Goal: Check status: Check status

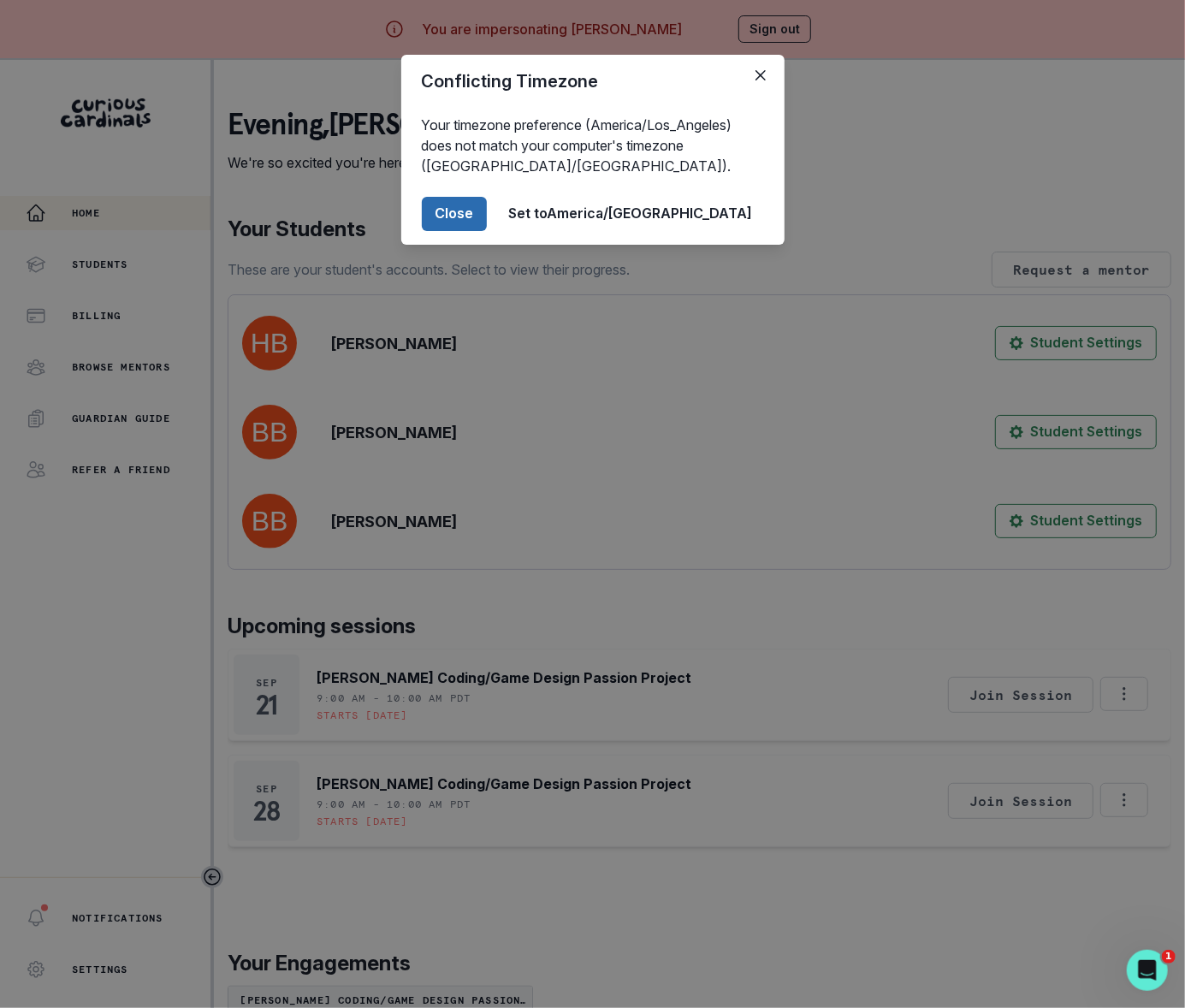
click at [487, 213] on button "Close" at bounding box center [455, 214] width 65 height 34
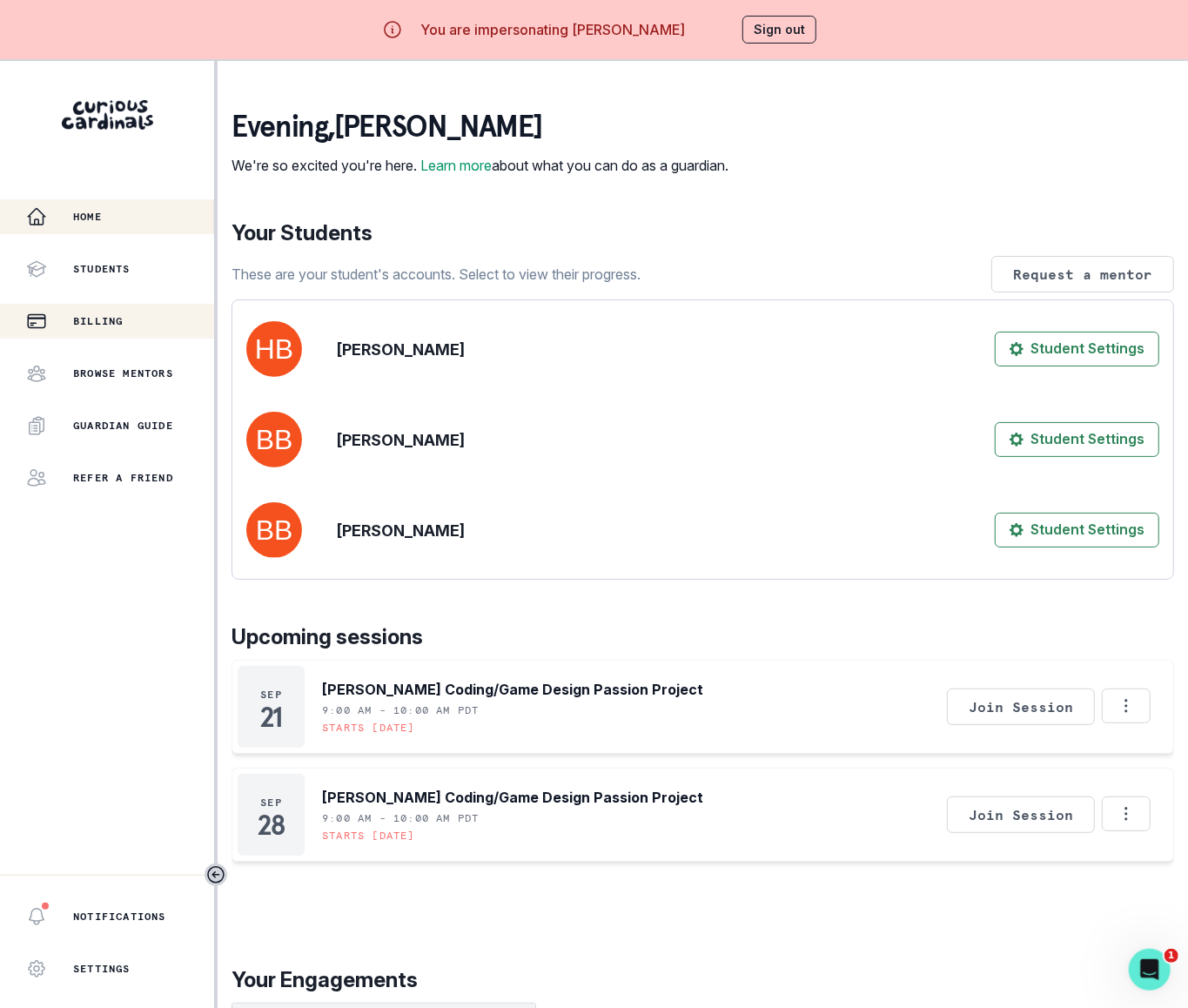
click at [99, 321] on p "Billing" at bounding box center [98, 321] width 50 height 14
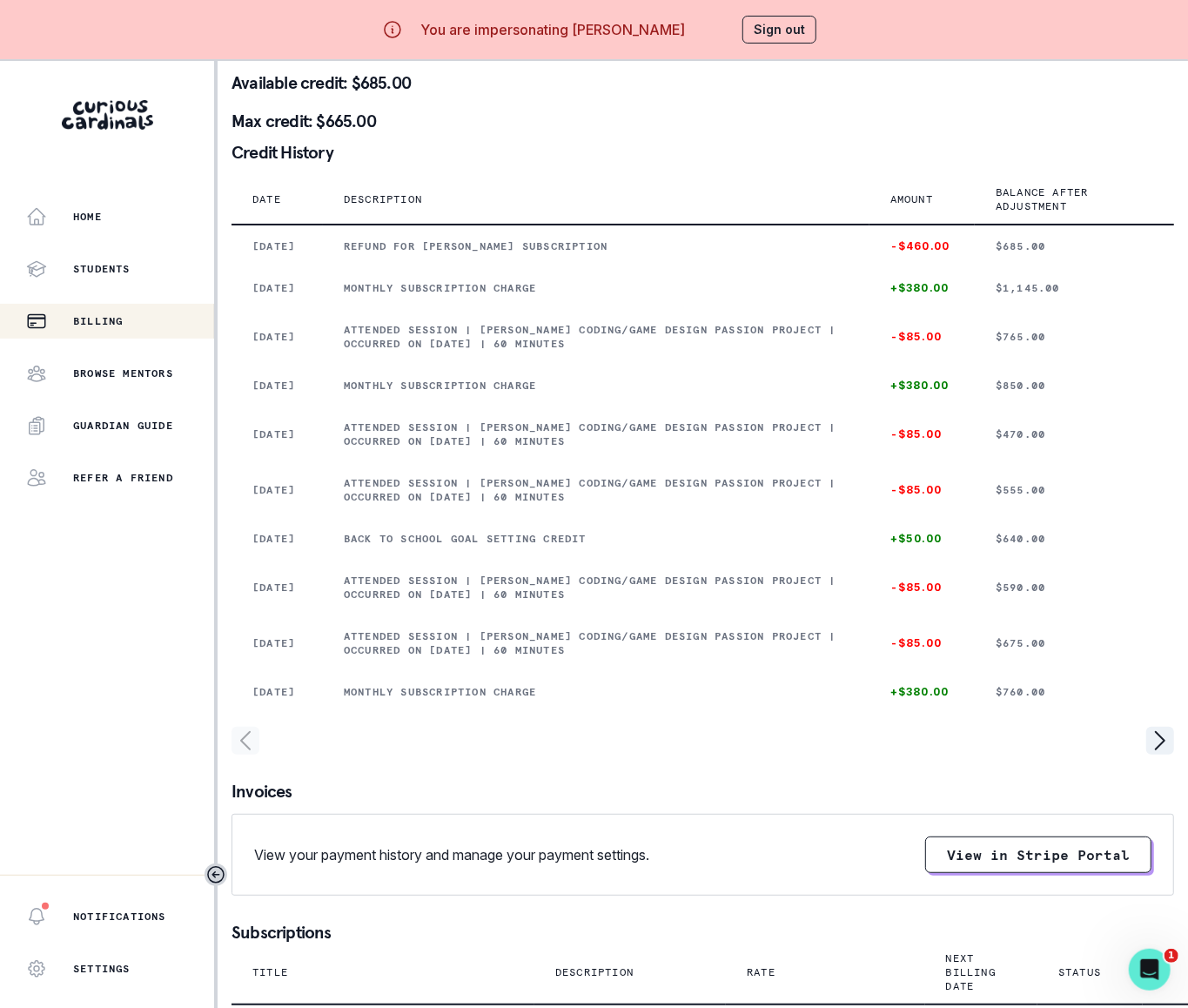
scroll to position [427, 0]
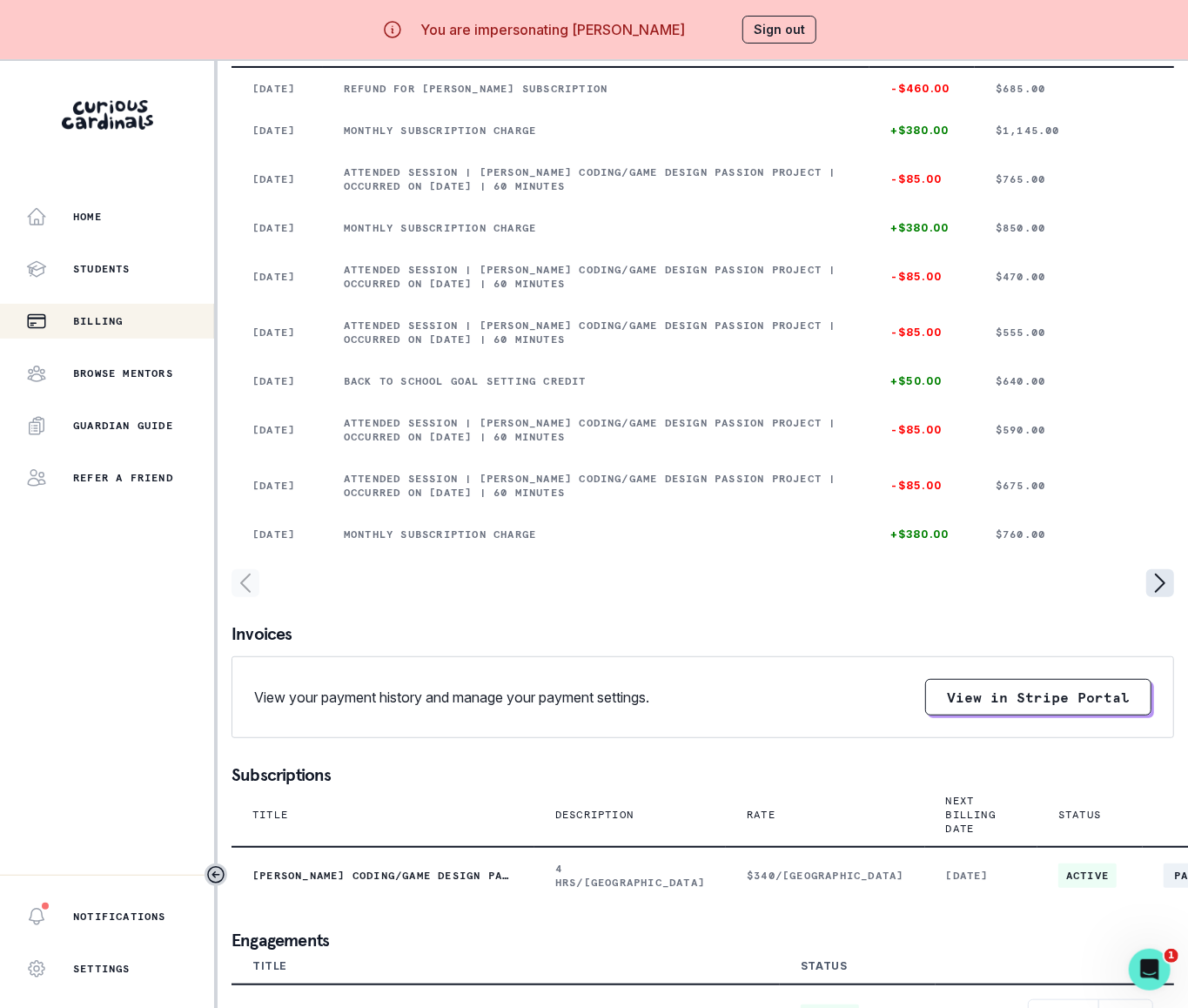
click at [1003, 580] on icon "page right" at bounding box center [1160, 582] width 28 height 28
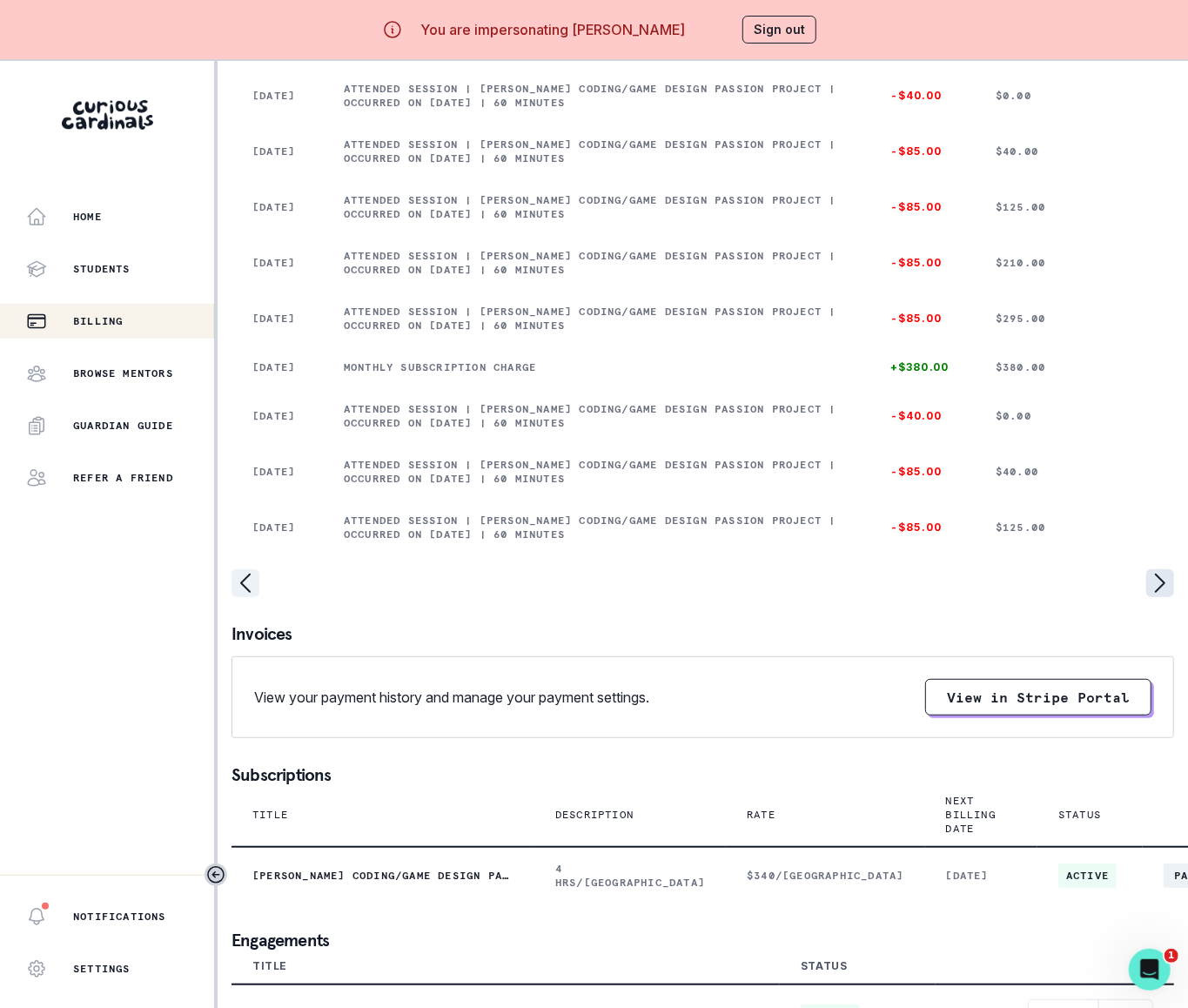
click at [1003, 580] on icon "page right" at bounding box center [1160, 582] width 28 height 28
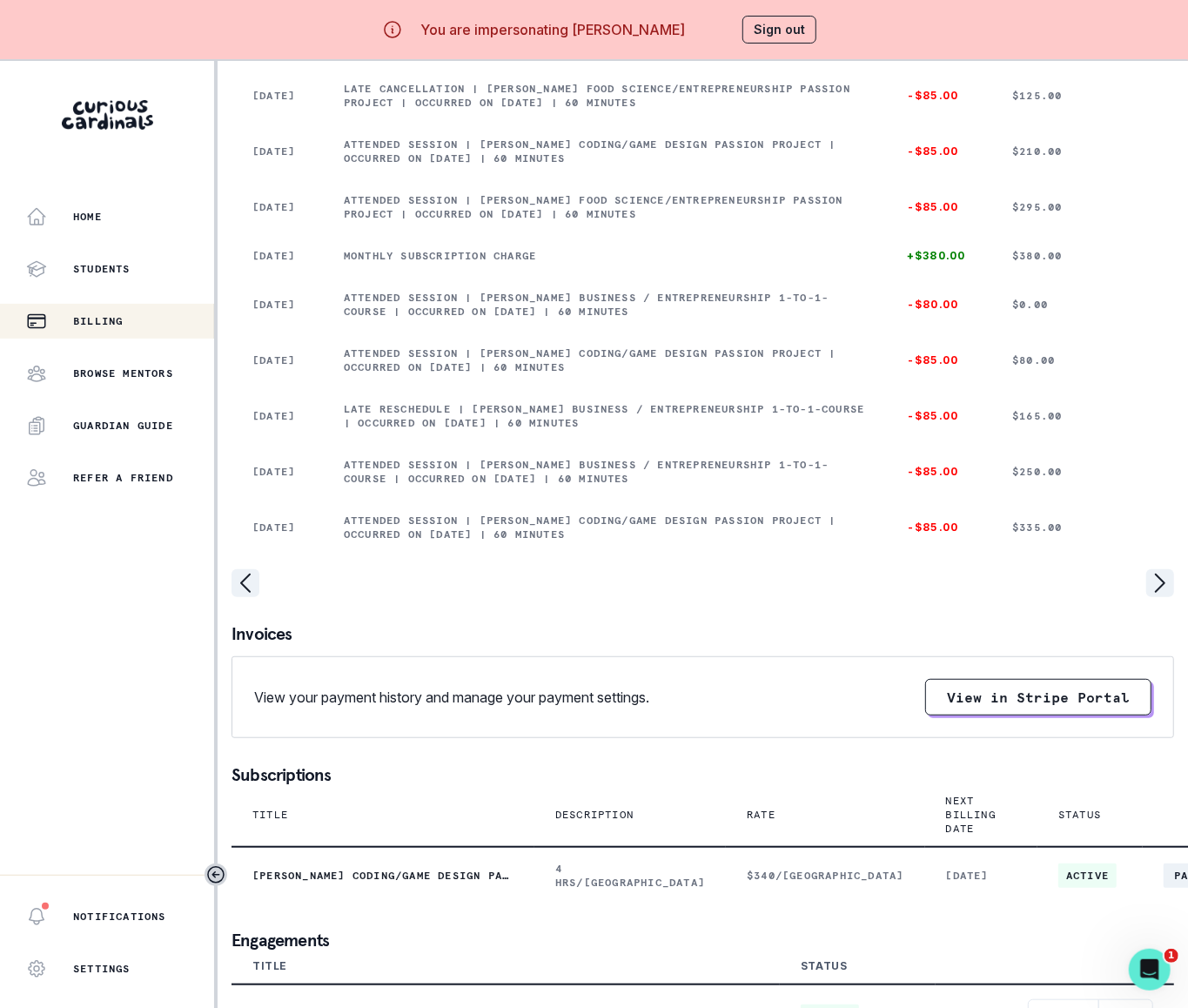
scroll to position [370, 0]
click at [1003, 581] on icon "page right" at bounding box center [1160, 582] width 28 height 28
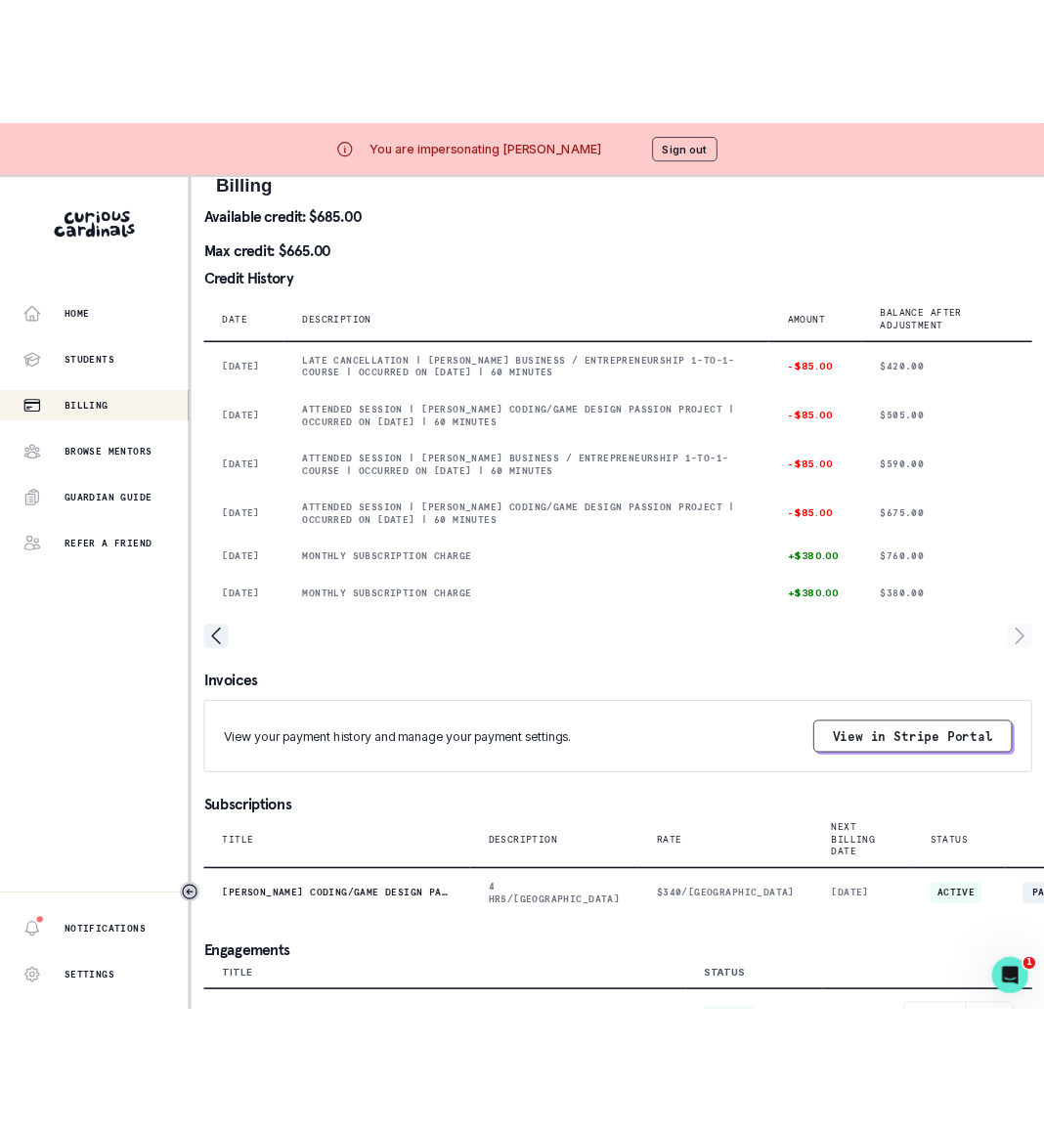
scroll to position [161, 0]
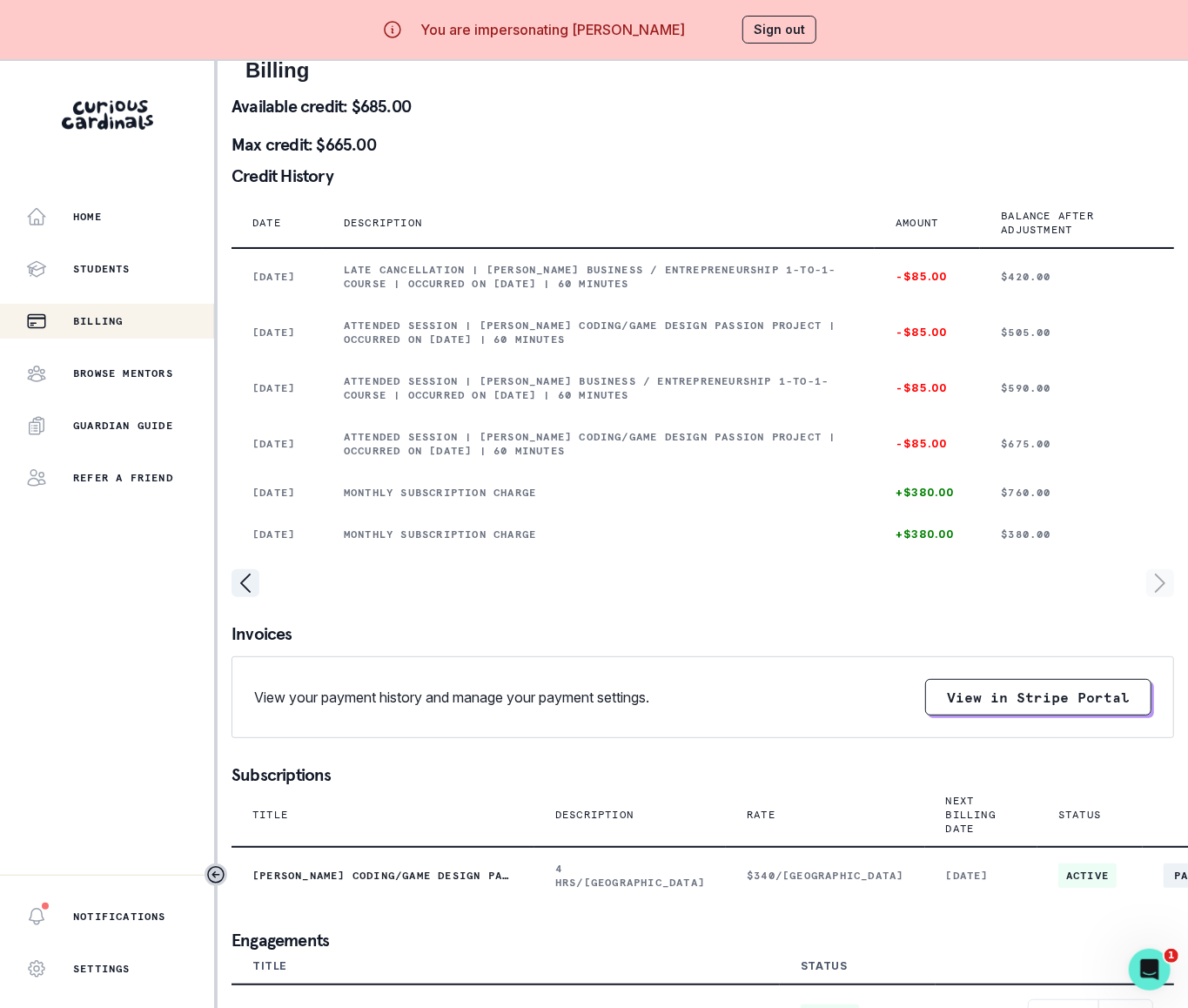
click at [1003, 582] on icon "page right" at bounding box center [1160, 583] width 9 height 18
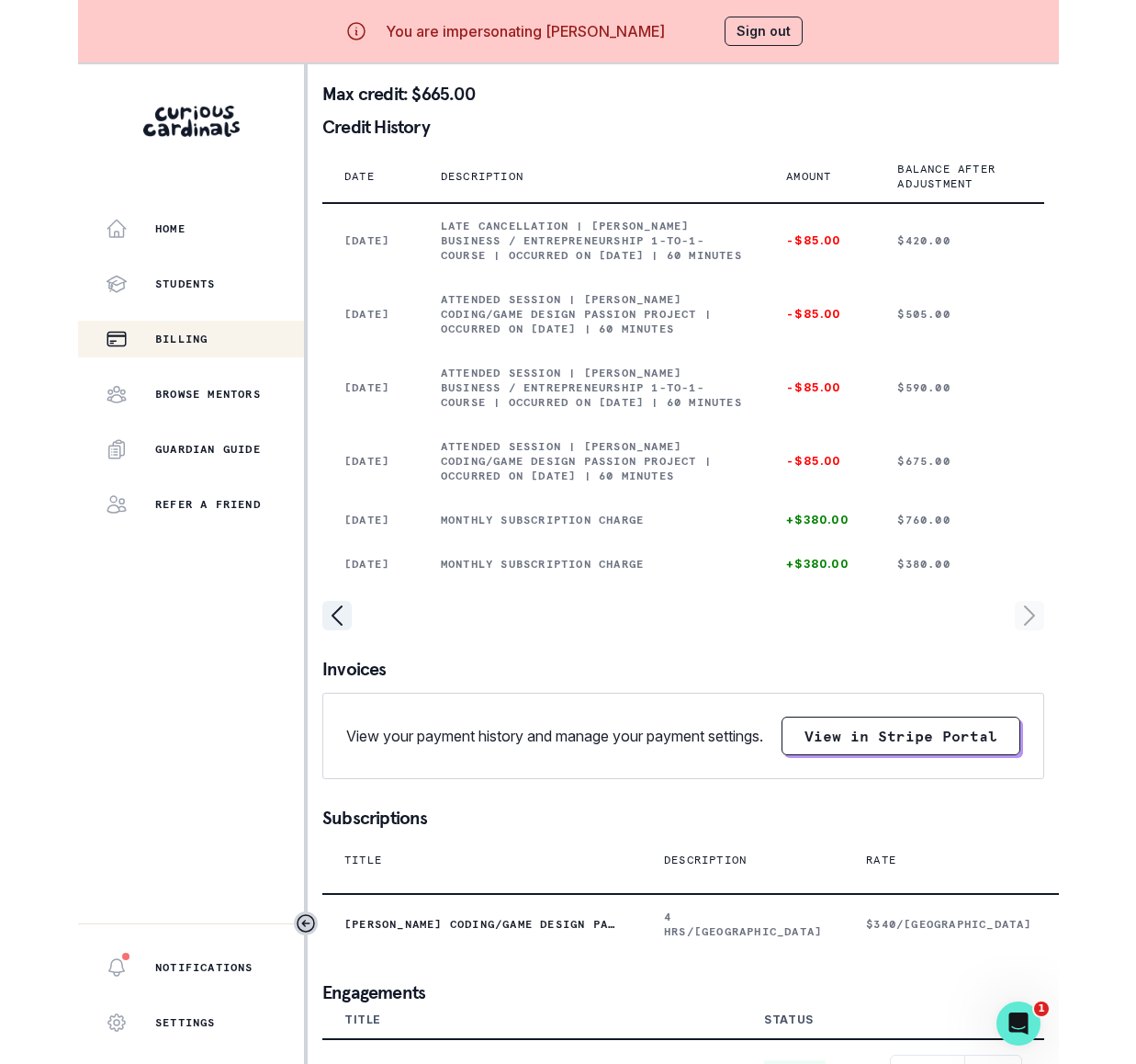
scroll to position [81, 0]
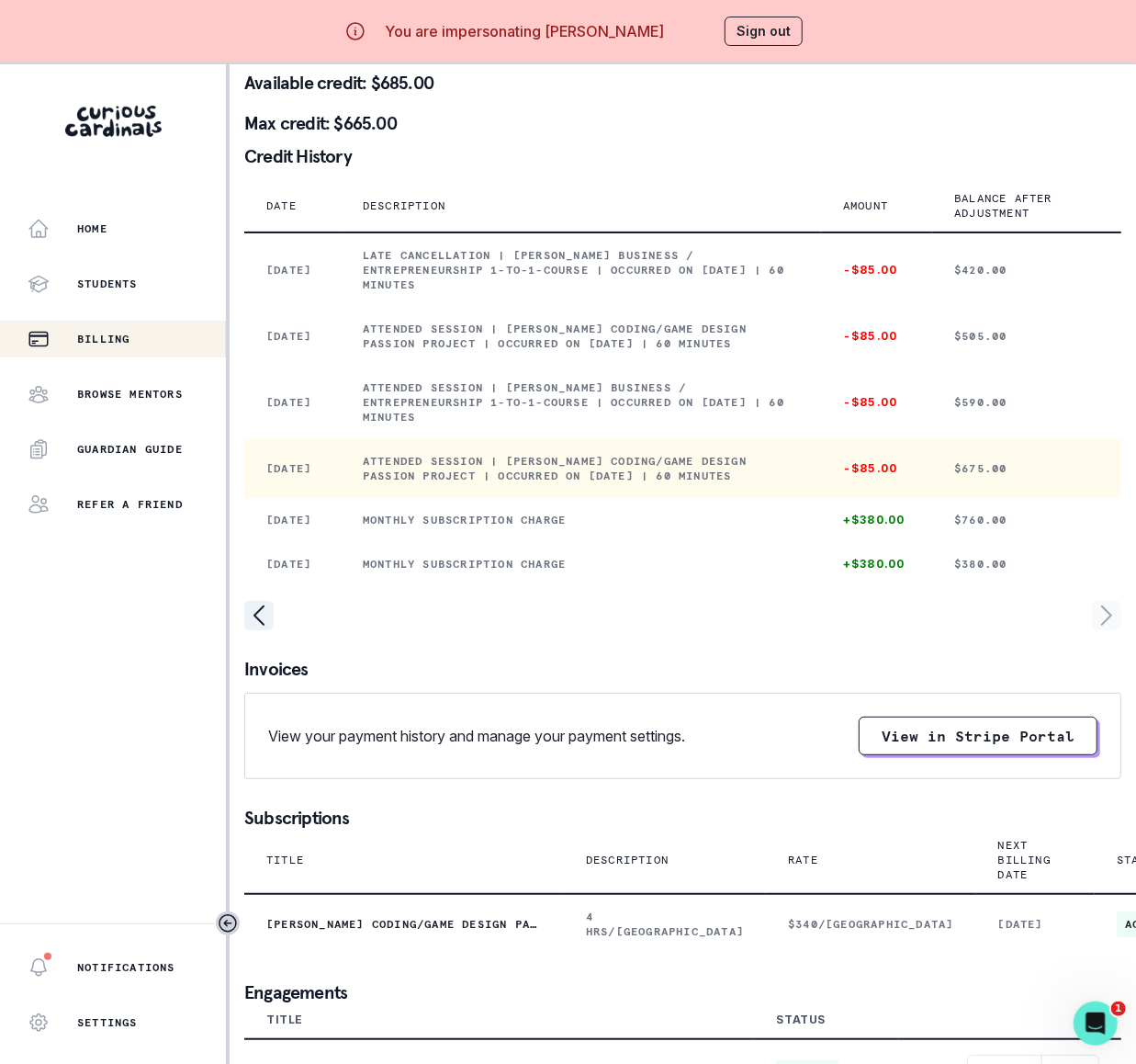
drag, startPoint x: 365, startPoint y: 467, endPoint x: 804, endPoint y: 504, distance: 440.6
click at [804, 498] on td "Attended session | [PERSON_NAME] Coding/Game Design Passion Project | Occurred …" at bounding box center [581, 468] width 480 height 59
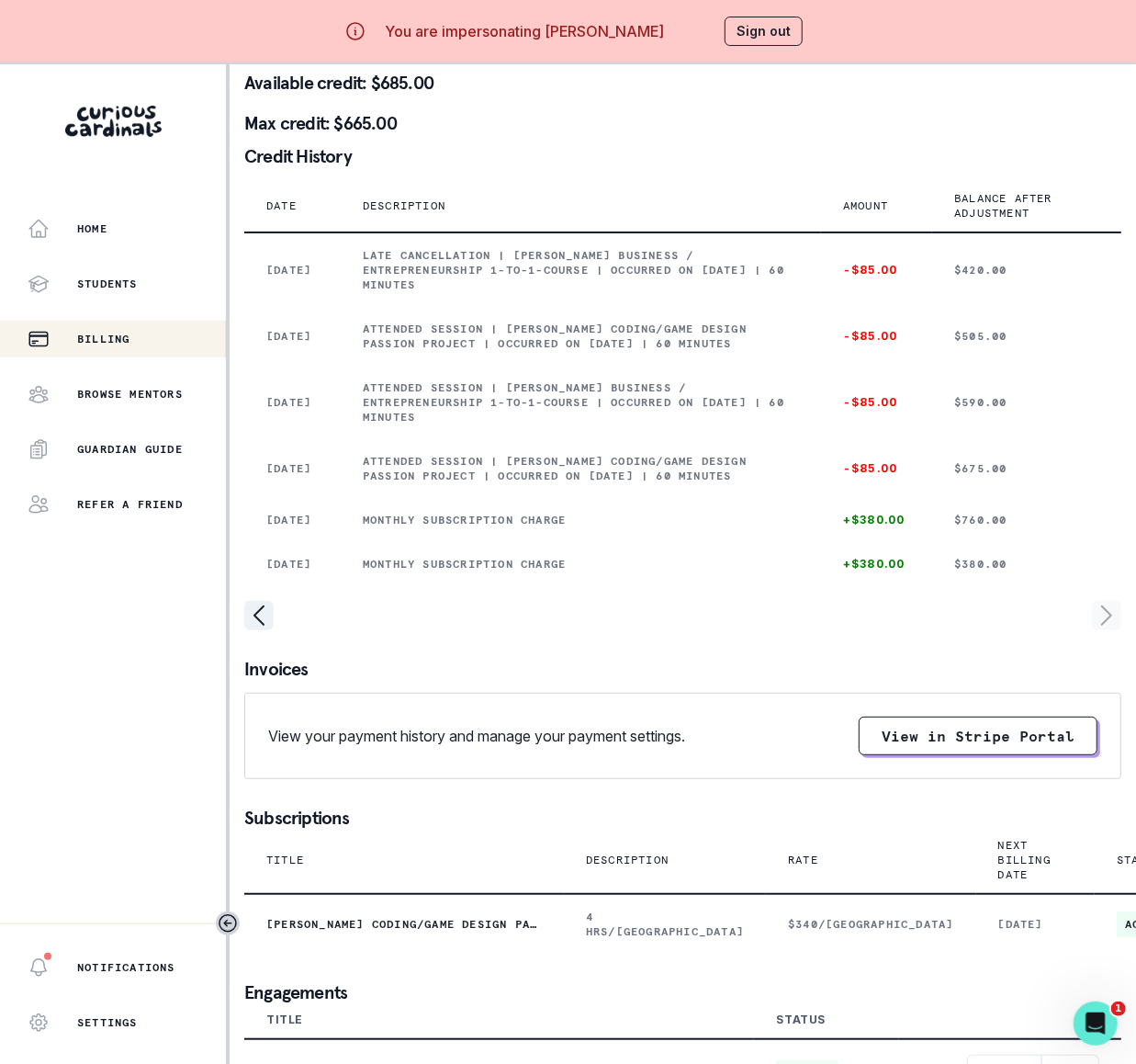
copy p "Attended session | [PERSON_NAME] Coding/Game Design Passion Project | Occurred …"
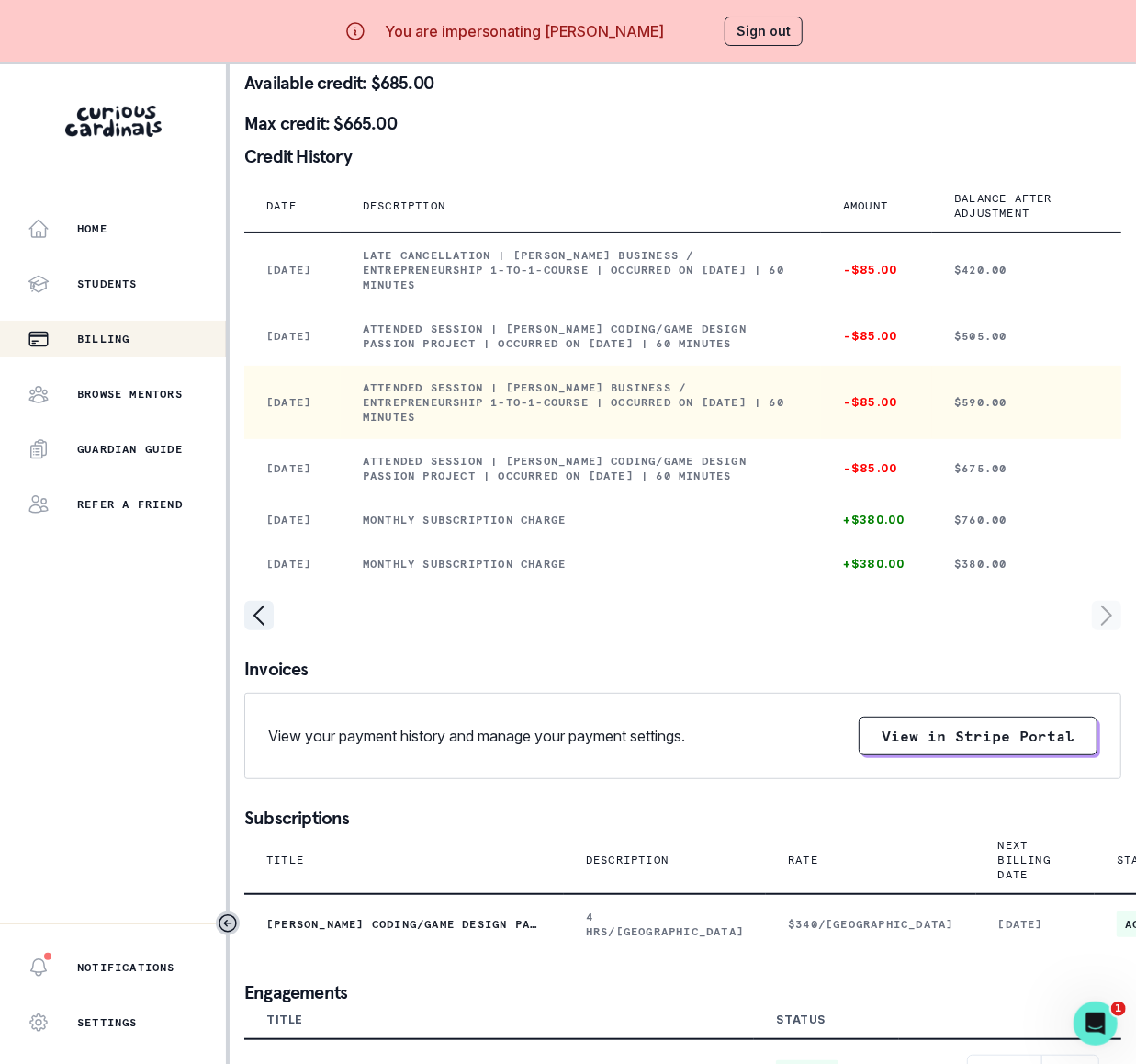
drag, startPoint x: 104, startPoint y: 650, endPoint x: 386, endPoint y: 416, distance: 366.4
click at [412, 450] on td "Attended session | [PERSON_NAME] Coding/Game Design Passion Project | Occurred …" at bounding box center [581, 468] width 480 height 59
drag, startPoint x: 365, startPoint y: 389, endPoint x: 453, endPoint y: 415, distance: 91.8
click at [453, 415] on p "Attended session | [PERSON_NAME] Business / Entrepreneurship 1-to-1-course | Oc…" at bounding box center [581, 402] width 436 height 44
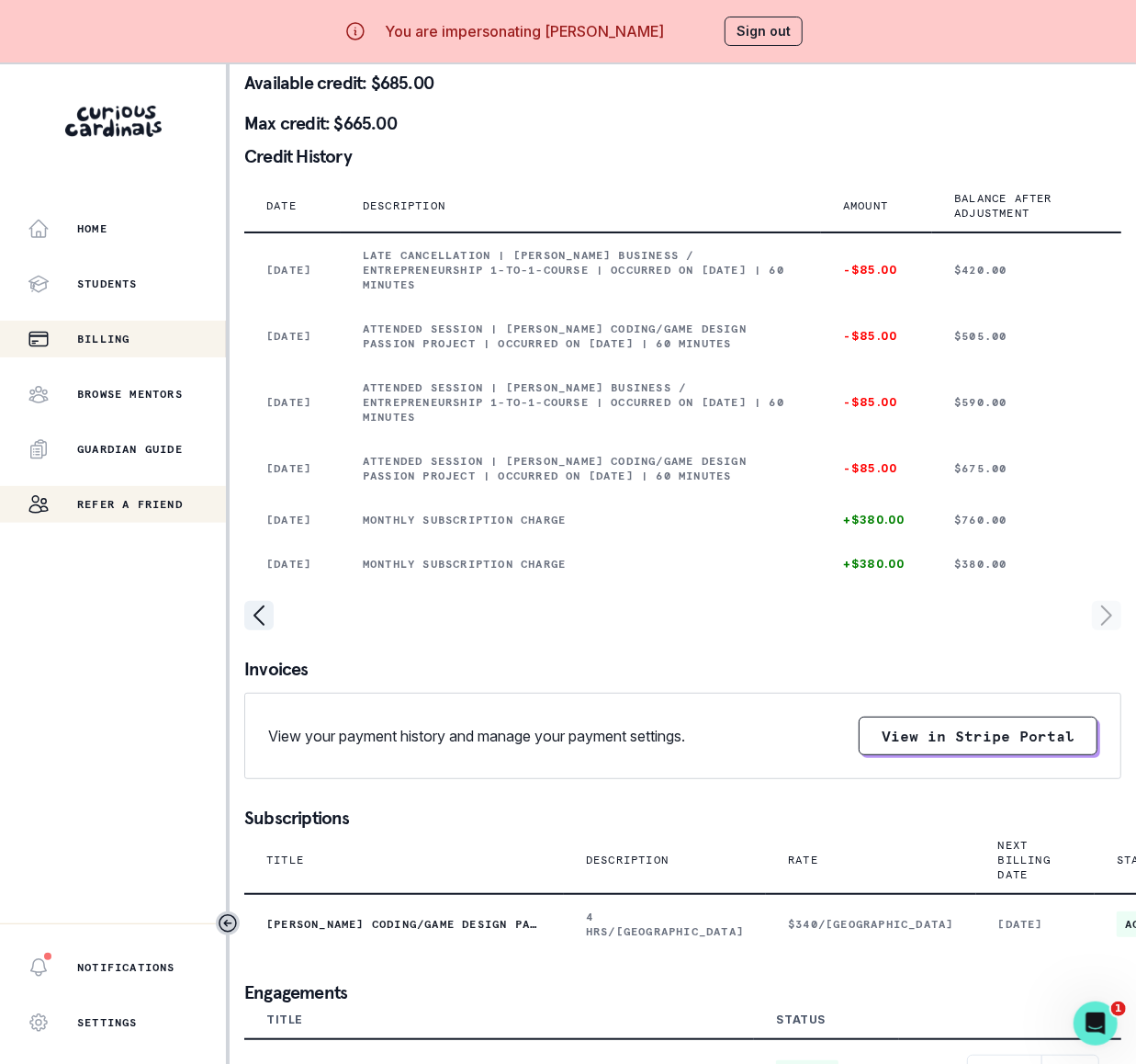
copy p "Attended session | [PERSON_NAME] Business / Entrepreneurship 1-to-1-course | Oc…"
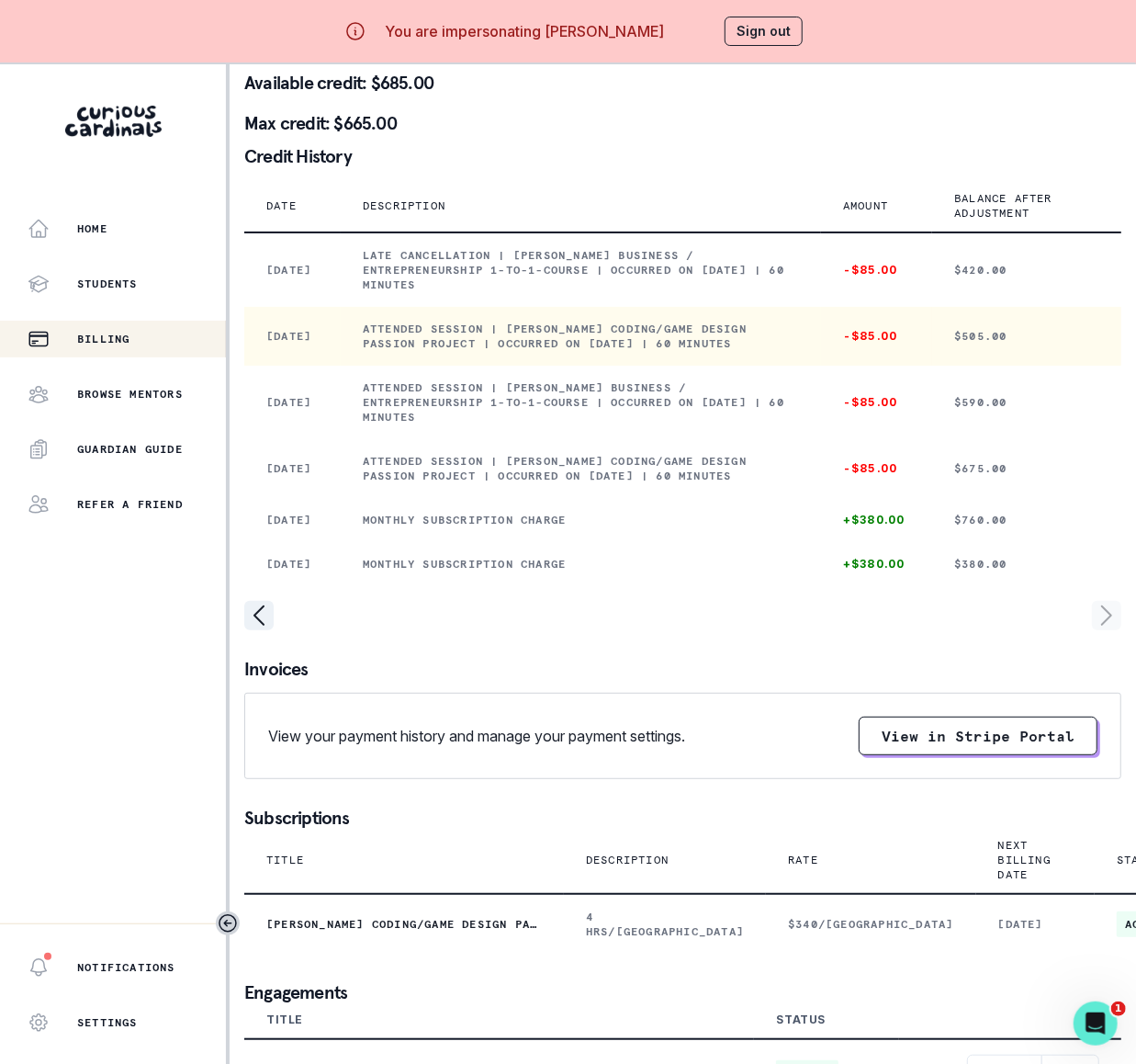
drag, startPoint x: 365, startPoint y: 321, endPoint x: 802, endPoint y: 336, distance: 437.3
click at [799, 336] on p "Attended session | [PERSON_NAME] Coding/Game Design Passion Project | Occurred …" at bounding box center [581, 336] width 436 height 29
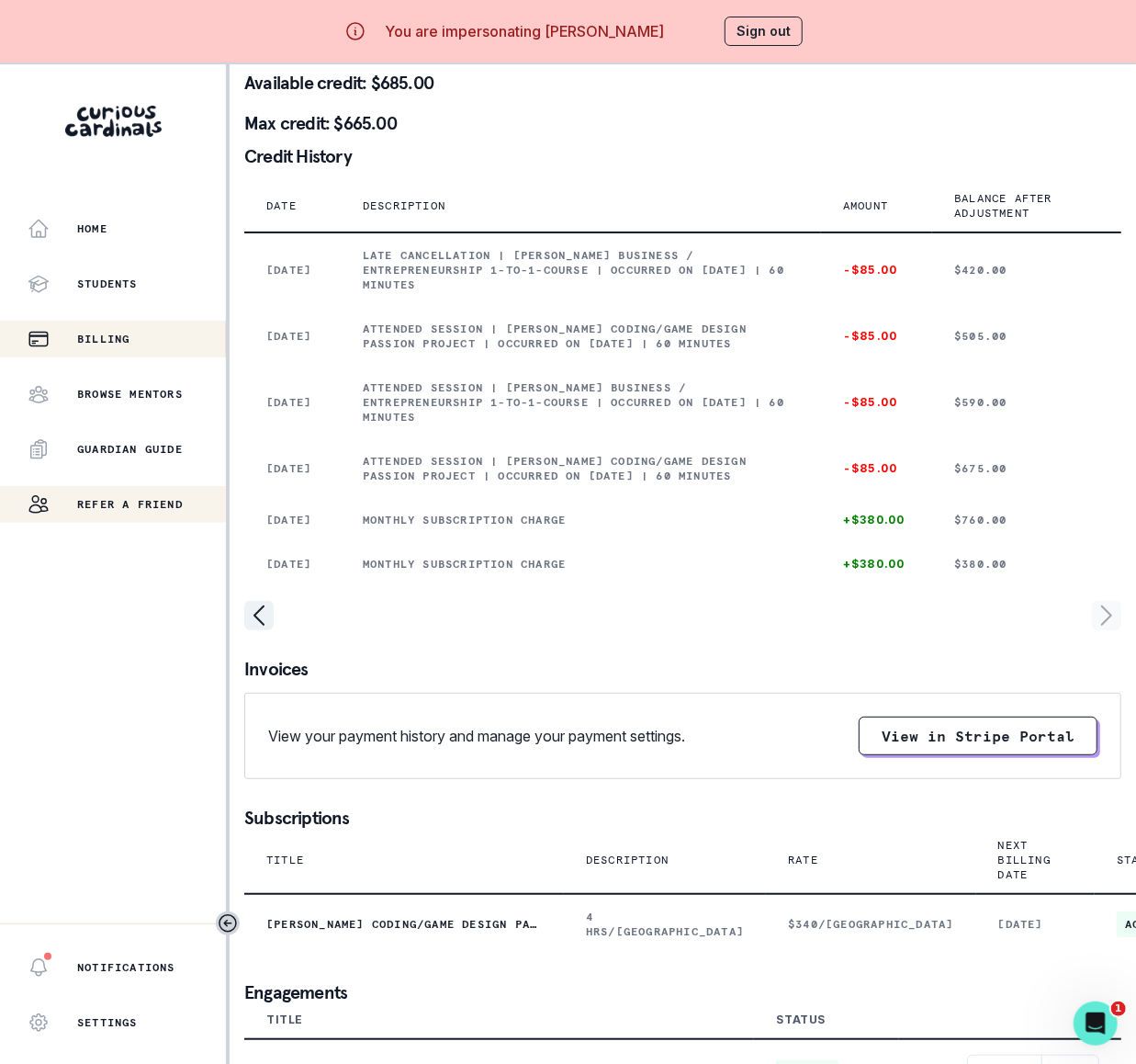
copy p "Attended session | [PERSON_NAME] Coding/Game Design Passion Project | Occurred …"
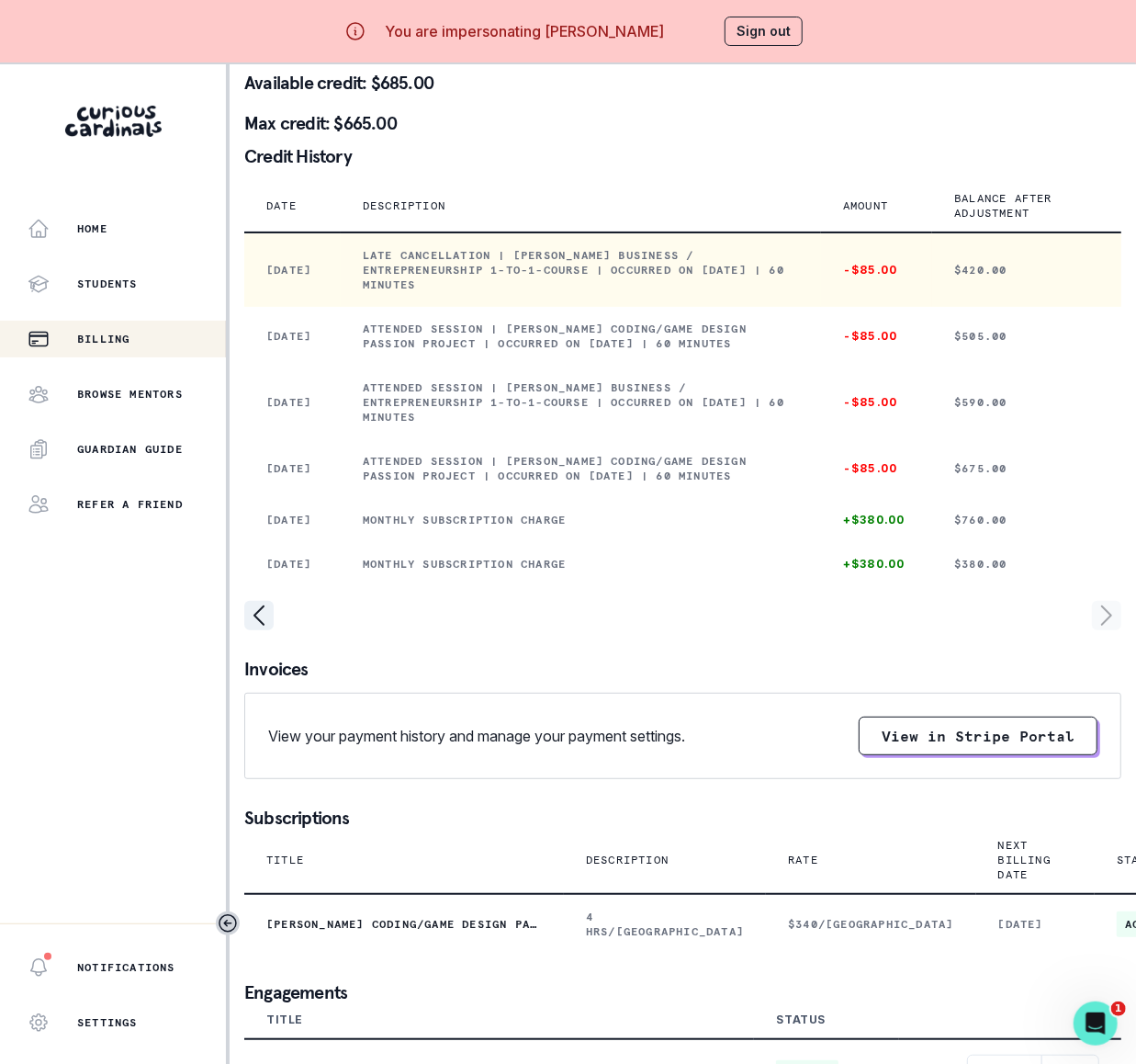
drag, startPoint x: 364, startPoint y: 243, endPoint x: 466, endPoint y: 281, distance: 108.8
click at [466, 281] on td "Late cancellation | [PERSON_NAME] Business / Entrepreneurship 1-to-1-course | O…" at bounding box center [581, 269] width 480 height 74
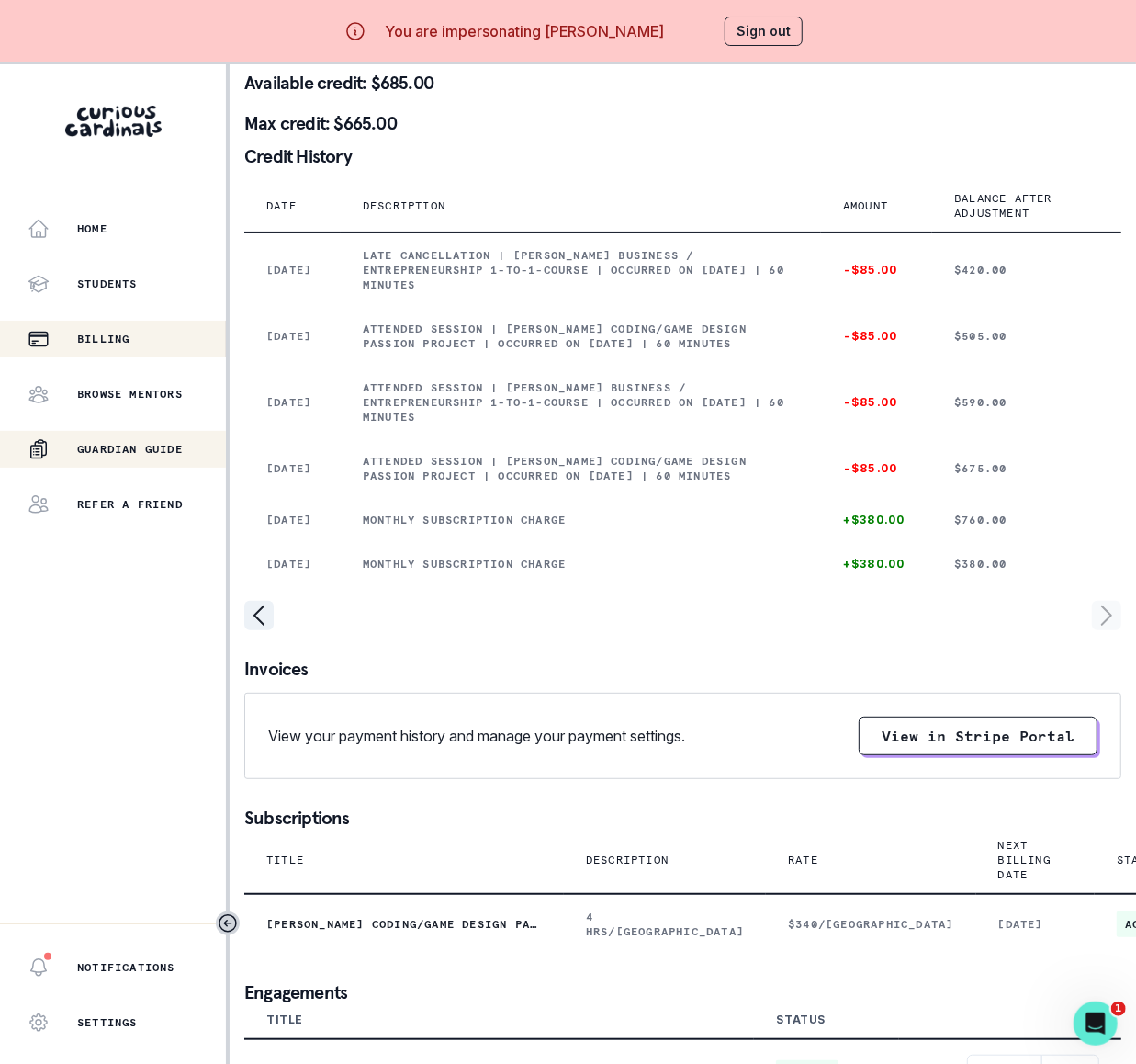
copy p "Late cancellation | [PERSON_NAME] Business / Entrepreneurship 1-to-1-course | O…"
click at [257, 630] on icon "page left" at bounding box center [258, 615] width 29 height 29
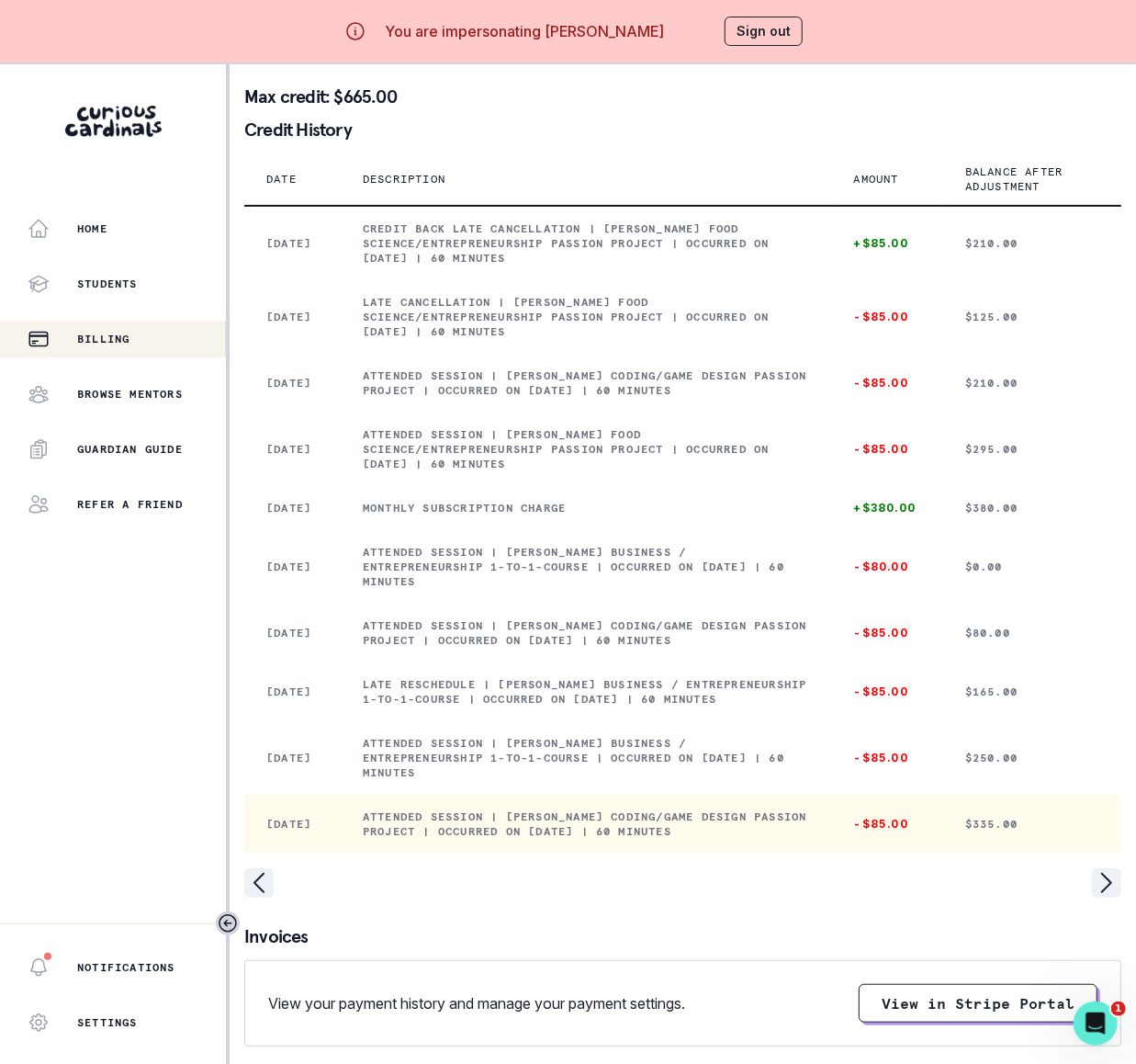
drag, startPoint x: 364, startPoint y: 900, endPoint x: 830, endPoint y: 919, distance: 466.4
click at [810, 838] on p "Attended session | [PERSON_NAME] Coding/Game Design Passion Project | Occurred …" at bounding box center [586, 823] width 447 height 29
copy p "Attended session | [PERSON_NAME] Coding/Game Design Passion Project | Occurred …"
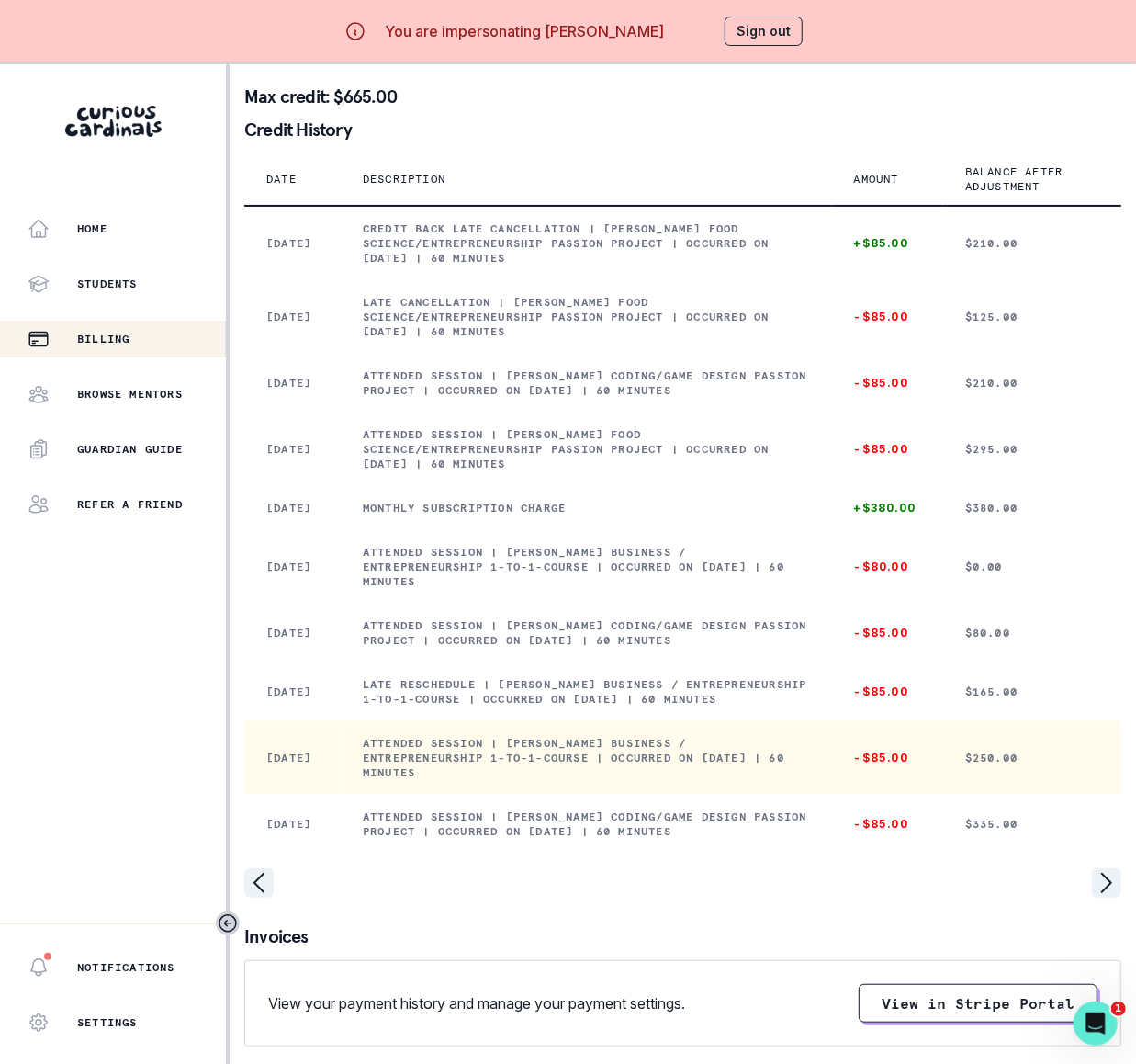
drag, startPoint x: 365, startPoint y: 824, endPoint x: 453, endPoint y: 871, distance: 99.8
click at [453, 794] on td "Attended session | [PERSON_NAME] Business / Entrepreneurship 1-to-1-course | Oc…" at bounding box center [586, 758] width 491 height 73
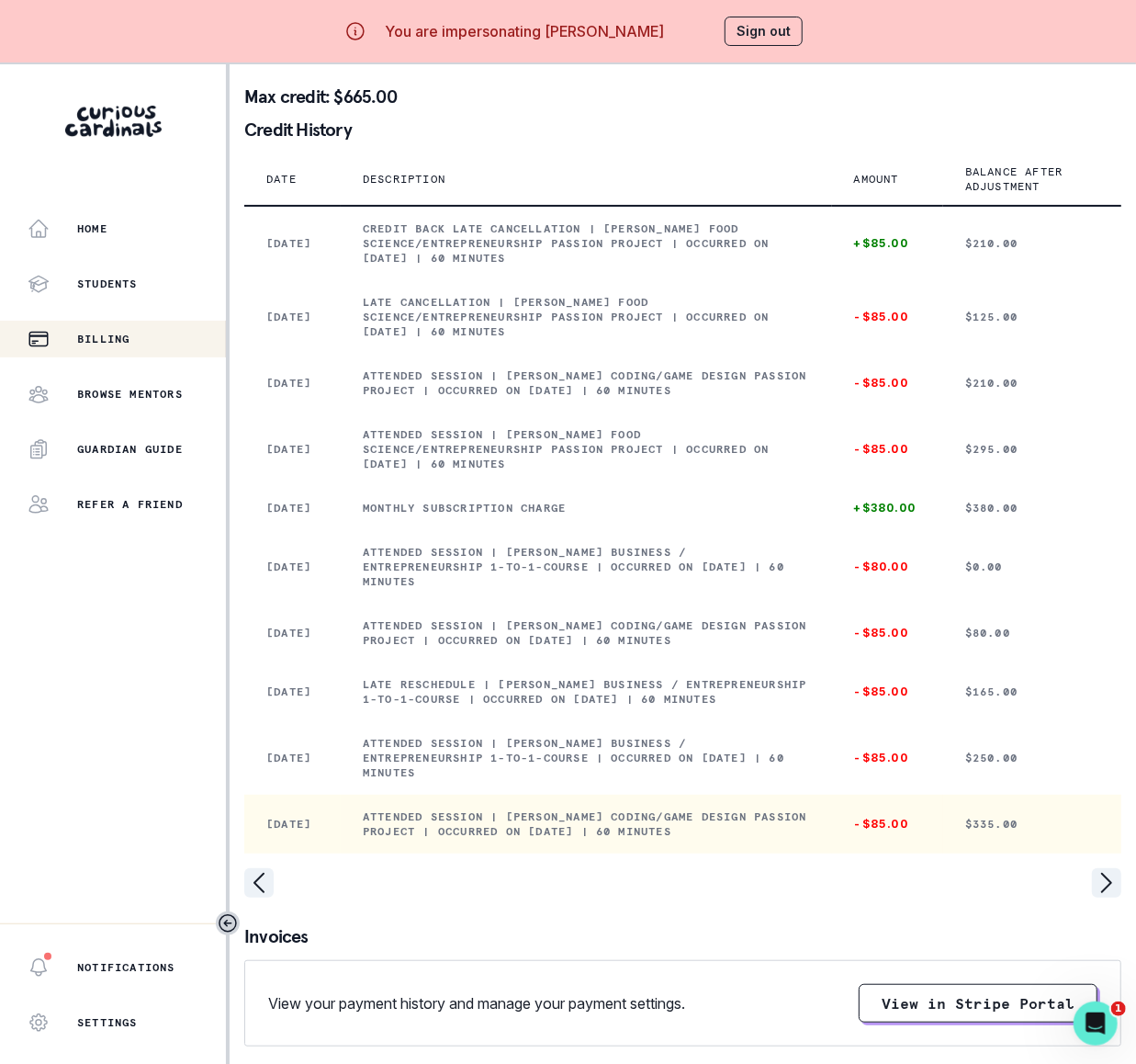
copy p "Attended session | [PERSON_NAME] Business / Entrepreneurship 1-to-1-course | Oc…"
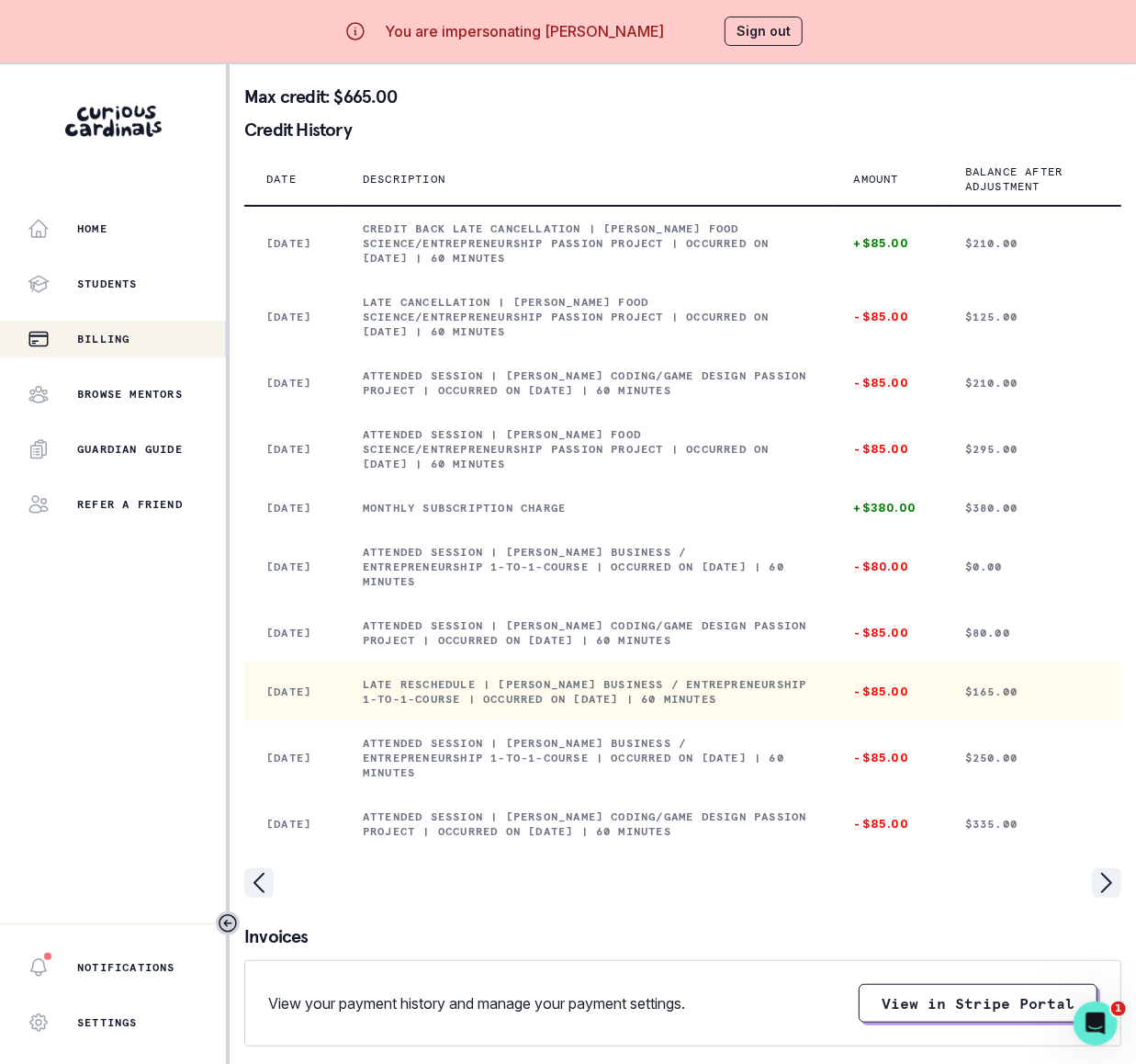
drag, startPoint x: 365, startPoint y: 751, endPoint x: 441, endPoint y: 787, distance: 84.1
click at [441, 721] on td "Late reschedule | [PERSON_NAME] Business / Entrepreneurship 1-to-1-course | Occ…" at bounding box center [586, 692] width 491 height 59
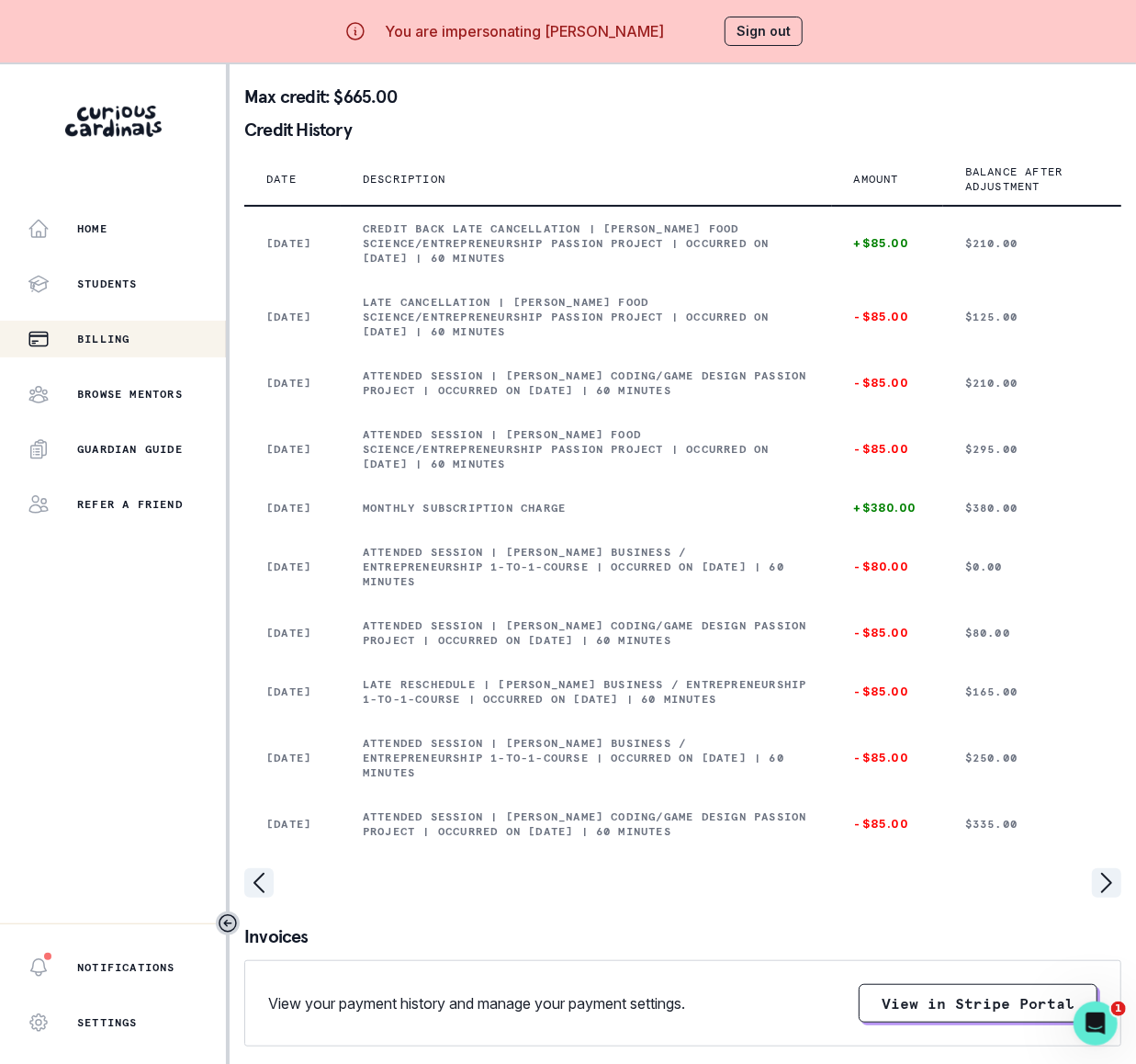
copy p "Late reschedule | [PERSON_NAME] Business / Entrepreneurship 1-to-1-course | Occ…"
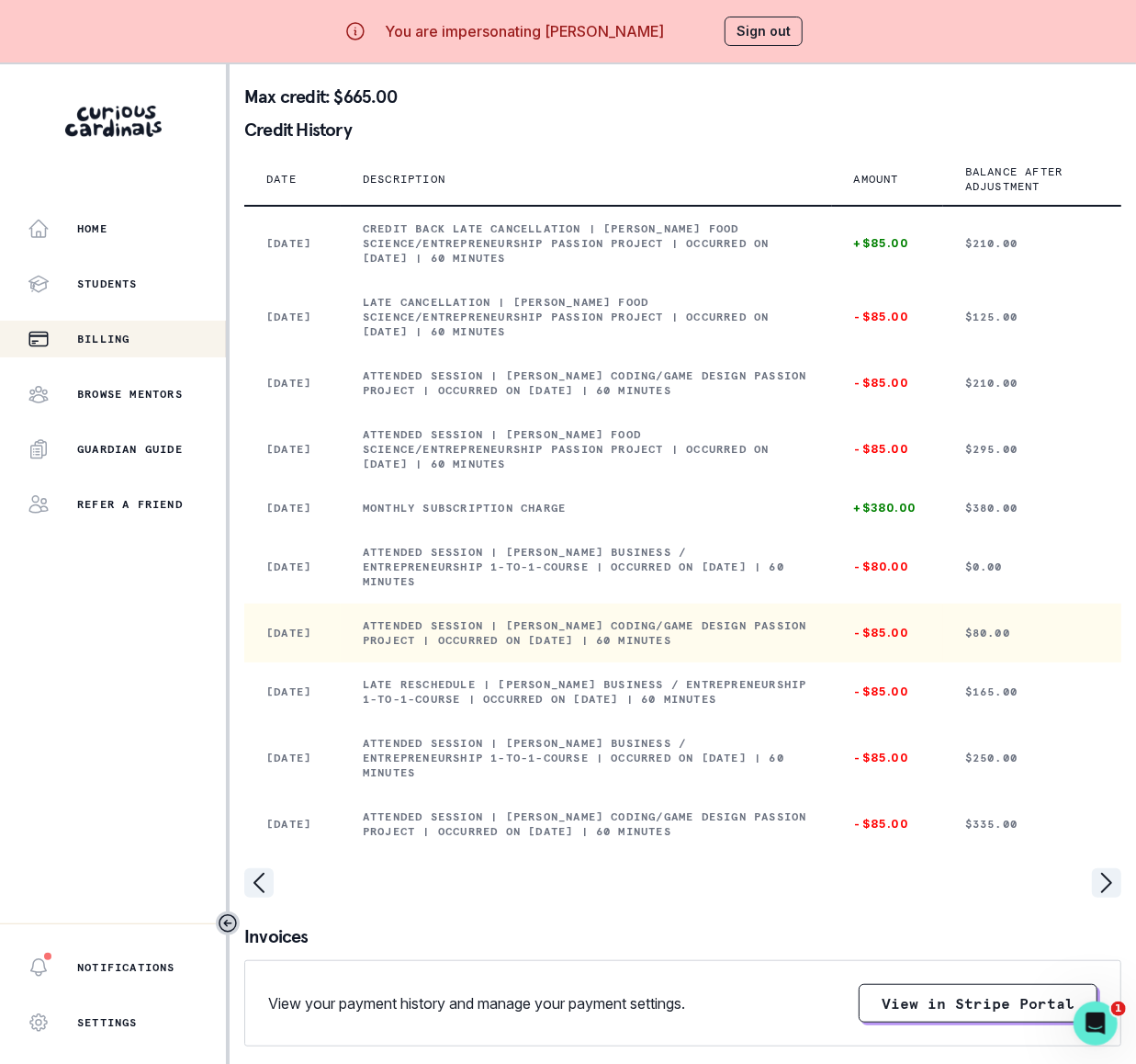
drag, startPoint x: 366, startPoint y: 687, endPoint x: 806, endPoint y: 711, distance: 440.7
click at [806, 648] on p "Attended session | [PERSON_NAME] Coding/Game Design Passion Project | Occurred …" at bounding box center [586, 633] width 447 height 29
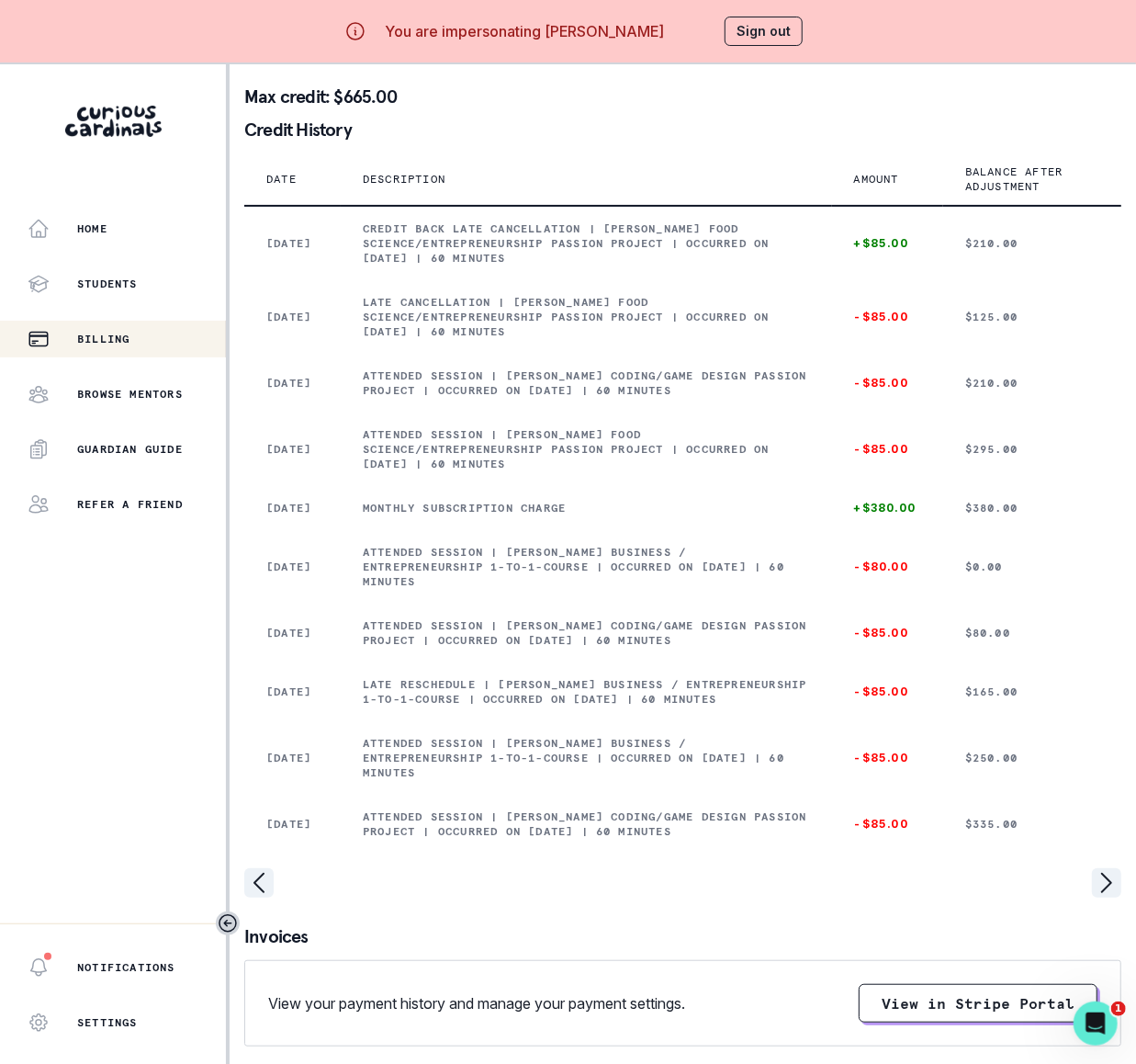
copy p "Attended session | [PERSON_NAME] Coding/Game Design Passion Project | Occurred …"
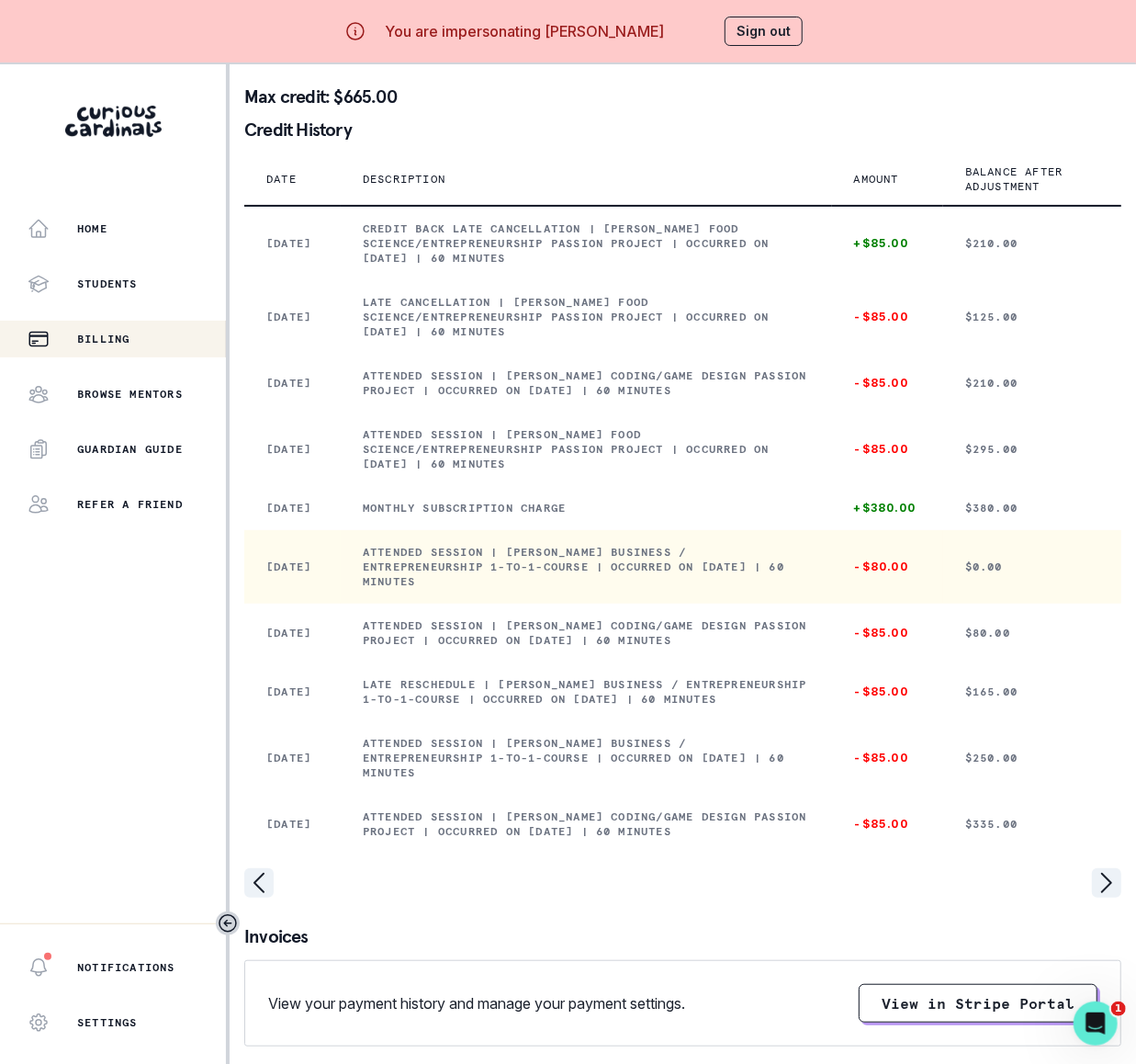
drag, startPoint x: 362, startPoint y: 612, endPoint x: 446, endPoint y: 651, distance: 92.6
click at [446, 603] on td "Attended session | [PERSON_NAME] Business / Entrepreneurship 1-to-1-course | Oc…" at bounding box center [586, 567] width 491 height 73
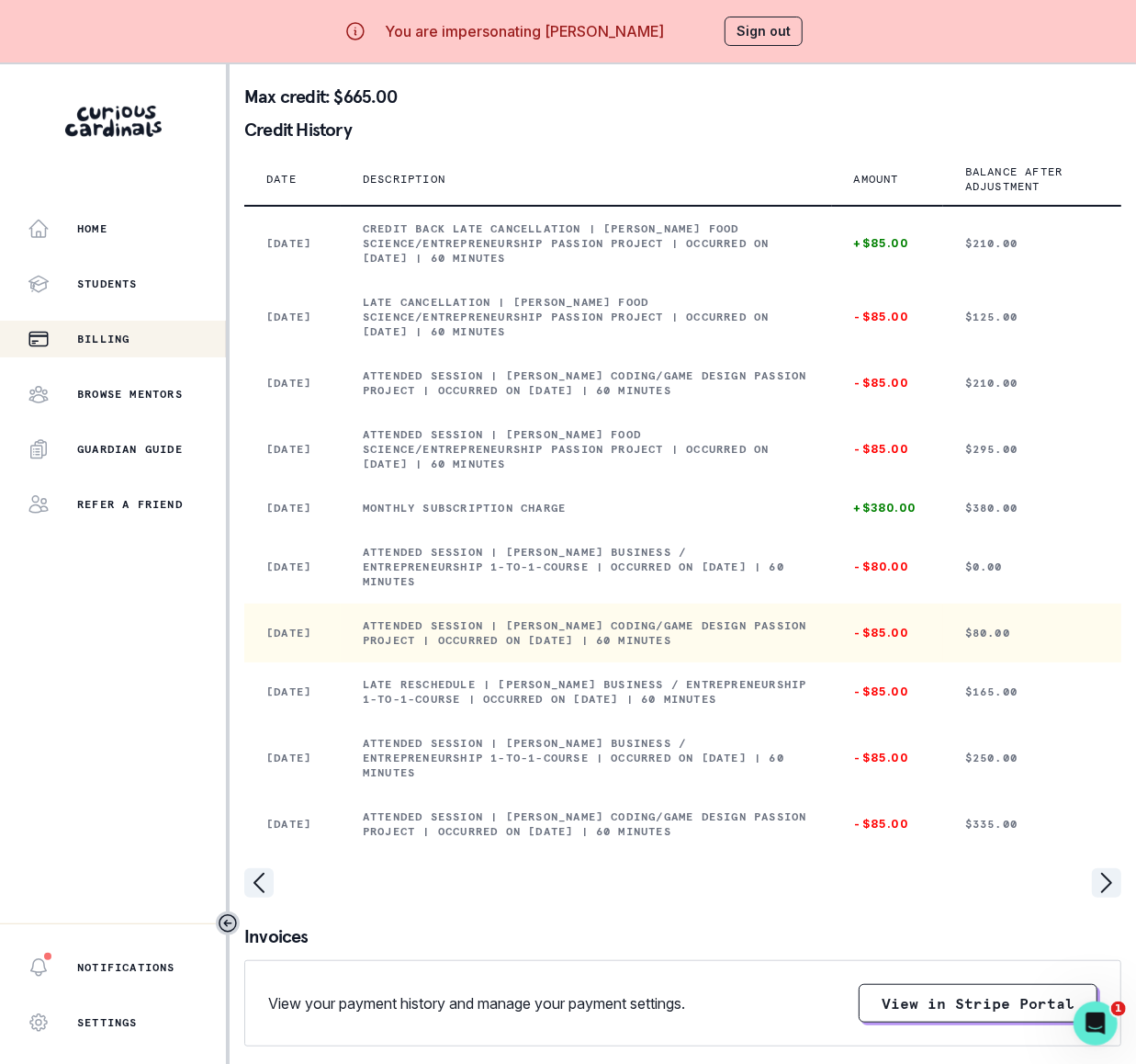
copy p "Attended session | [PERSON_NAME] Business / Entrepreneurship 1-to-1-course | Oc…"
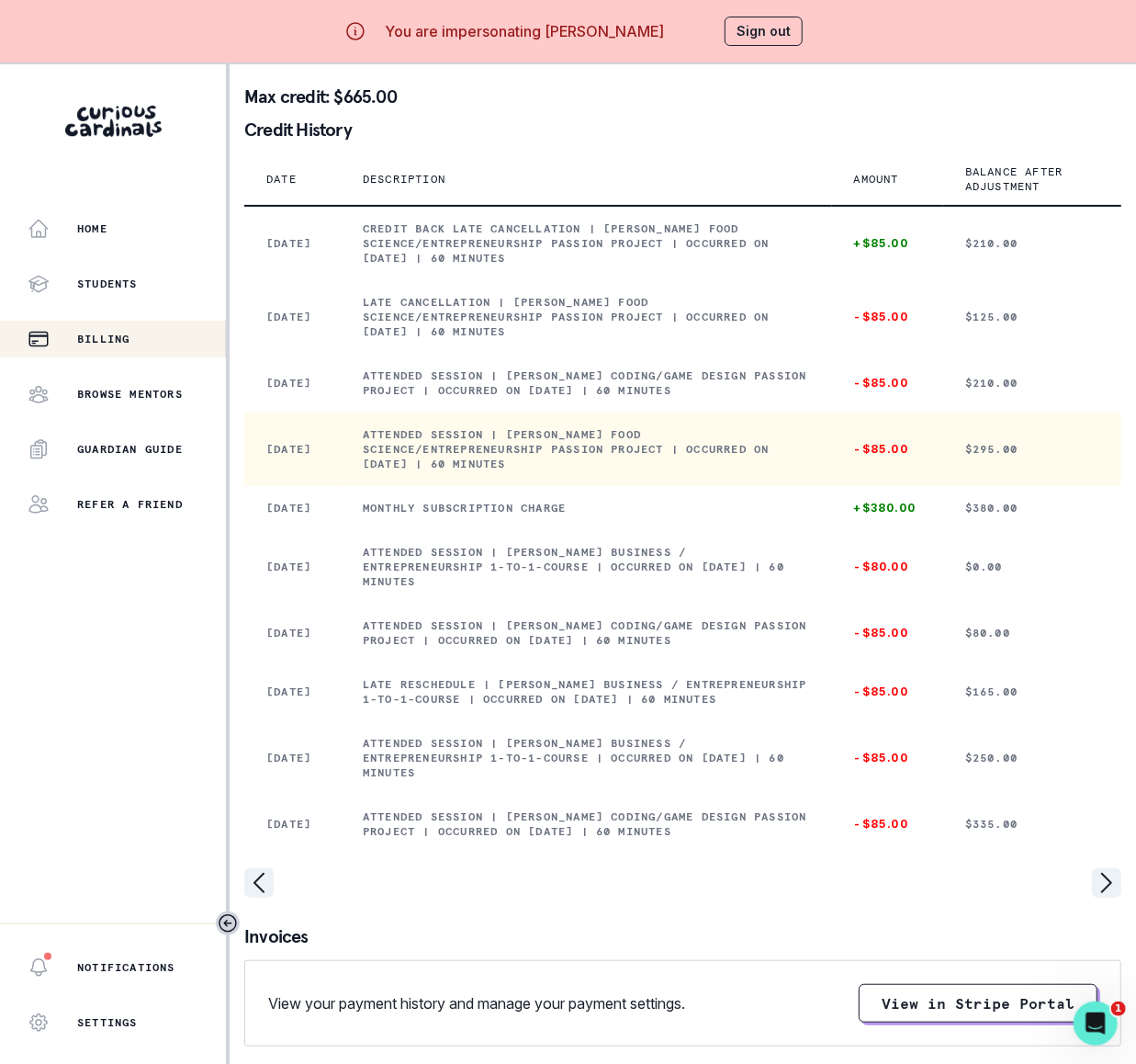
drag, startPoint x: 366, startPoint y: 470, endPoint x: 554, endPoint y: 498, distance: 190.1
click at [554, 471] on p "Attended session | [PERSON_NAME] Food Science/Entrepreneurship Passion Project …" at bounding box center [586, 448] width 447 height 44
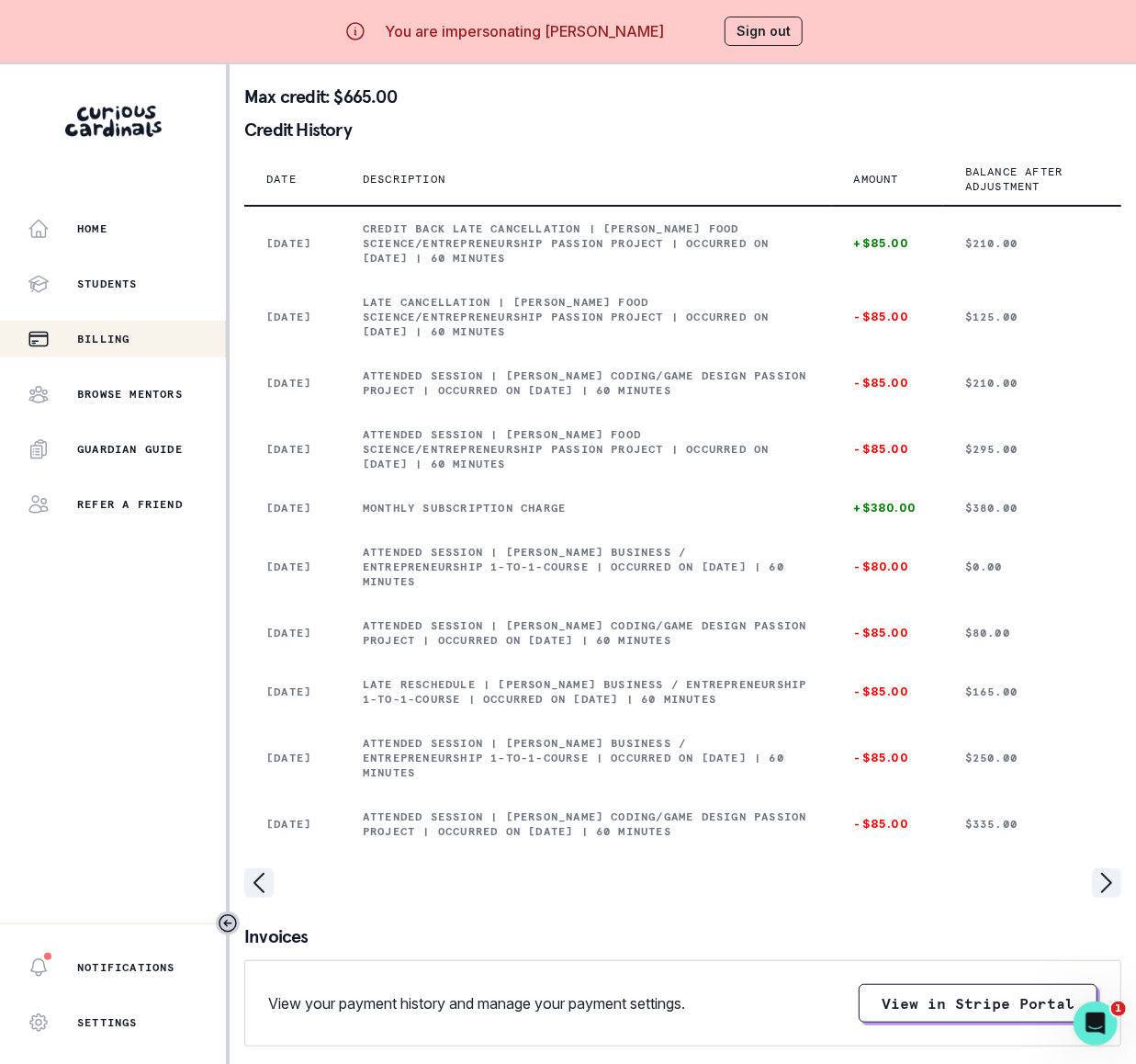
copy p "Attended session | [PERSON_NAME] Food Science/Entrepreneurship Passion Project …"
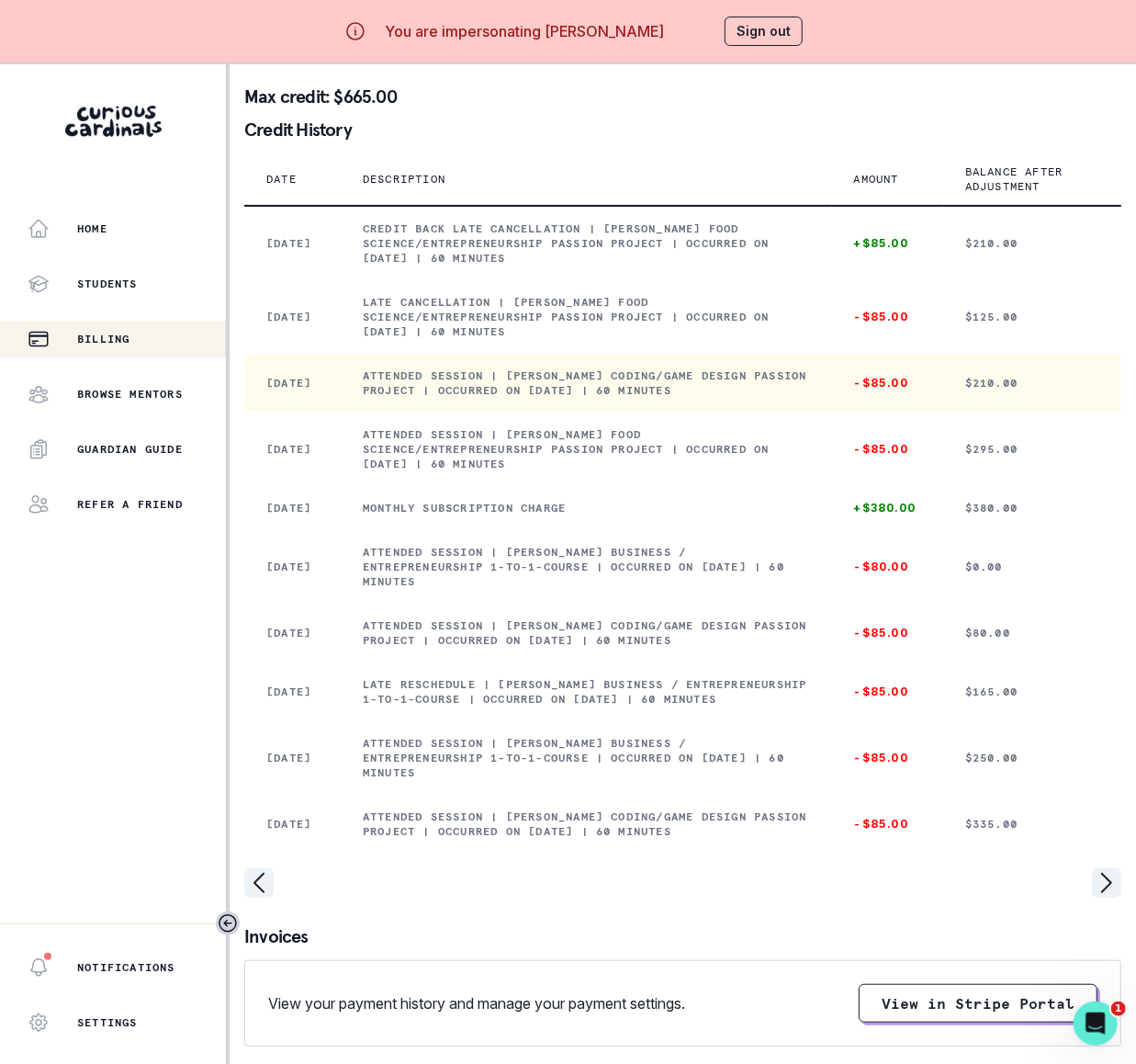
drag, startPoint x: 366, startPoint y: 394, endPoint x: 805, endPoint y: 430, distance: 440.5
click at [805, 413] on td "Attended session | [PERSON_NAME] Coding/Game Design Passion Project | Occurred …" at bounding box center [586, 383] width 491 height 59
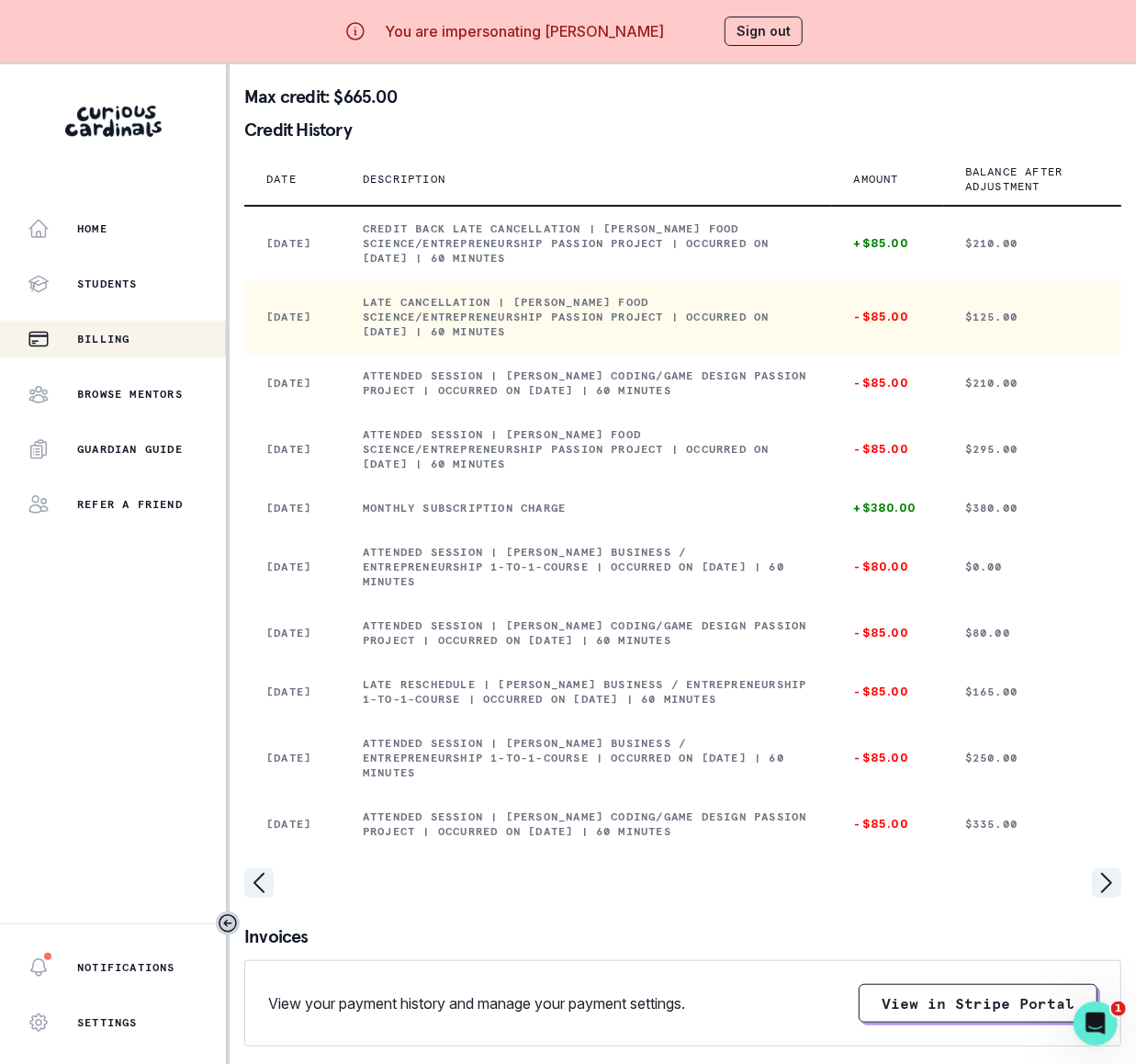
drag, startPoint x: 364, startPoint y: 313, endPoint x: 531, endPoint y: 360, distance: 173.5
click at [531, 353] on td "Late cancellation | [PERSON_NAME] Food Science/Entrepreneurship Passion Project…" at bounding box center [586, 317] width 491 height 73
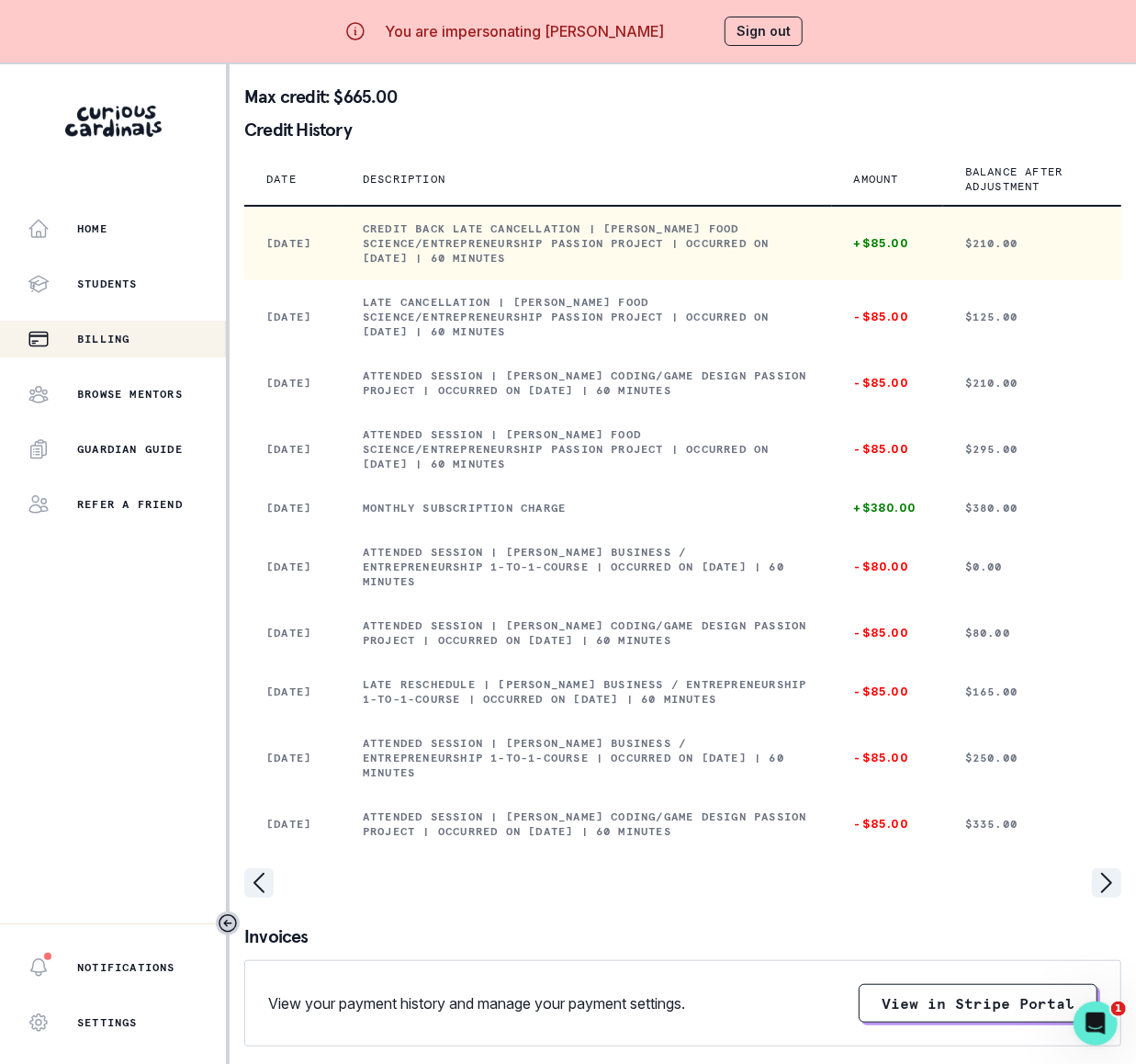
drag, startPoint x: 367, startPoint y: 239, endPoint x: 535, endPoint y: 277, distance: 172.2
click at [535, 265] on p "CREDIT BACK Late cancellation | [PERSON_NAME] Food Science/Entrepreneurship Pas…" at bounding box center [586, 243] width 447 height 44
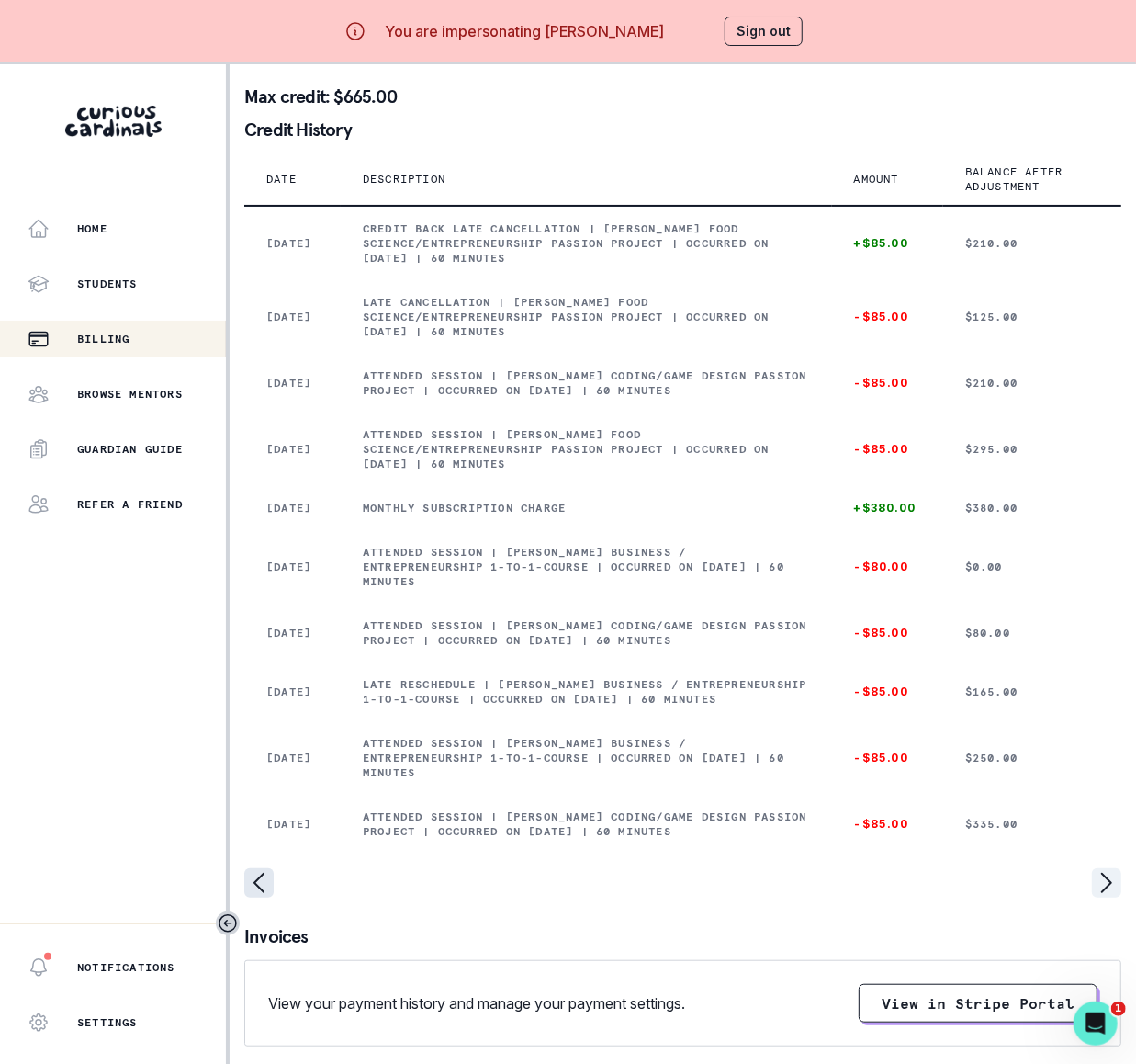
click at [259, 898] on icon "page left" at bounding box center [258, 882] width 29 height 29
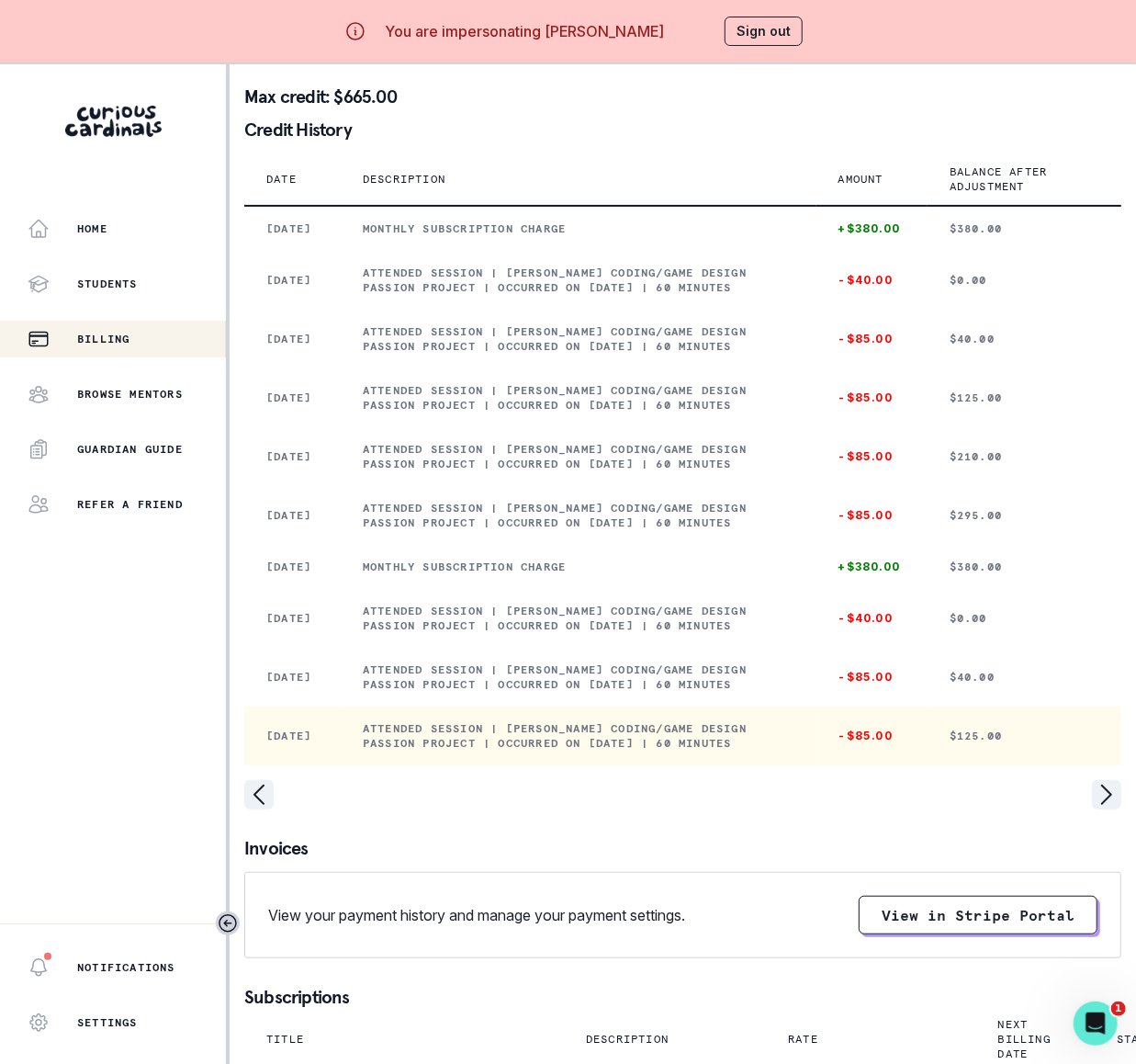
drag, startPoint x: 362, startPoint y: 895, endPoint x: 813, endPoint y: 904, distance: 451.1
click at [813, 765] on td "Attended session | [PERSON_NAME] Coding/Game Design Passion Project | Occurred …" at bounding box center [579, 735] width 475 height 59
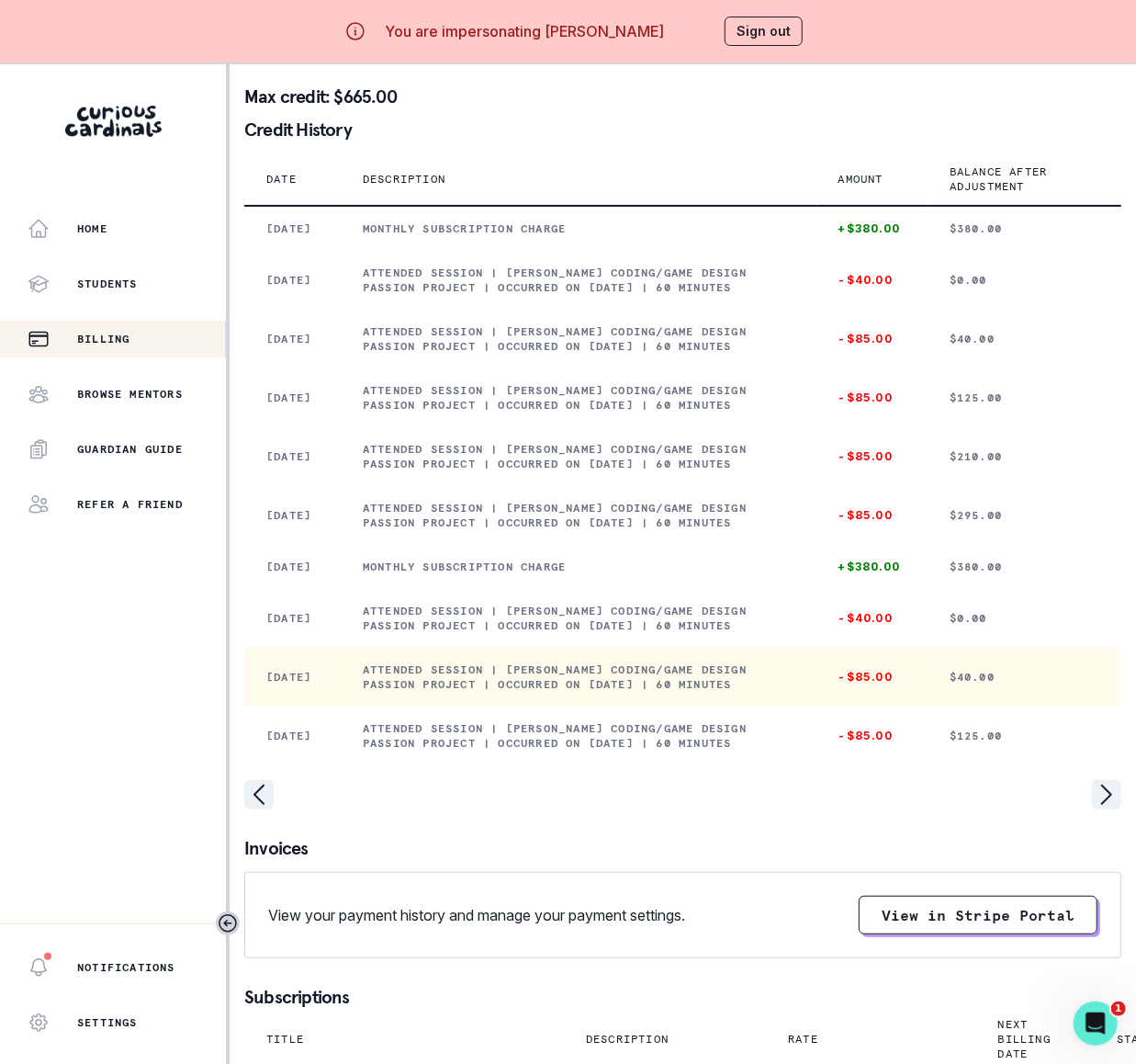
drag, startPoint x: 368, startPoint y: 817, endPoint x: 639, endPoint y: 821, distance: 271.0
click at [707, 692] on p "Attended session | [PERSON_NAME] Coding/Game Design Passion Project | Occurred …" at bounding box center [578, 677] width 431 height 29
drag, startPoint x: 366, startPoint y: 816, endPoint x: 813, endPoint y: 830, distance: 447.2
click at [794, 692] on p "Attended session | [PERSON_NAME] Coding/Game Design Passion Project | Occurred …" at bounding box center [578, 677] width 431 height 29
drag, startPoint x: 183, startPoint y: 899, endPoint x: 357, endPoint y: 790, distance: 205.3
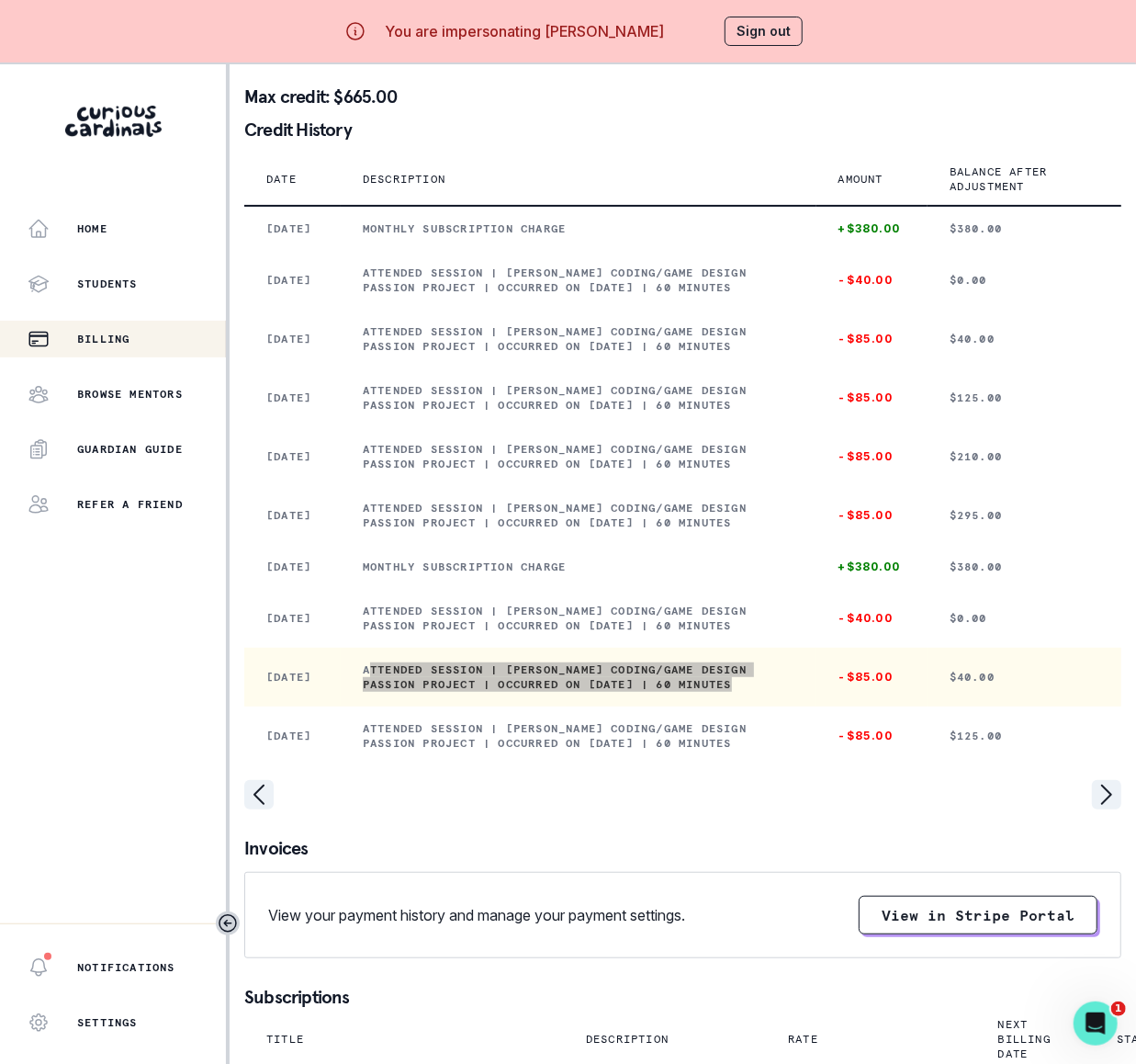
click at [357, 706] on td "Attended session | [PERSON_NAME] Coding/Game Design Passion Project | Occurred …" at bounding box center [579, 677] width 475 height 59
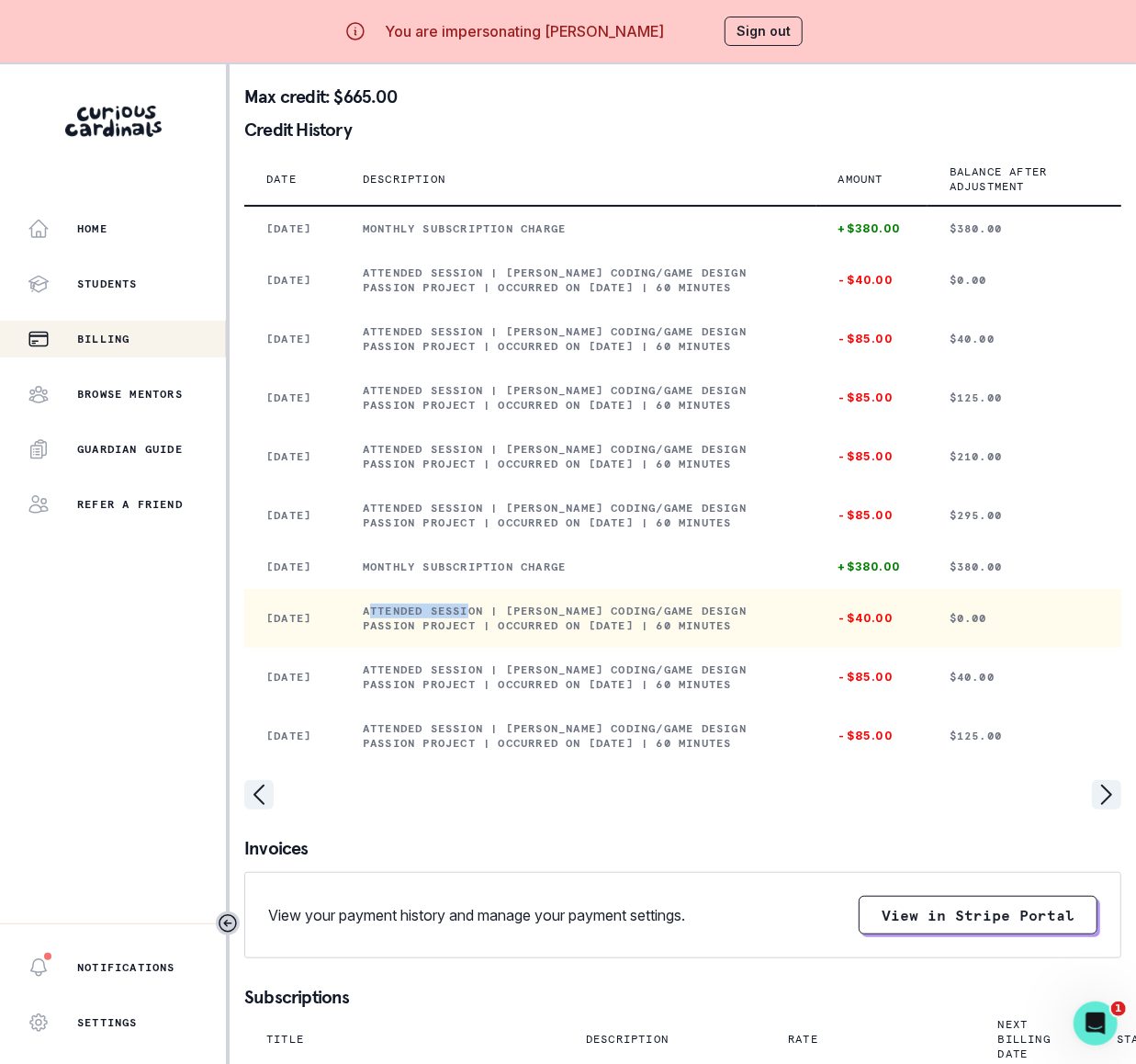
drag, startPoint x: 368, startPoint y: 749, endPoint x: 475, endPoint y: 749, distance: 107.0
click at [475, 633] on p "Attended session | [PERSON_NAME] Coding/Game Design Passion Project | Occurred …" at bounding box center [578, 618] width 431 height 29
drag, startPoint x: 368, startPoint y: 746, endPoint x: 806, endPoint y: 766, distance: 438.5
click at [794, 633] on p "Attended session | [PERSON_NAME] Coding/Game Design Passion Project | Occurred …" at bounding box center [578, 618] width 431 height 29
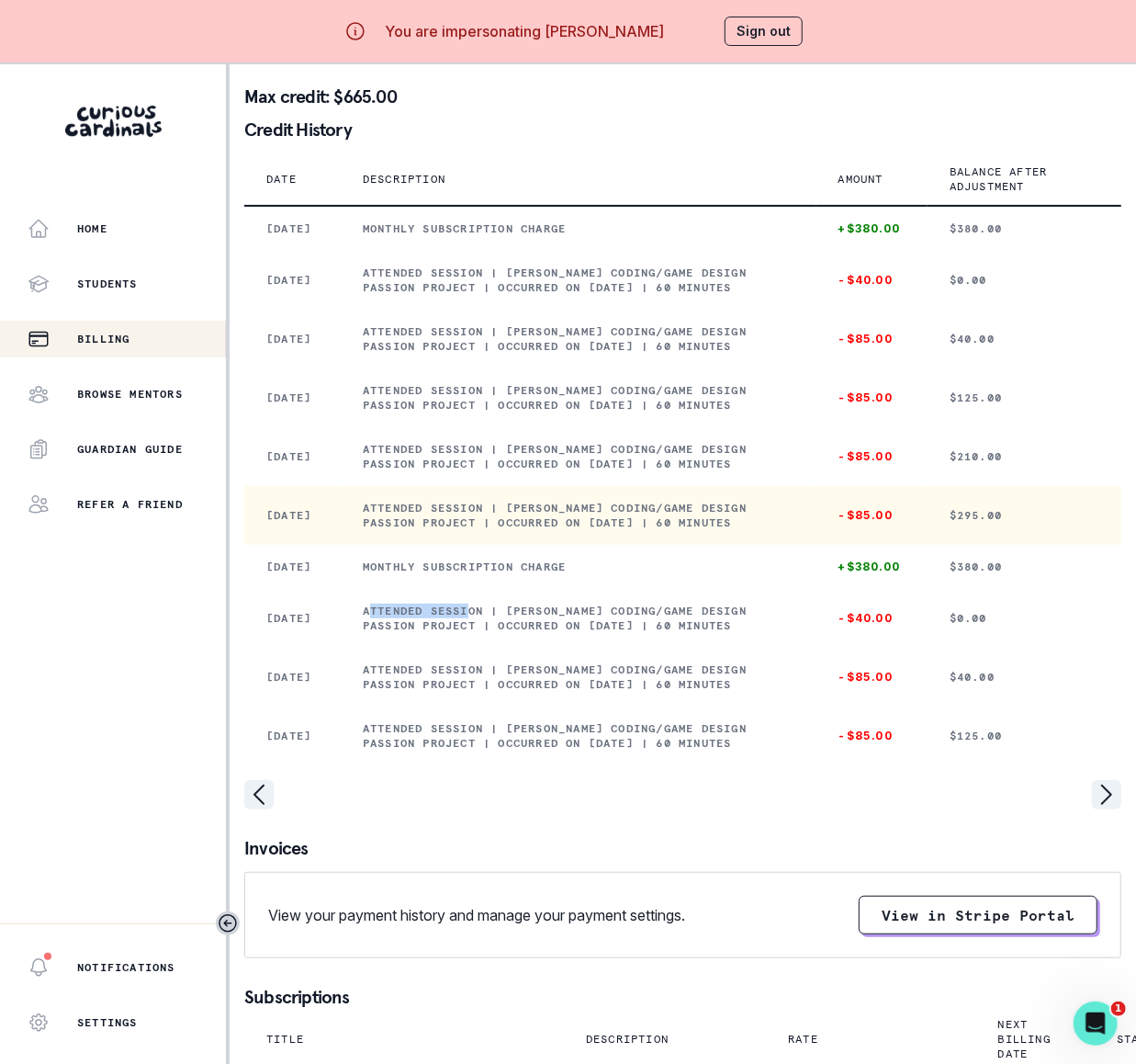
drag, startPoint x: 366, startPoint y: 607, endPoint x: 816, endPoint y: 629, distance: 450.5
click at [794, 530] on p "Attended session | [PERSON_NAME] Coding/Game Design Passion Project | Occurred …" at bounding box center [578, 515] width 431 height 29
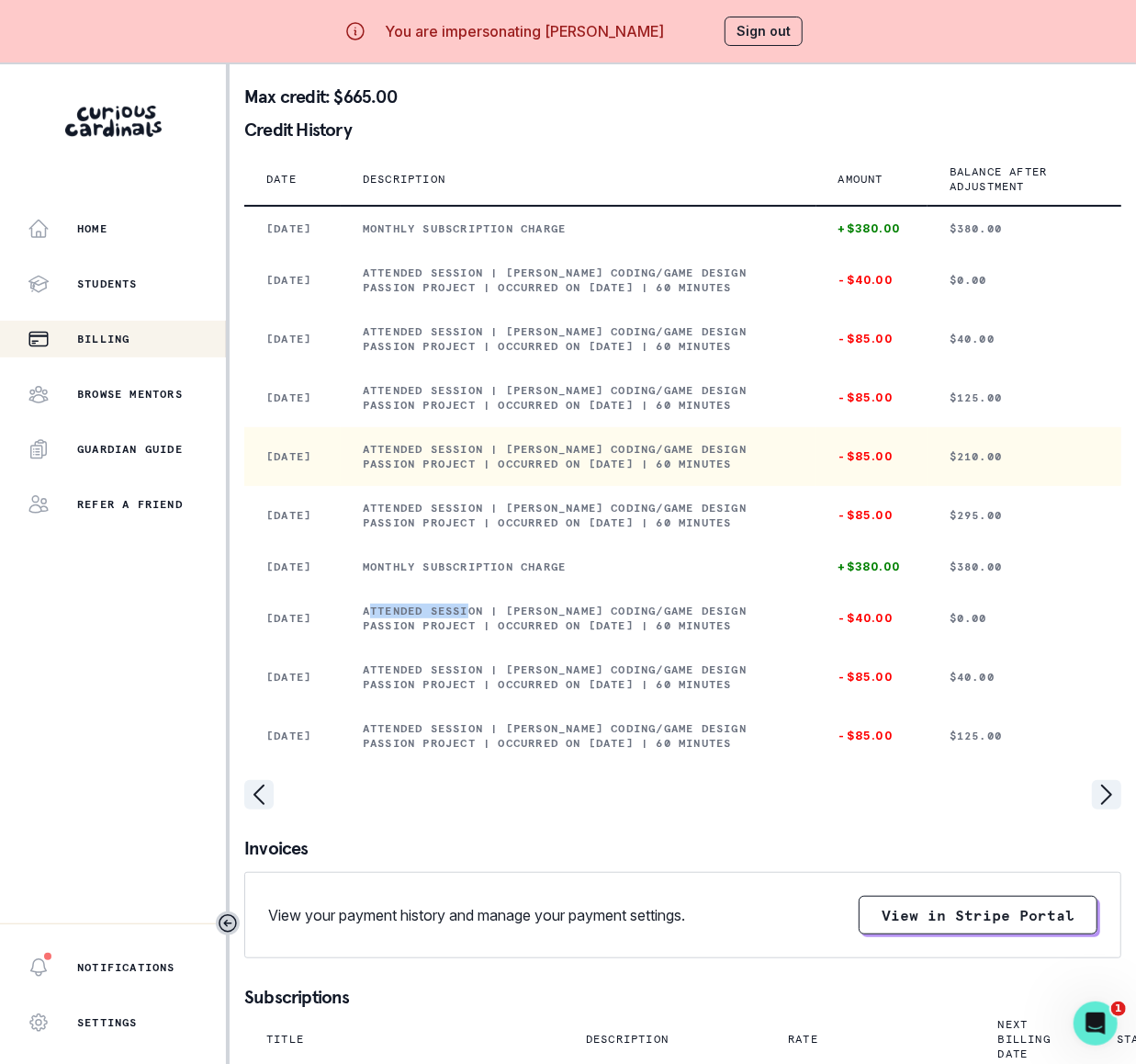
drag, startPoint x: 366, startPoint y: 531, endPoint x: 809, endPoint y: 555, distance: 443.6
click at [809, 486] on td "Attended session | [PERSON_NAME] Coding/Game Design Passion Project | Occurred …" at bounding box center [579, 456] width 475 height 59
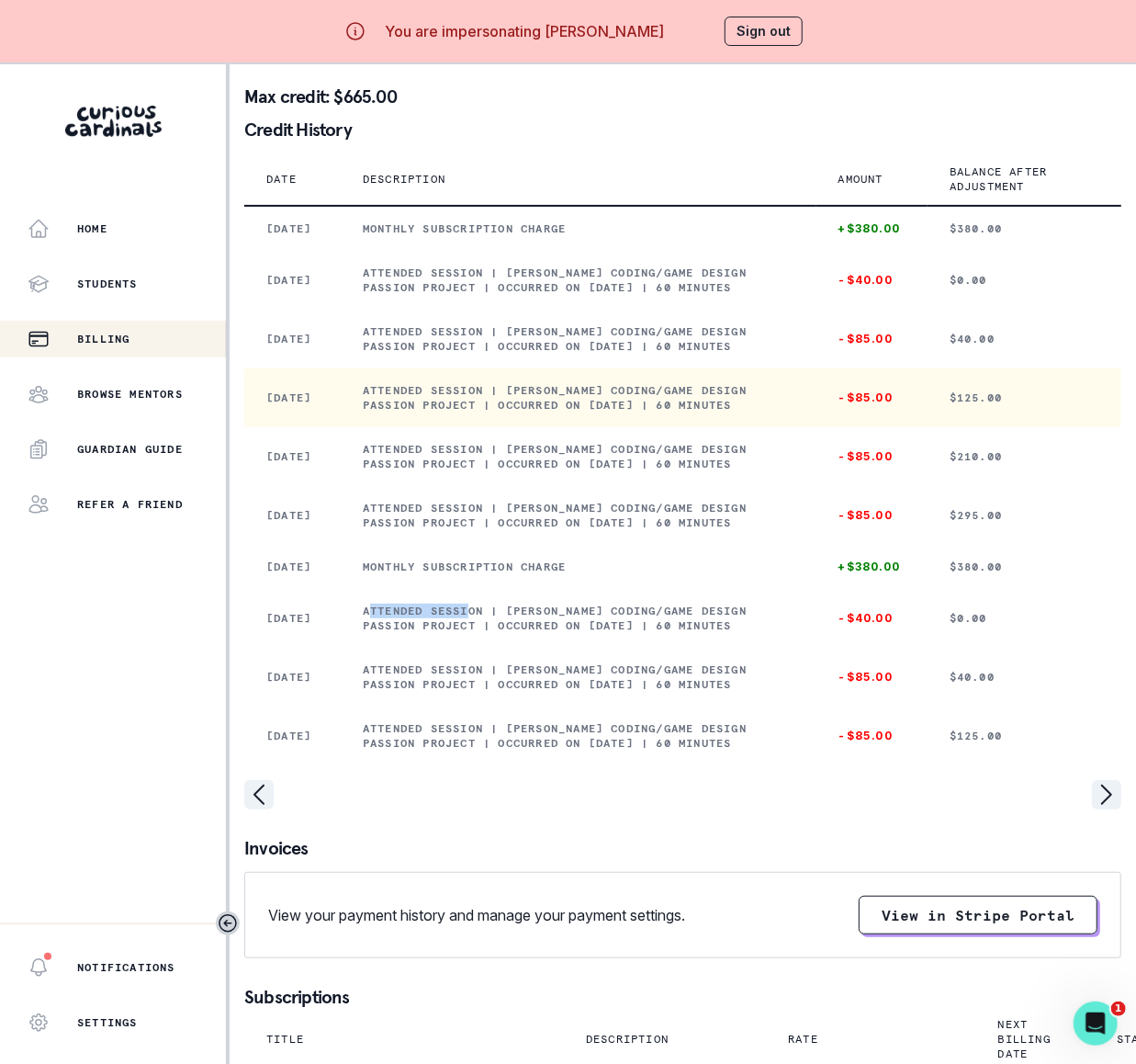
drag, startPoint x: 364, startPoint y: 460, endPoint x: 808, endPoint y: 467, distance: 444.1
click at [794, 413] on p "Attended session | [PERSON_NAME] Coding/Game Design Passion Project | Occurred …" at bounding box center [578, 397] width 431 height 29
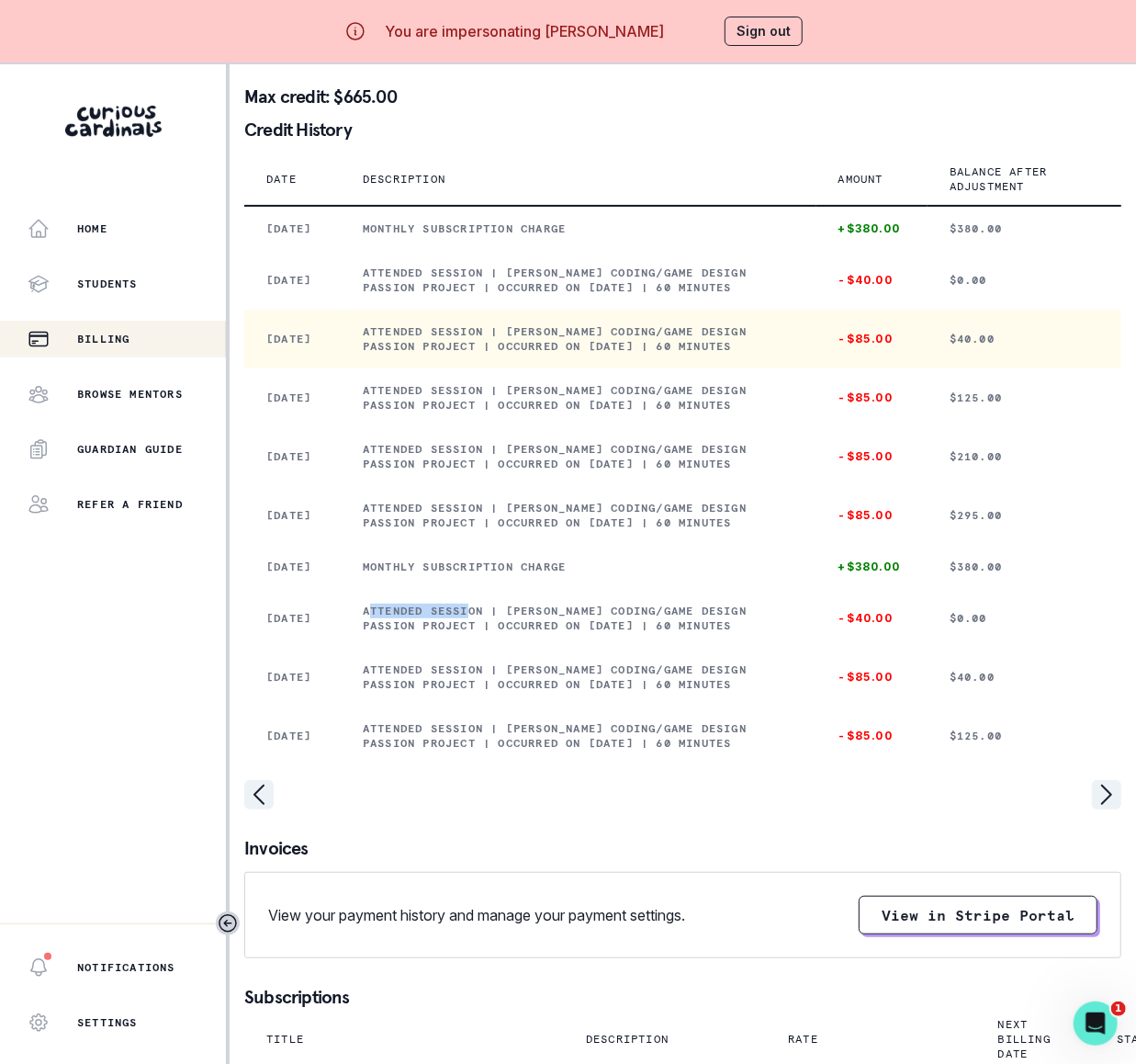
drag, startPoint x: 362, startPoint y: 391, endPoint x: 798, endPoint y: 409, distance: 436.4
click at [798, 368] on td "Attended session | [PERSON_NAME] Coding/Game Design Passion Project | Occurred …" at bounding box center [579, 338] width 475 height 59
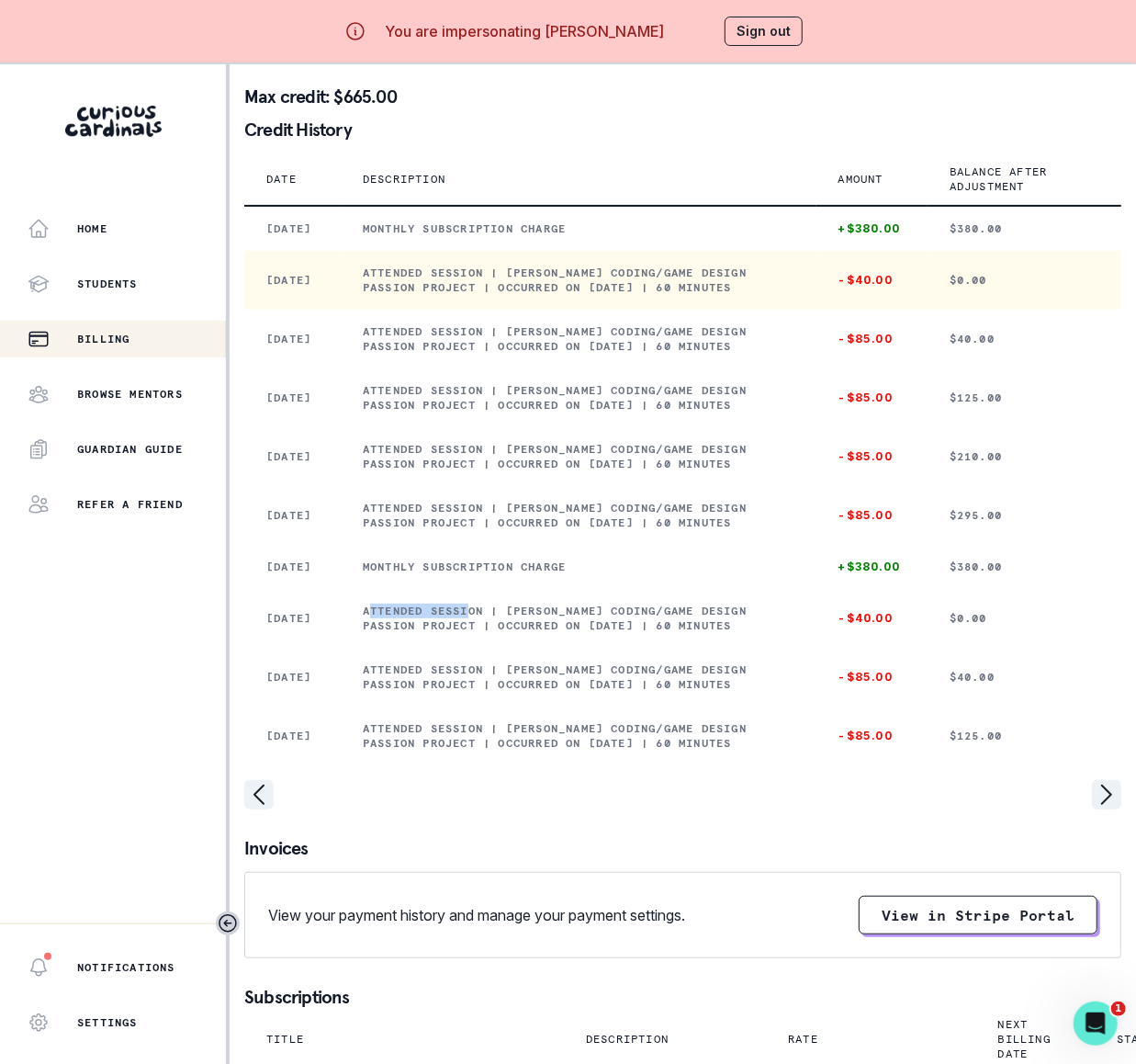
drag, startPoint x: 364, startPoint y: 324, endPoint x: 806, endPoint y: 356, distance: 443.2
click at [806, 309] on td "Attended session | [PERSON_NAME] Coding/Game Design Passion Project | Occurred …" at bounding box center [579, 280] width 475 height 59
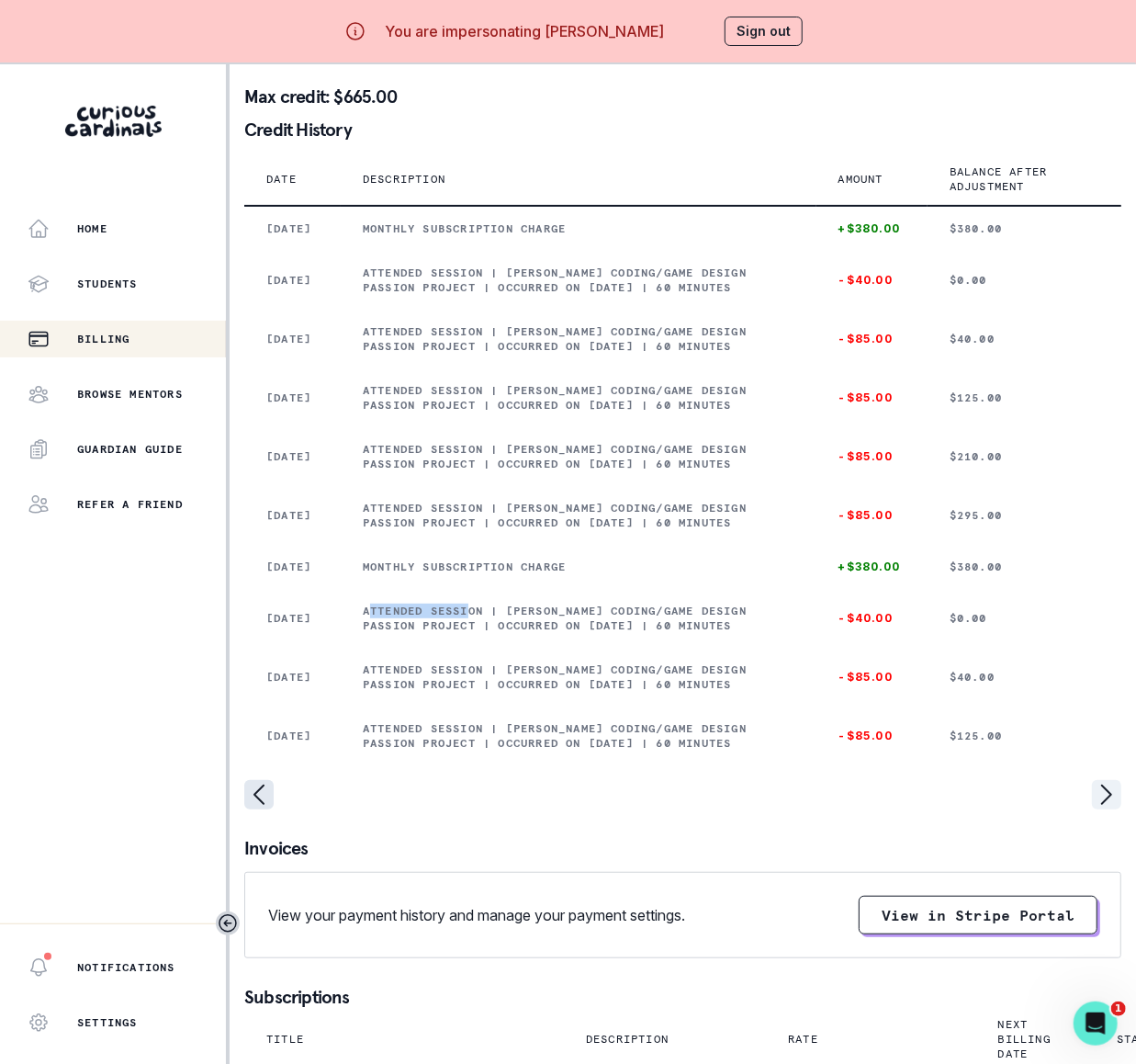
click at [254, 809] on icon "page left" at bounding box center [258, 794] width 29 height 29
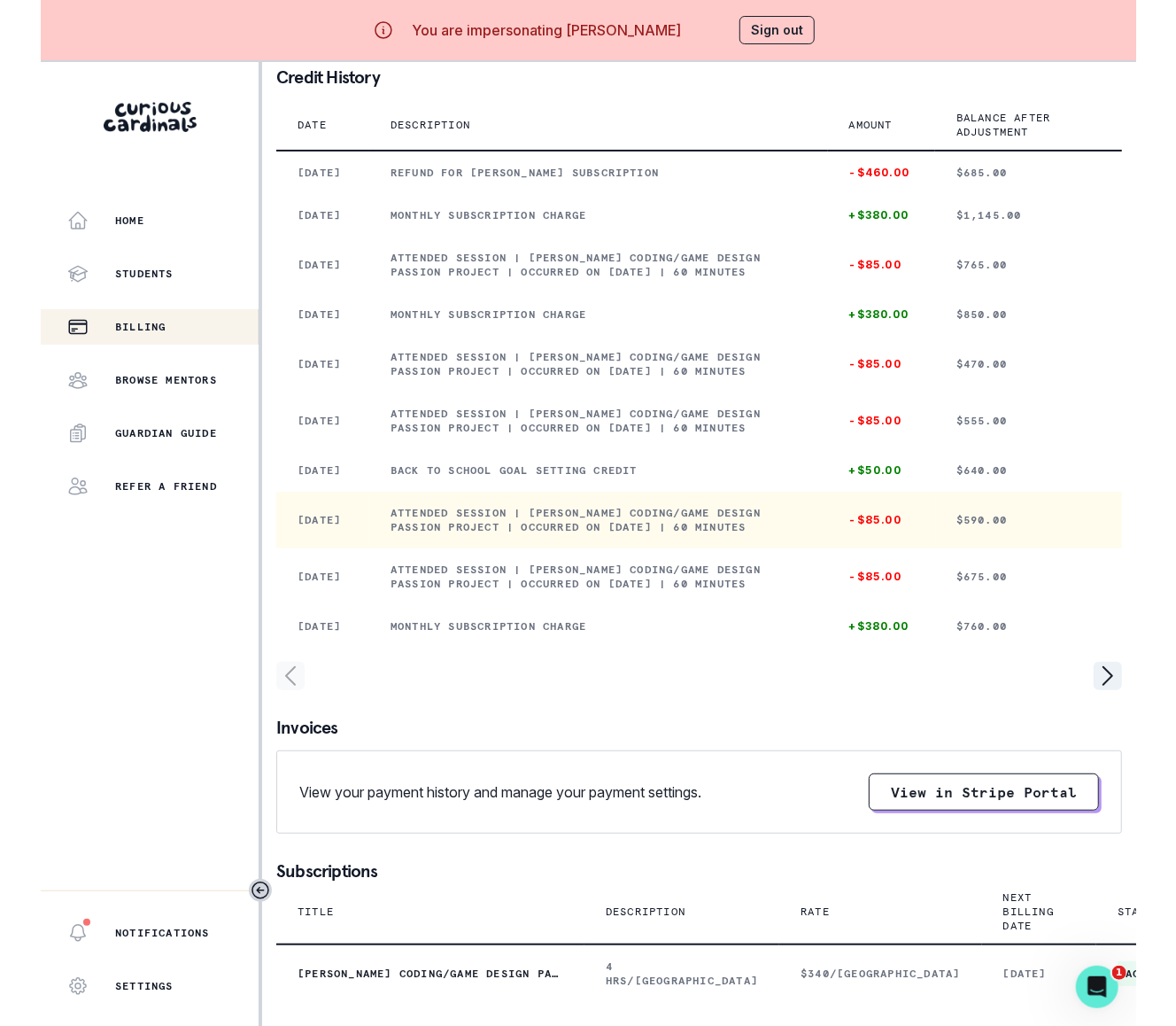
scroll to position [121, 0]
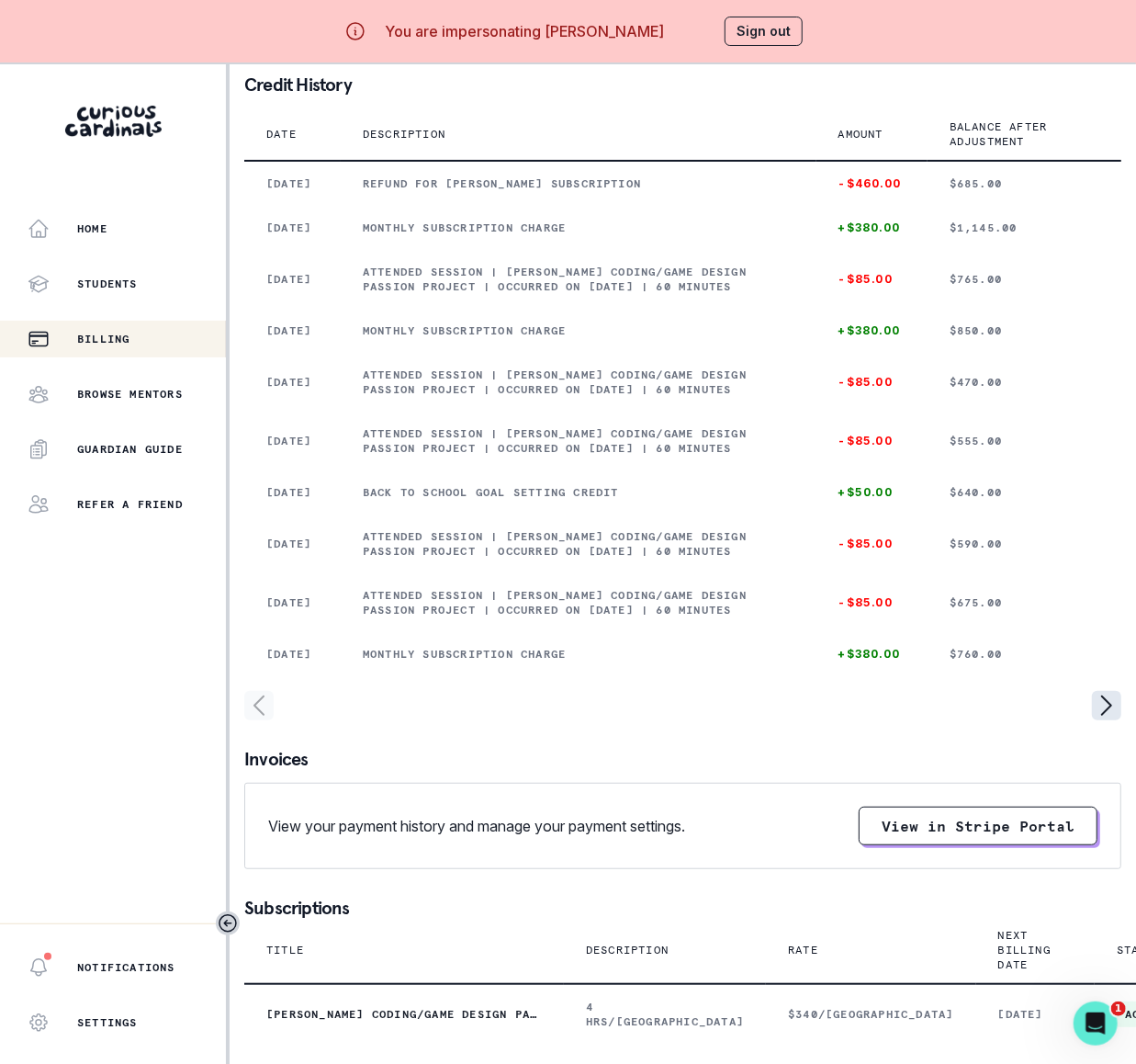
click at [1058, 720] on icon "page right" at bounding box center [1106, 705] width 29 height 29
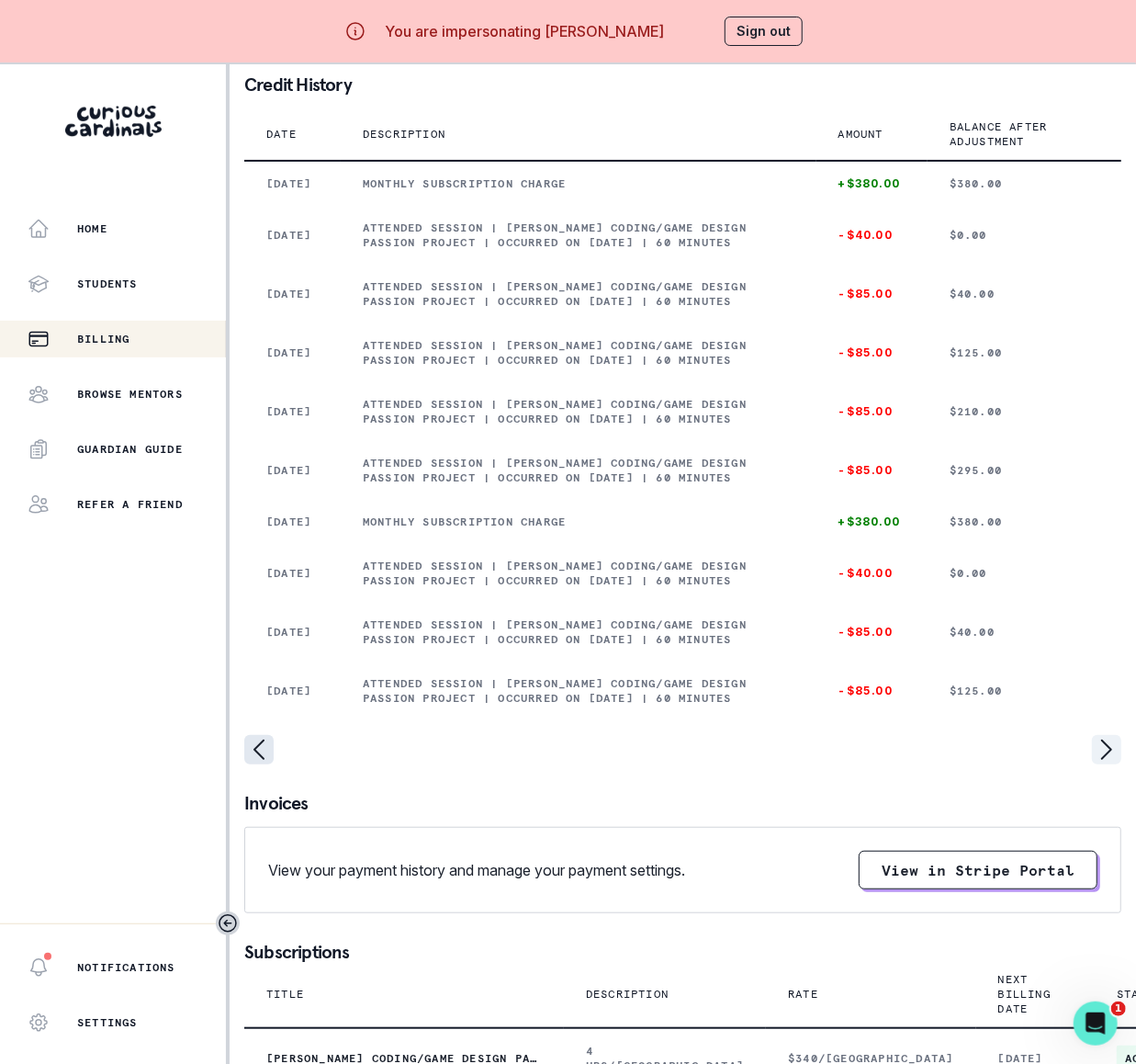
click at [254, 764] on icon "page left" at bounding box center [258, 749] width 29 height 29
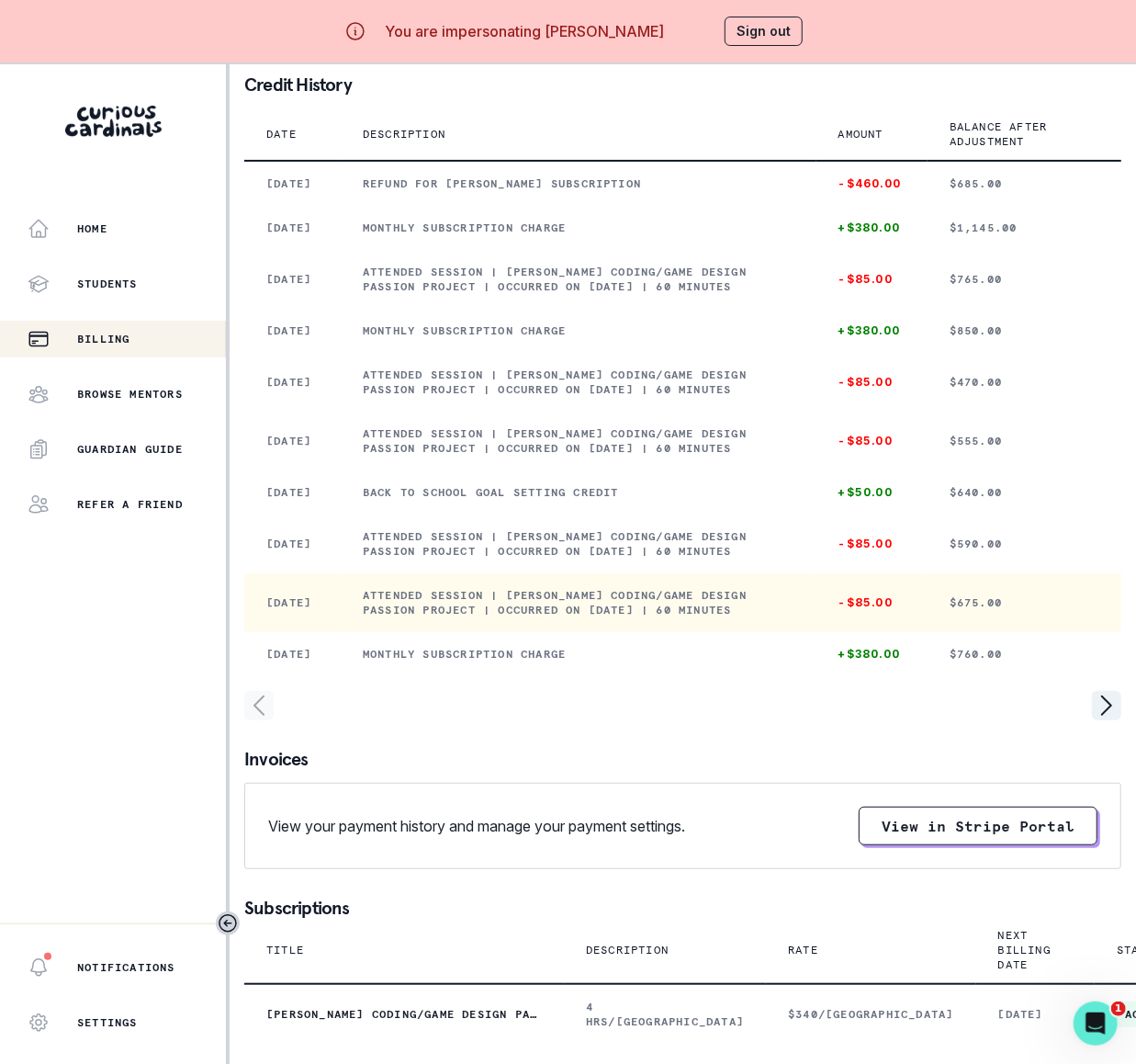
drag, startPoint x: 367, startPoint y: 785, endPoint x: 808, endPoint y: 810, distance: 441.7
click at [808, 632] on td "Attended session | [PERSON_NAME] Coding/Game Design Passion Project | Occurred …" at bounding box center [579, 602] width 475 height 59
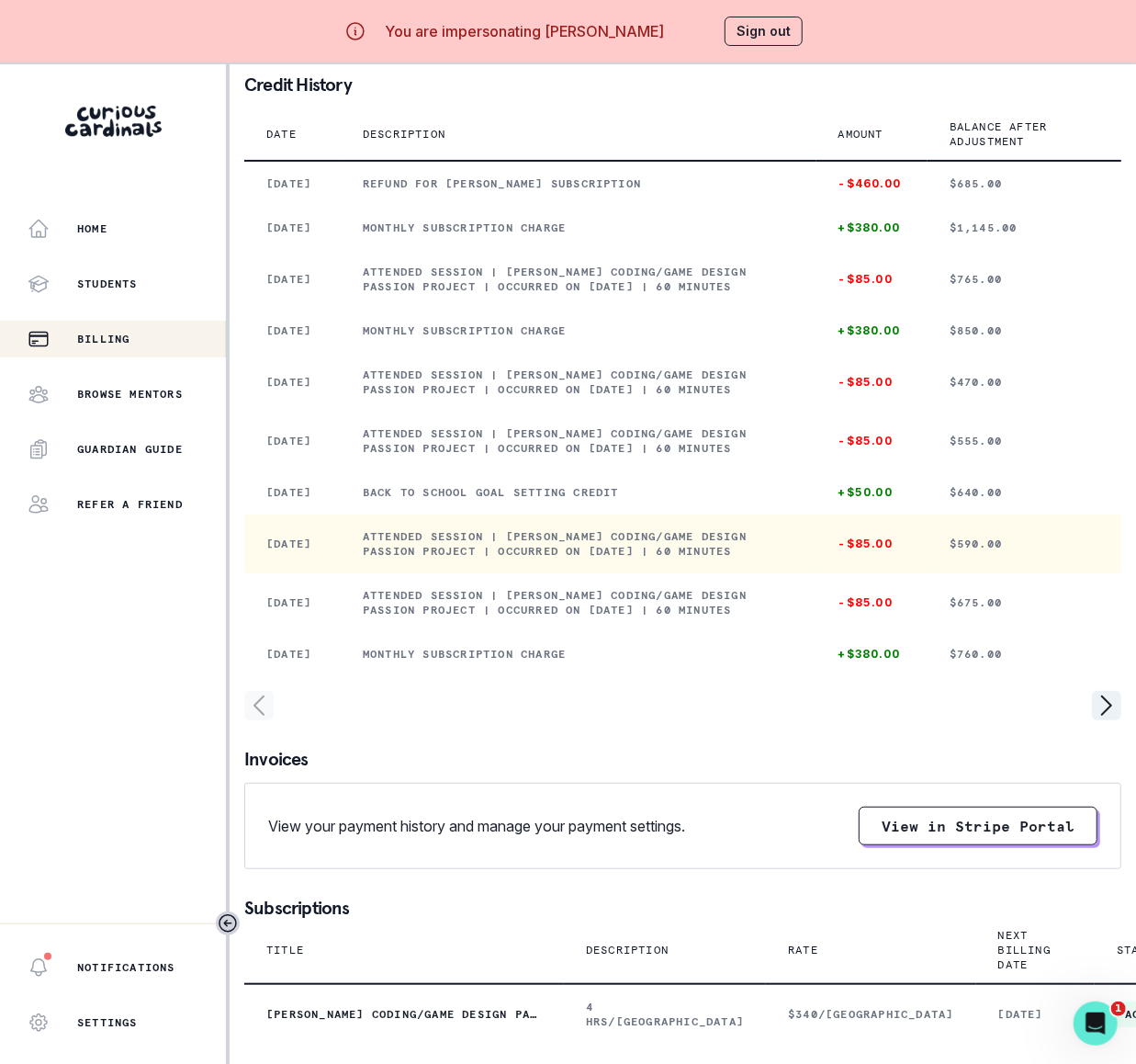
drag, startPoint x: 365, startPoint y: 710, endPoint x: 839, endPoint y: 735, distance: 474.7
click at [817, 573] on td "Attended session | [PERSON_NAME] Coding/Game Design Passion Project | Occurred …" at bounding box center [579, 543] width 475 height 59
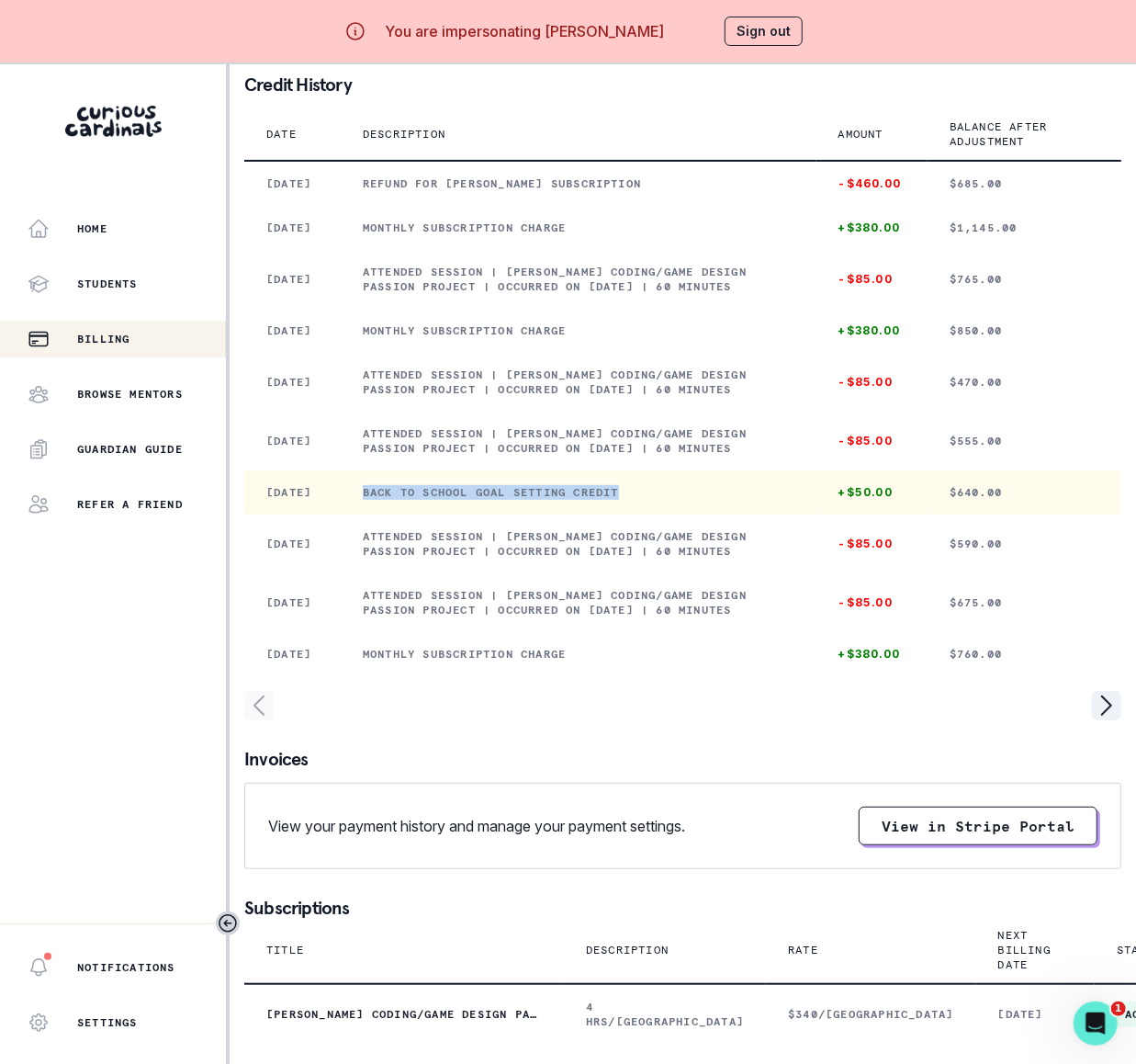
drag, startPoint x: 366, startPoint y: 645, endPoint x: 664, endPoint y: 643, distance: 298.0
click at [664, 500] on p "Back to School Goal Setting Credit" at bounding box center [578, 493] width 431 height 15
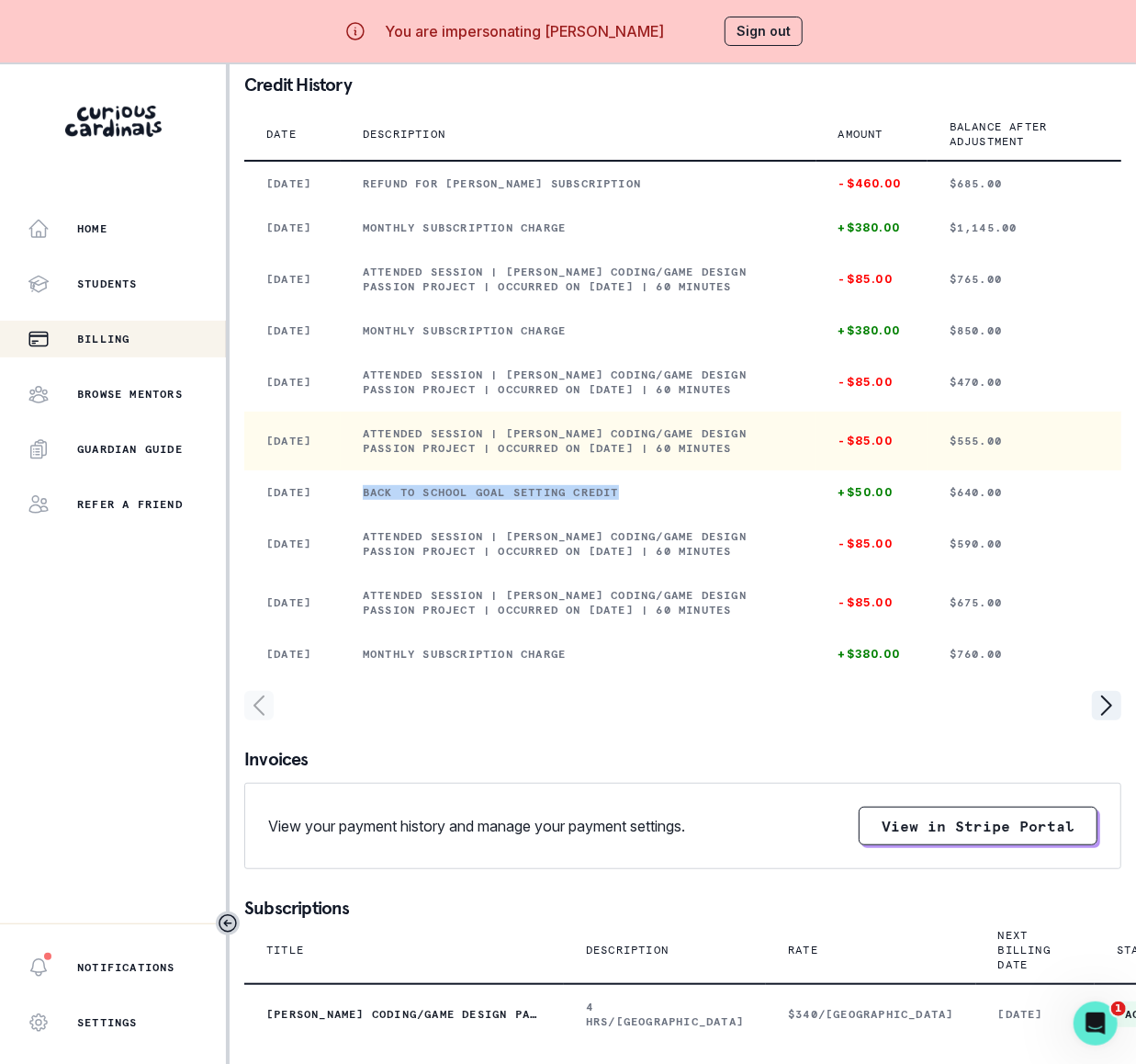
drag, startPoint x: 366, startPoint y: 564, endPoint x: 816, endPoint y: 585, distance: 450.5
click at [814, 470] on td "Attended session | [PERSON_NAME] Coding/Game Design Passion Project | Occurred …" at bounding box center [579, 441] width 475 height 59
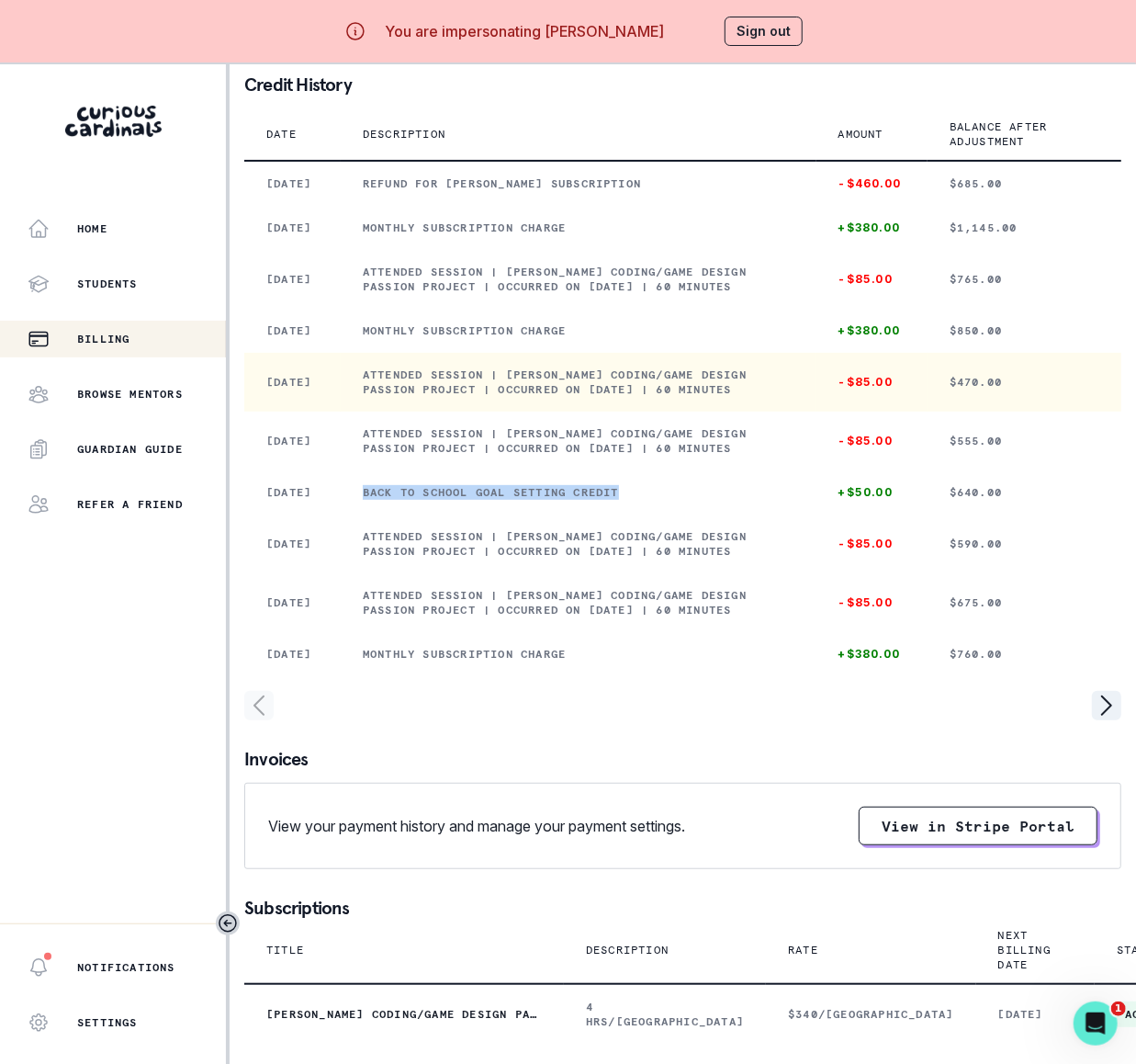
drag, startPoint x: 364, startPoint y: 493, endPoint x: 841, endPoint y: 510, distance: 477.3
click at [817, 412] on td "Attended session | [PERSON_NAME] Coding/Game Design Passion Project | Occurred …" at bounding box center [579, 382] width 475 height 59
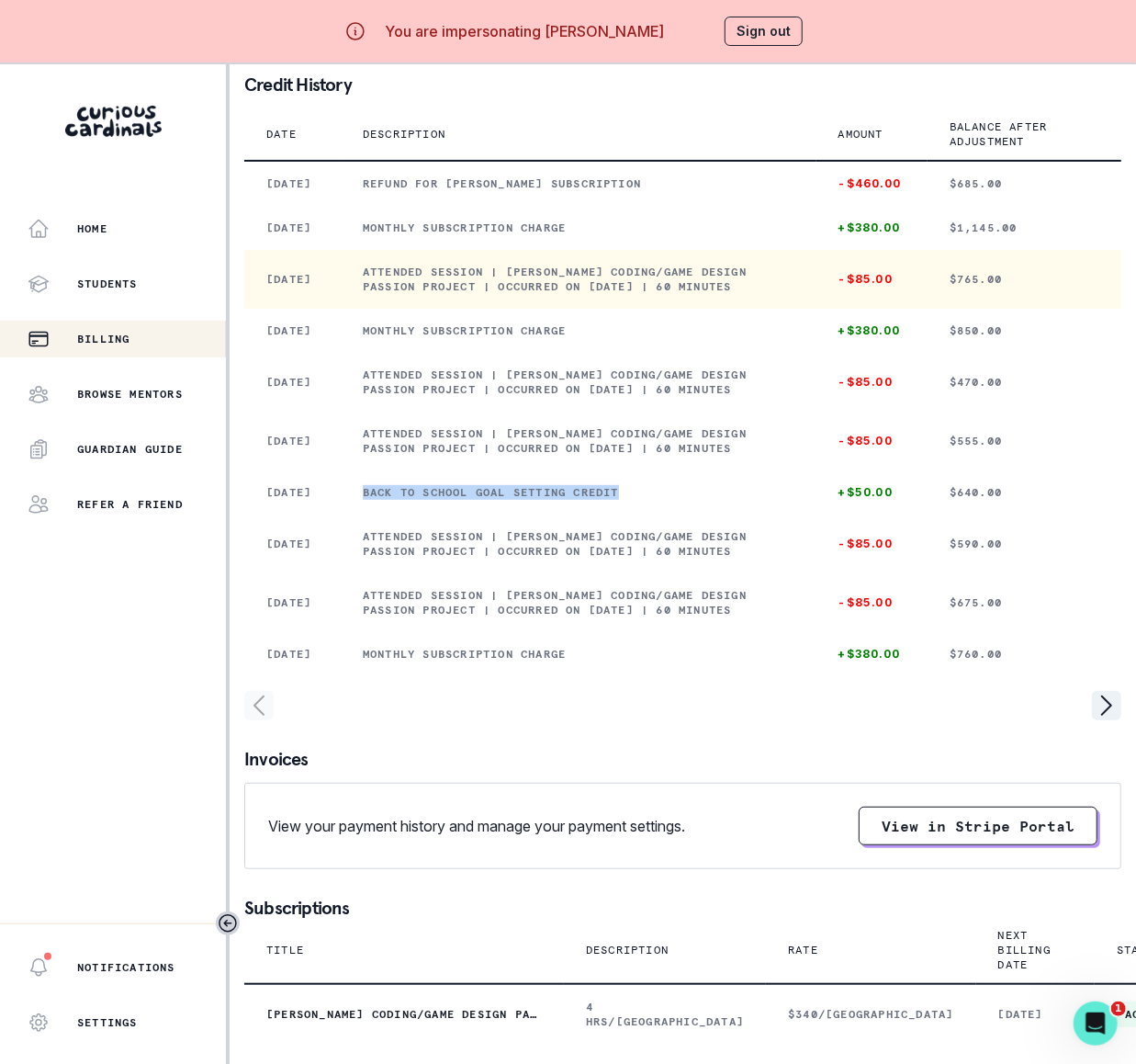
drag, startPoint x: 366, startPoint y: 352, endPoint x: 850, endPoint y: 386, distance: 485.2
click at [817, 308] on td "Attended session | [PERSON_NAME] Coding/Game Design Passion Project | Occurred …" at bounding box center [579, 279] width 475 height 59
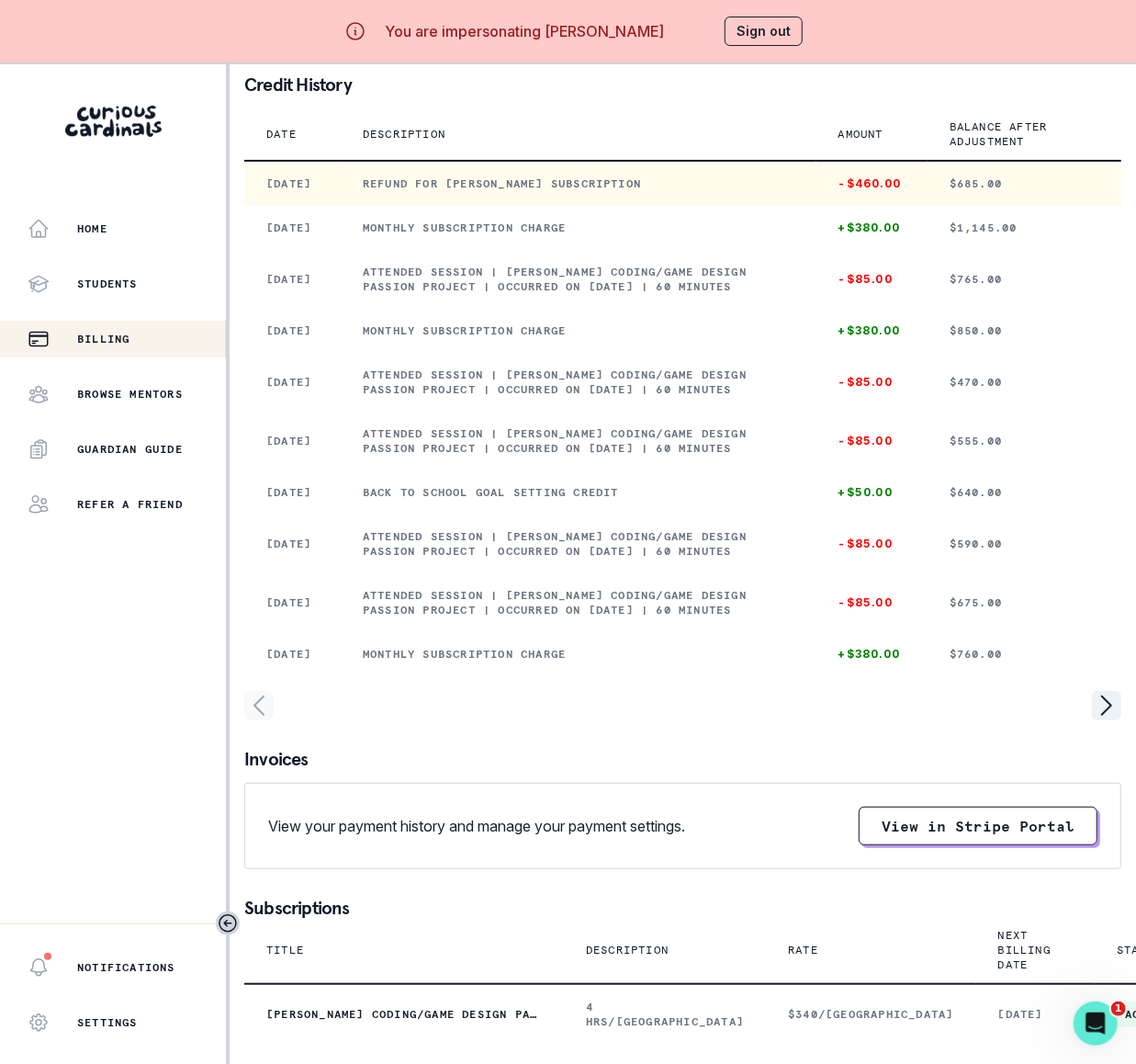
click at [364, 206] on td "Refund for [PERSON_NAME] Subscription" at bounding box center [579, 183] width 475 height 45
drag, startPoint x: 366, startPoint y: 206, endPoint x: 656, endPoint y: 217, distance: 290.2
click at [656, 191] on p "Refund for [PERSON_NAME] Subscription" at bounding box center [578, 184] width 431 height 15
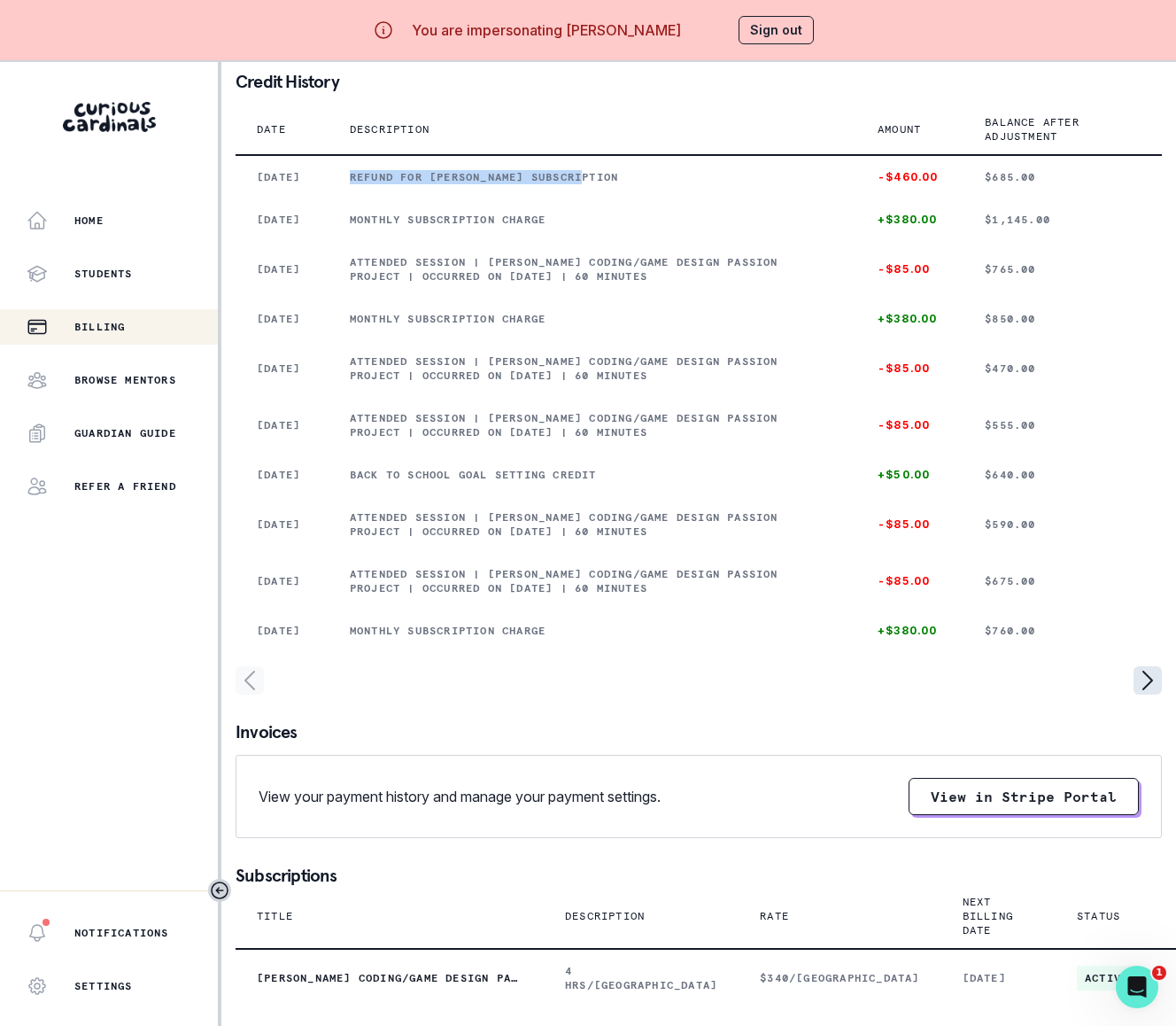
click at [1020, 694] on icon "page right" at bounding box center [1147, 680] width 28 height 28
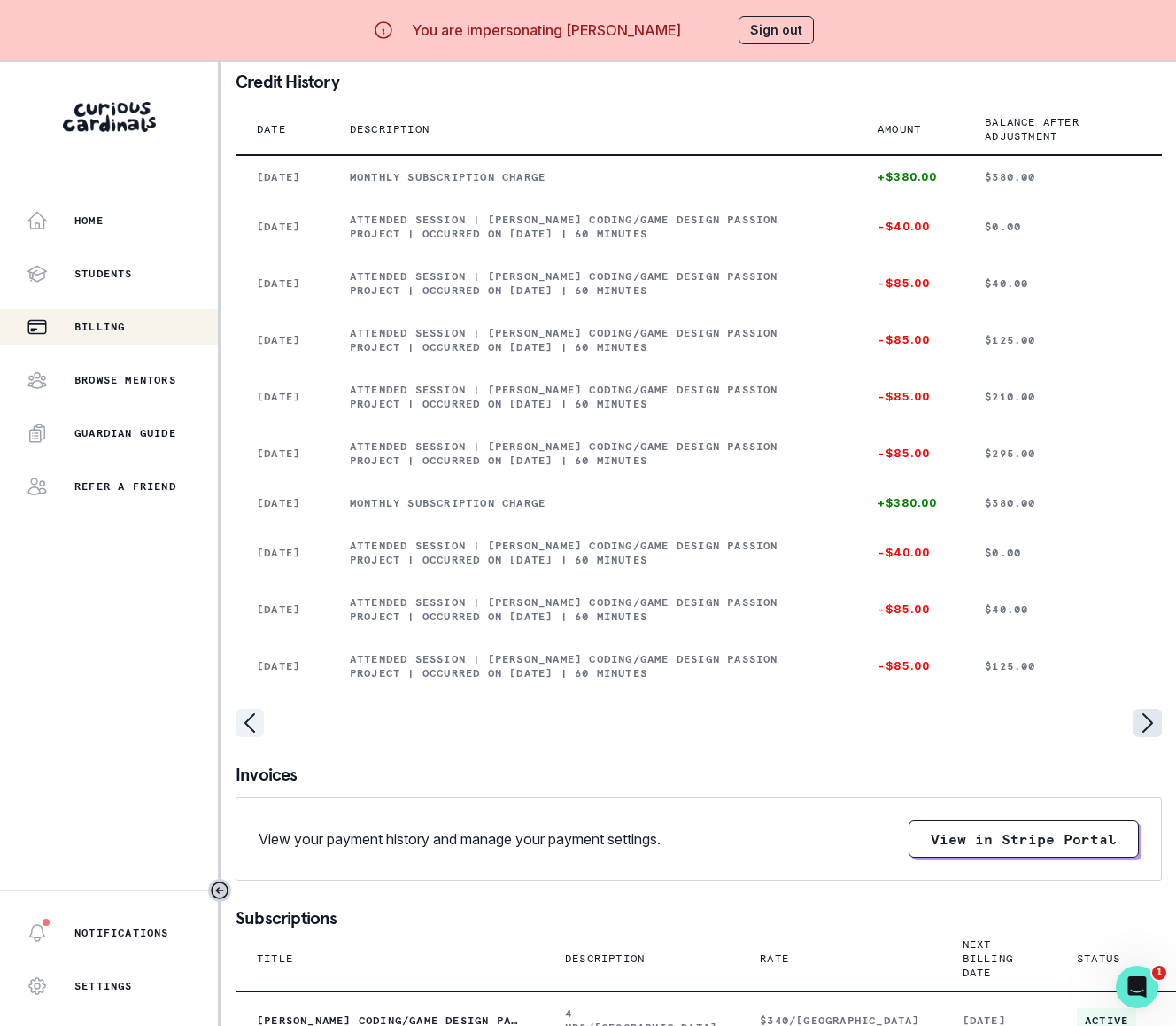
click at [1020, 737] on icon "page right" at bounding box center [1147, 722] width 28 height 28
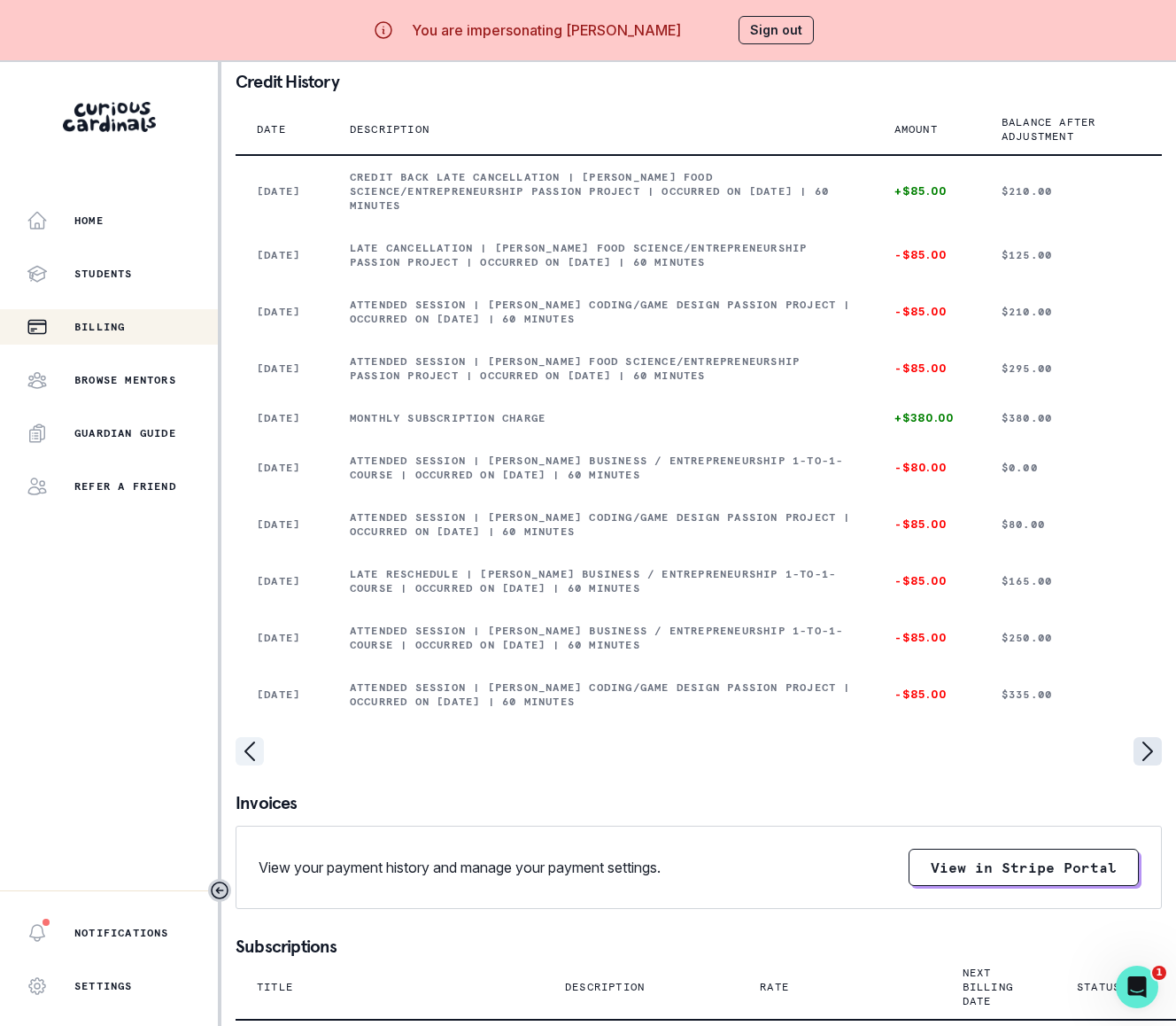
click at [1020, 765] on icon "page right" at bounding box center [1147, 750] width 28 height 28
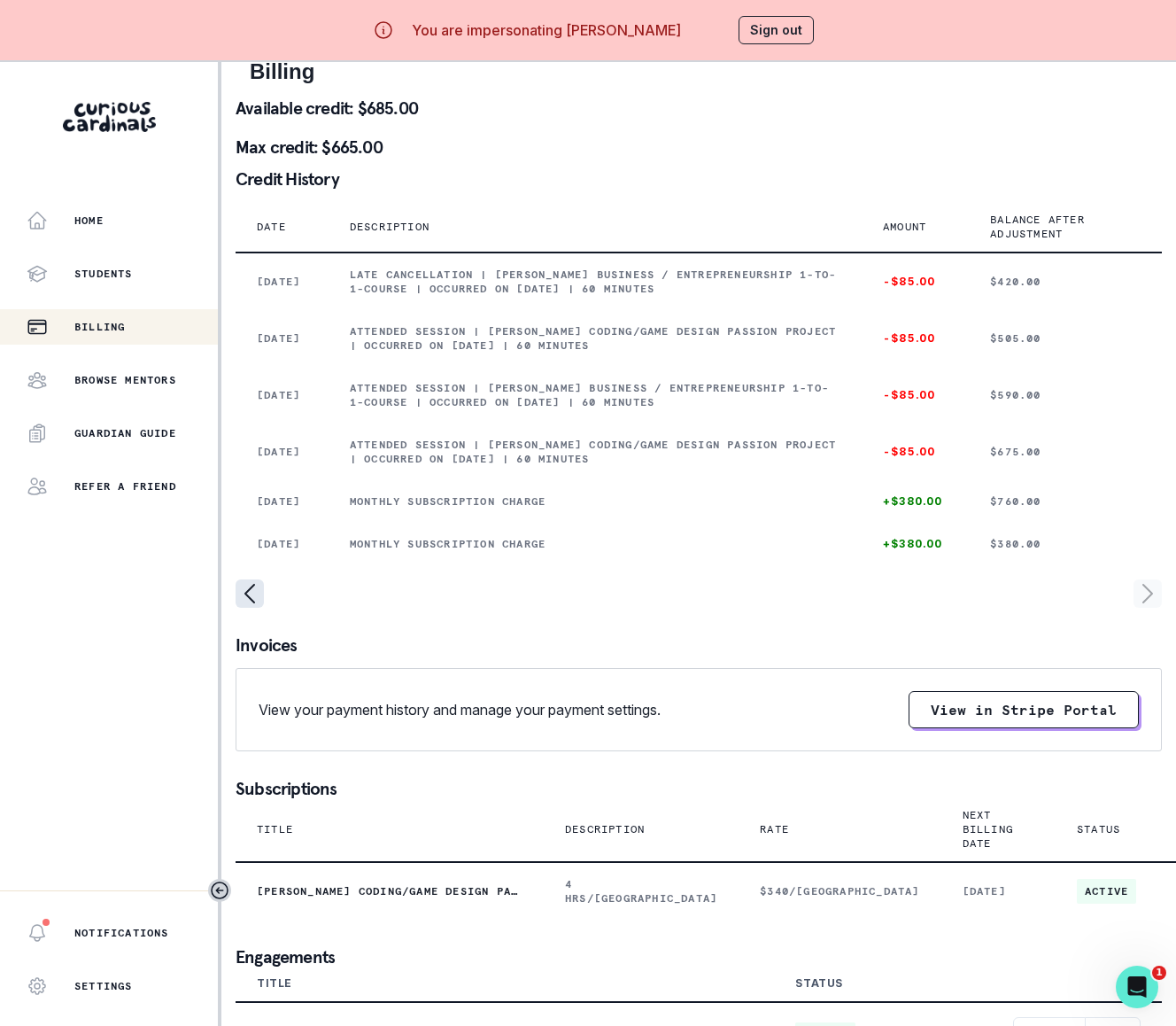
click at [253, 607] on icon "page left" at bounding box center [249, 593] width 28 height 28
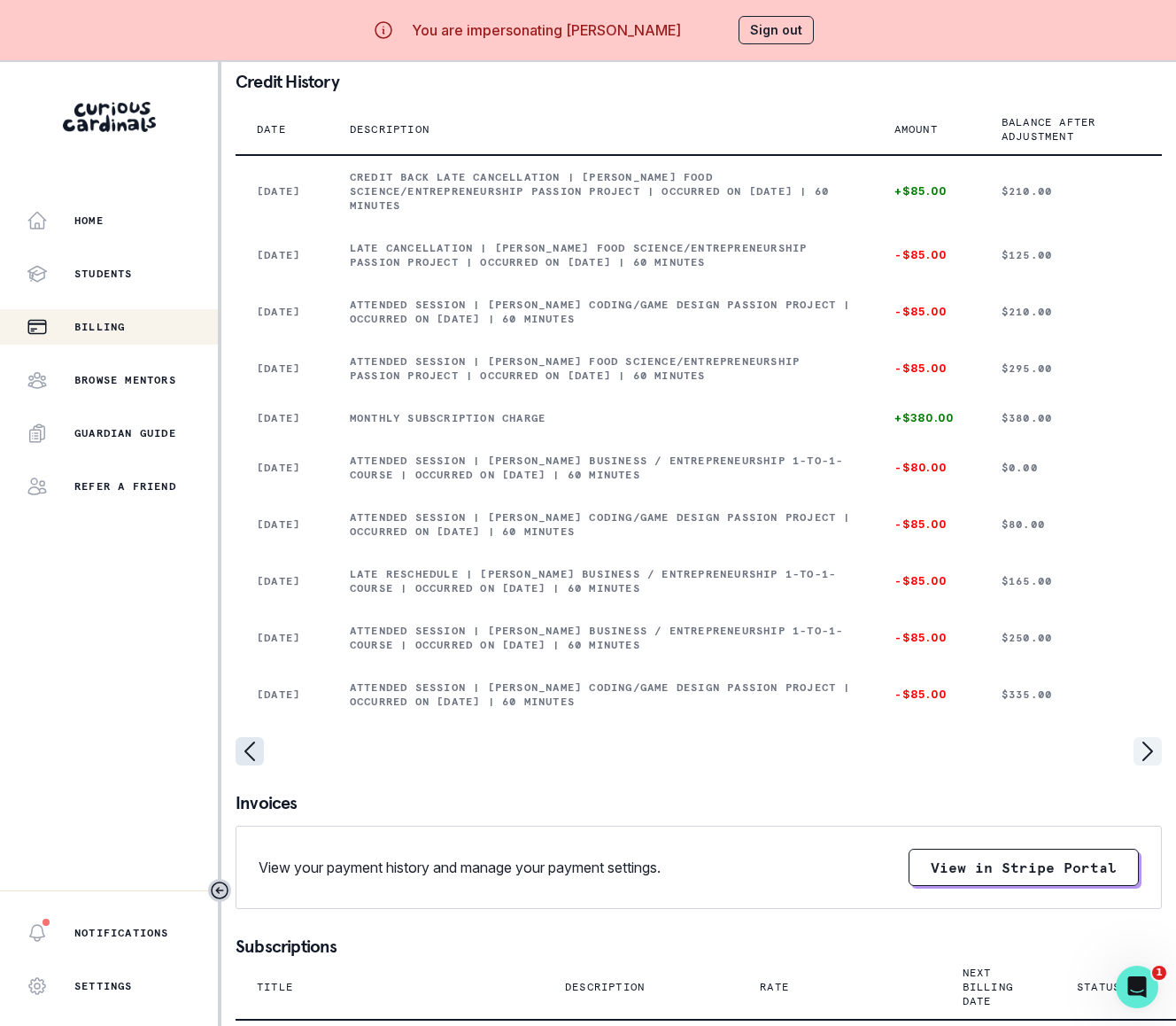
click at [252, 765] on icon "page left" at bounding box center [249, 750] width 28 height 28
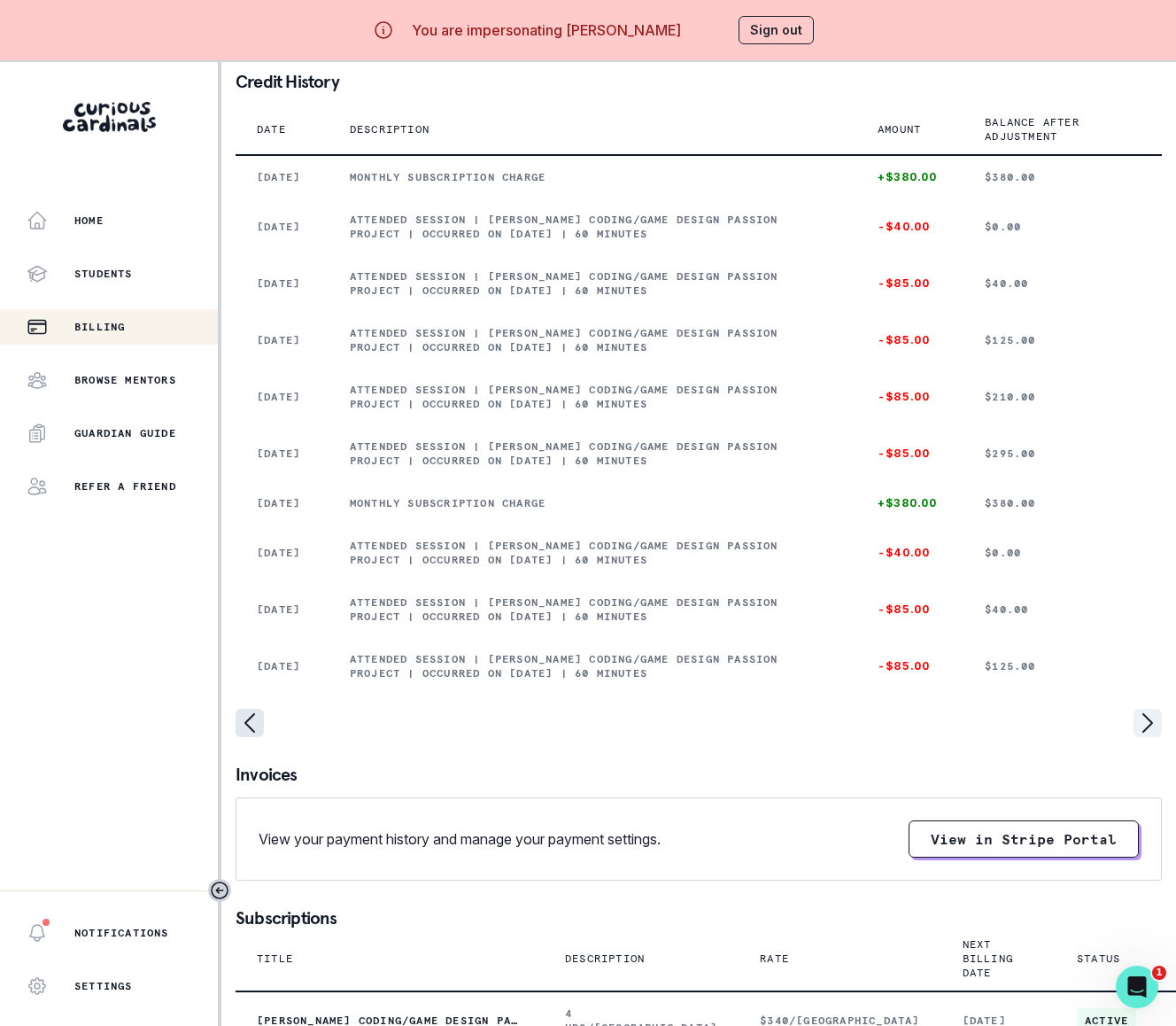
click at [253, 737] on icon "page left" at bounding box center [249, 722] width 28 height 28
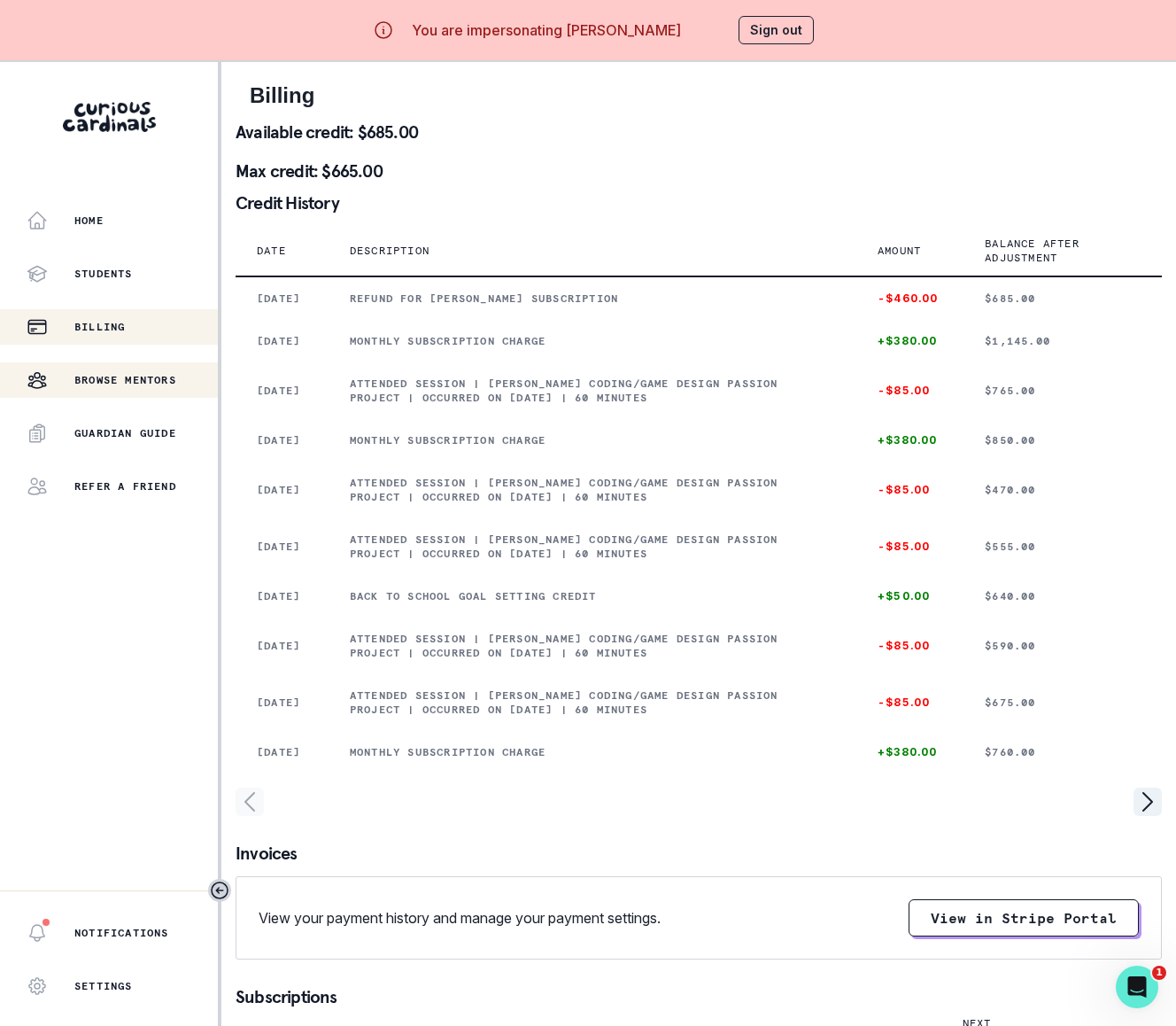
scroll to position [33, 0]
